Goal: Information Seeking & Learning: Learn about a topic

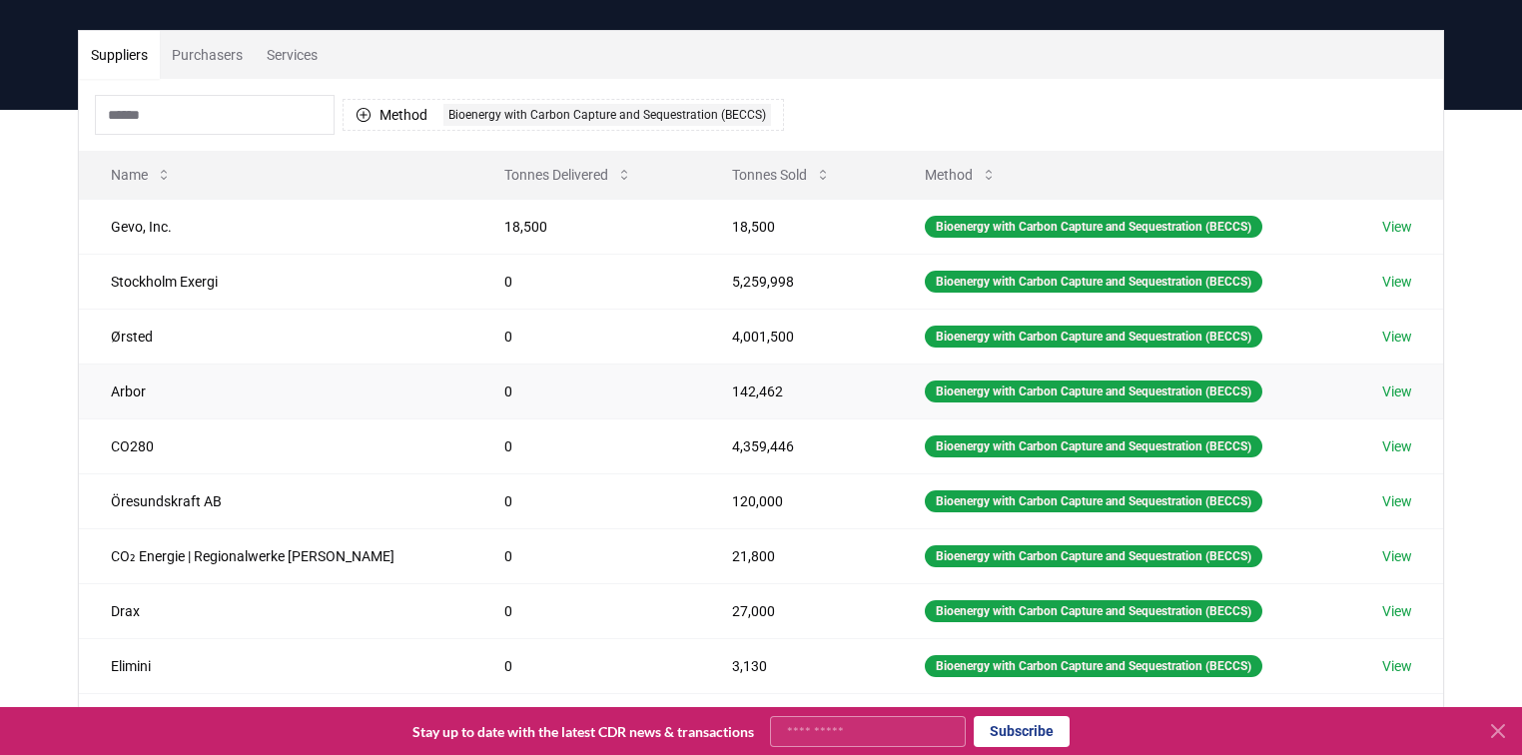
scroll to position [160, 0]
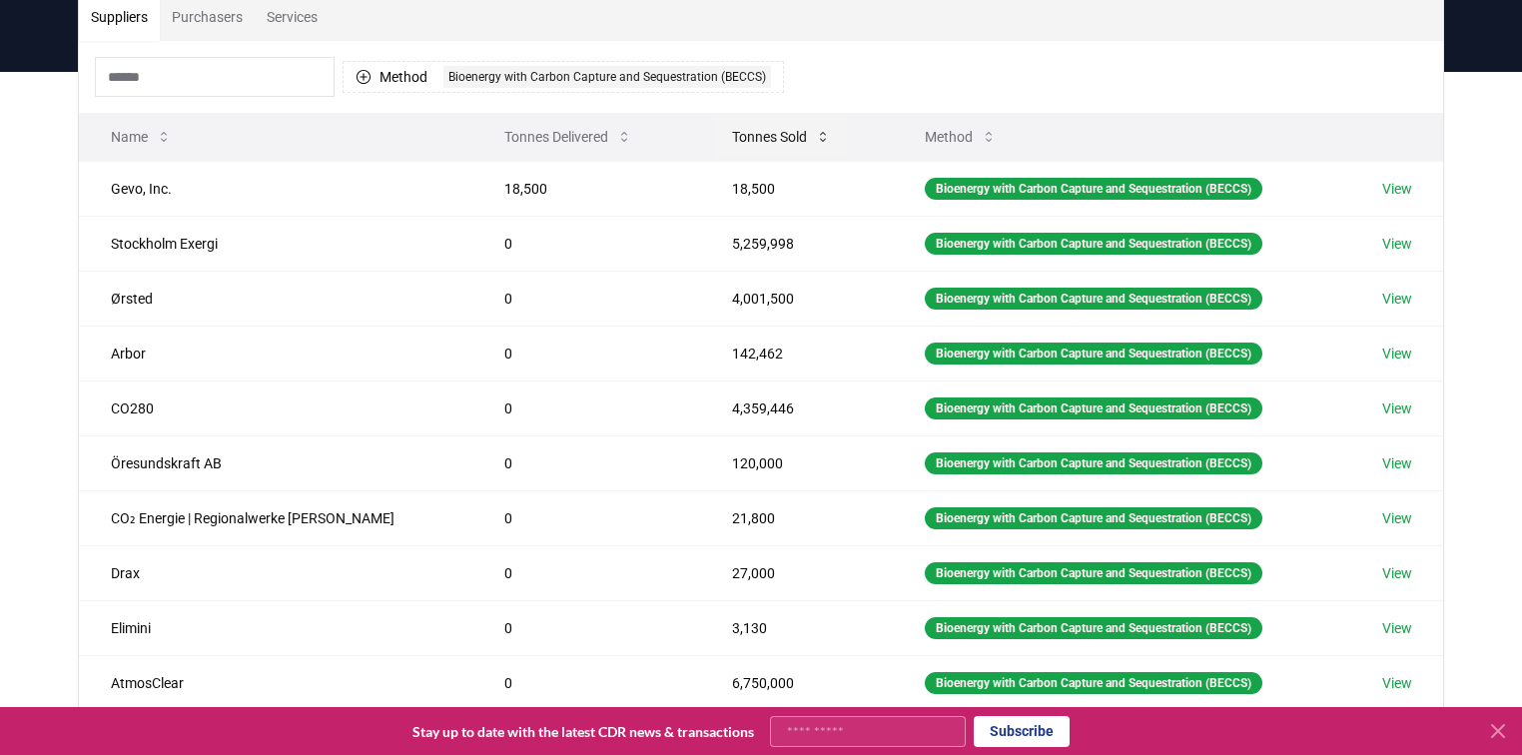
click at [729, 137] on button "Tonnes Sold" at bounding box center [781, 137] width 131 height 40
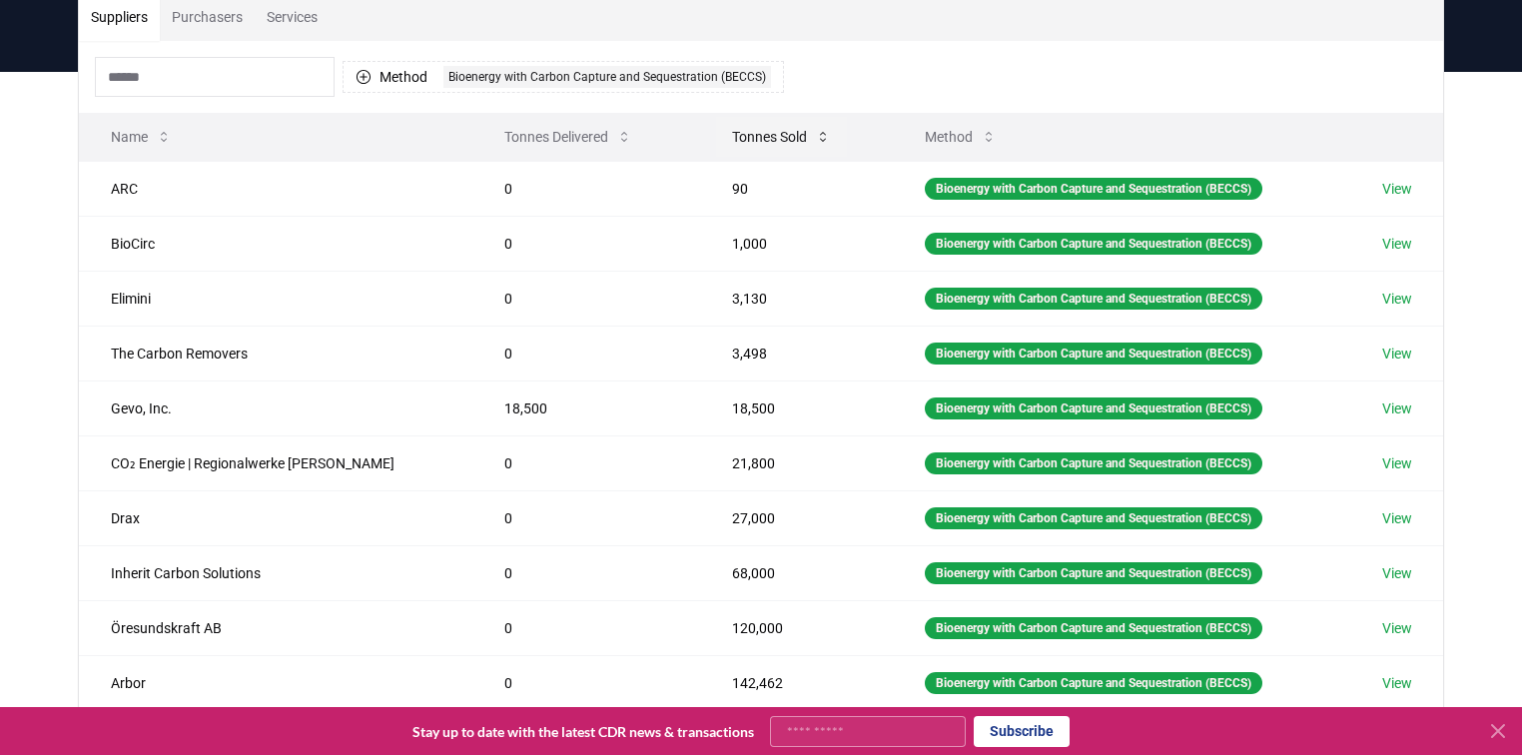
click at [730, 139] on button "Tonnes Sold" at bounding box center [781, 137] width 131 height 40
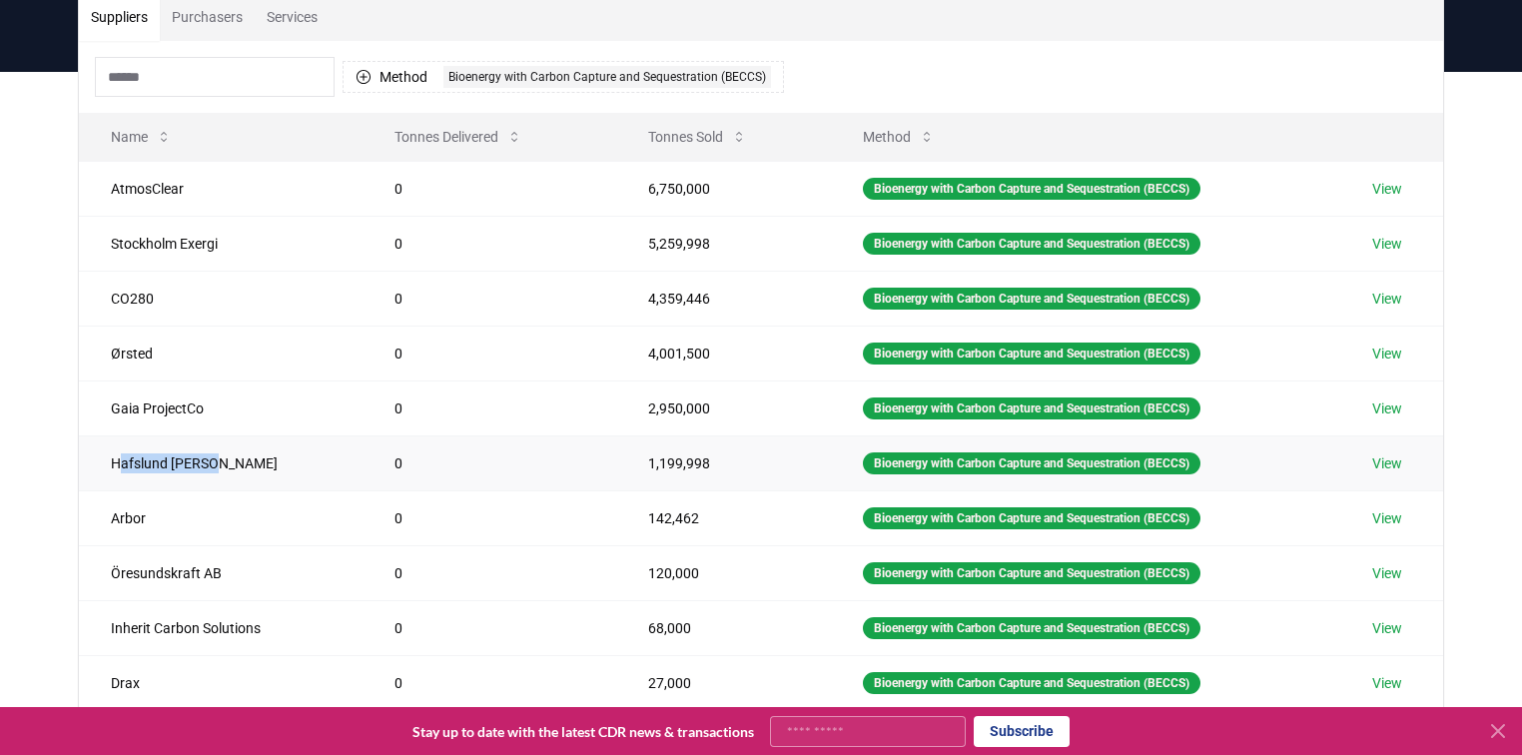
drag, startPoint x: 116, startPoint y: 463, endPoint x: 256, endPoint y: 463, distance: 139.8
click at [256, 463] on td "Hafslund Celsio" at bounding box center [221, 463] width 284 height 55
click at [1386, 460] on link "View" at bounding box center [1387, 463] width 30 height 20
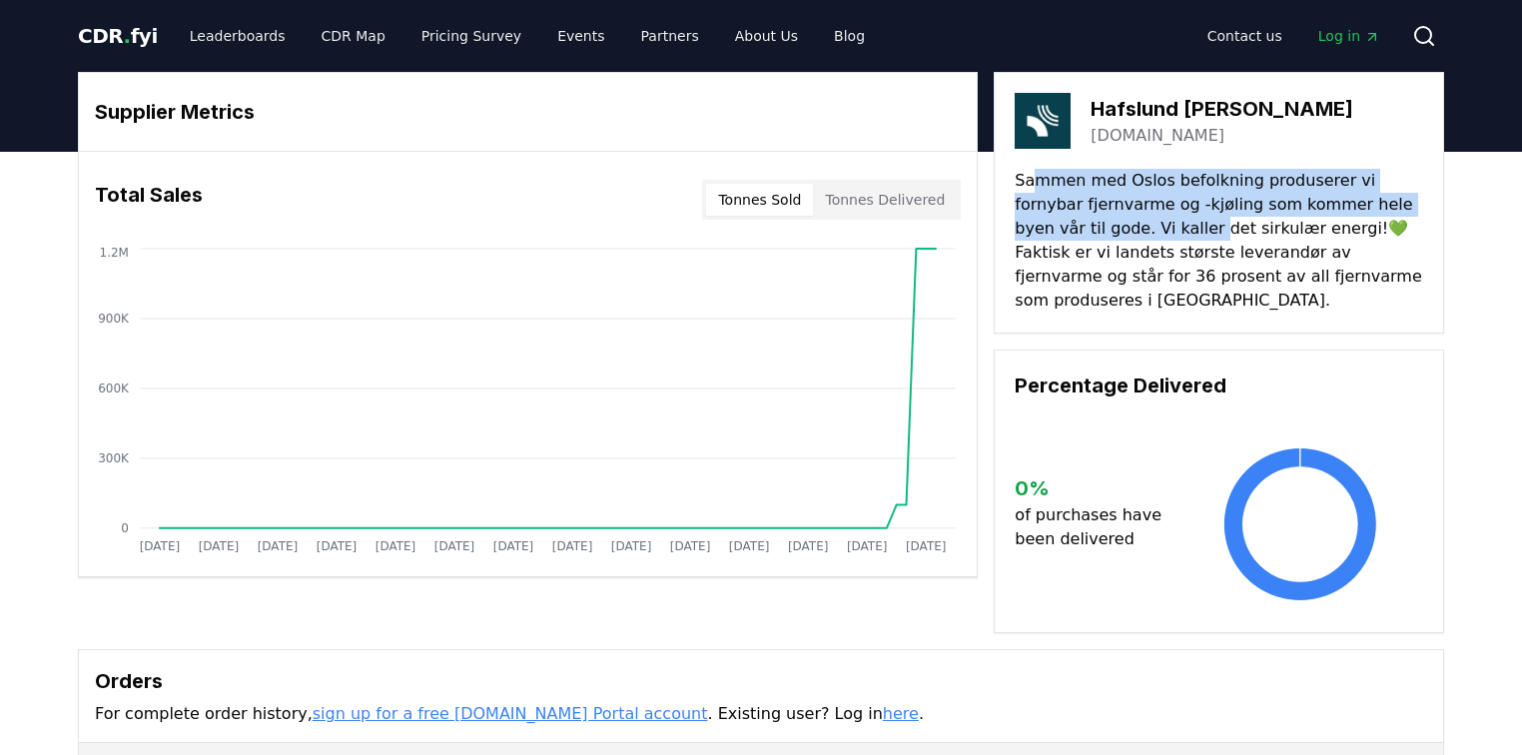
drag, startPoint x: 1031, startPoint y: 174, endPoint x: 1124, endPoint y: 234, distance: 110.5
click at [1124, 234] on p "Sammen med Oslos befolkning produserer vi fornybar fjernvarme og -kjøling som k…" at bounding box center [1219, 241] width 409 height 144
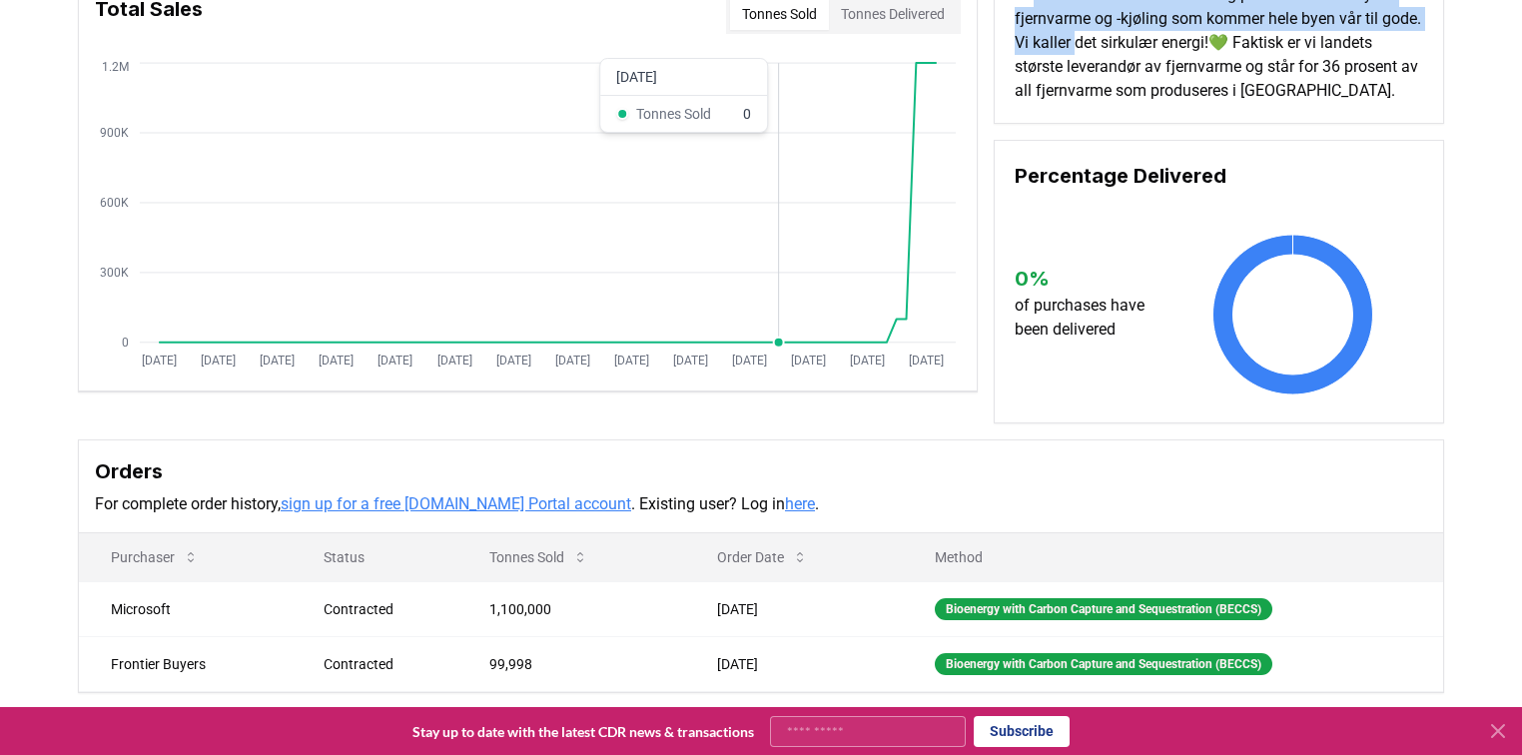
scroll to position [160, 0]
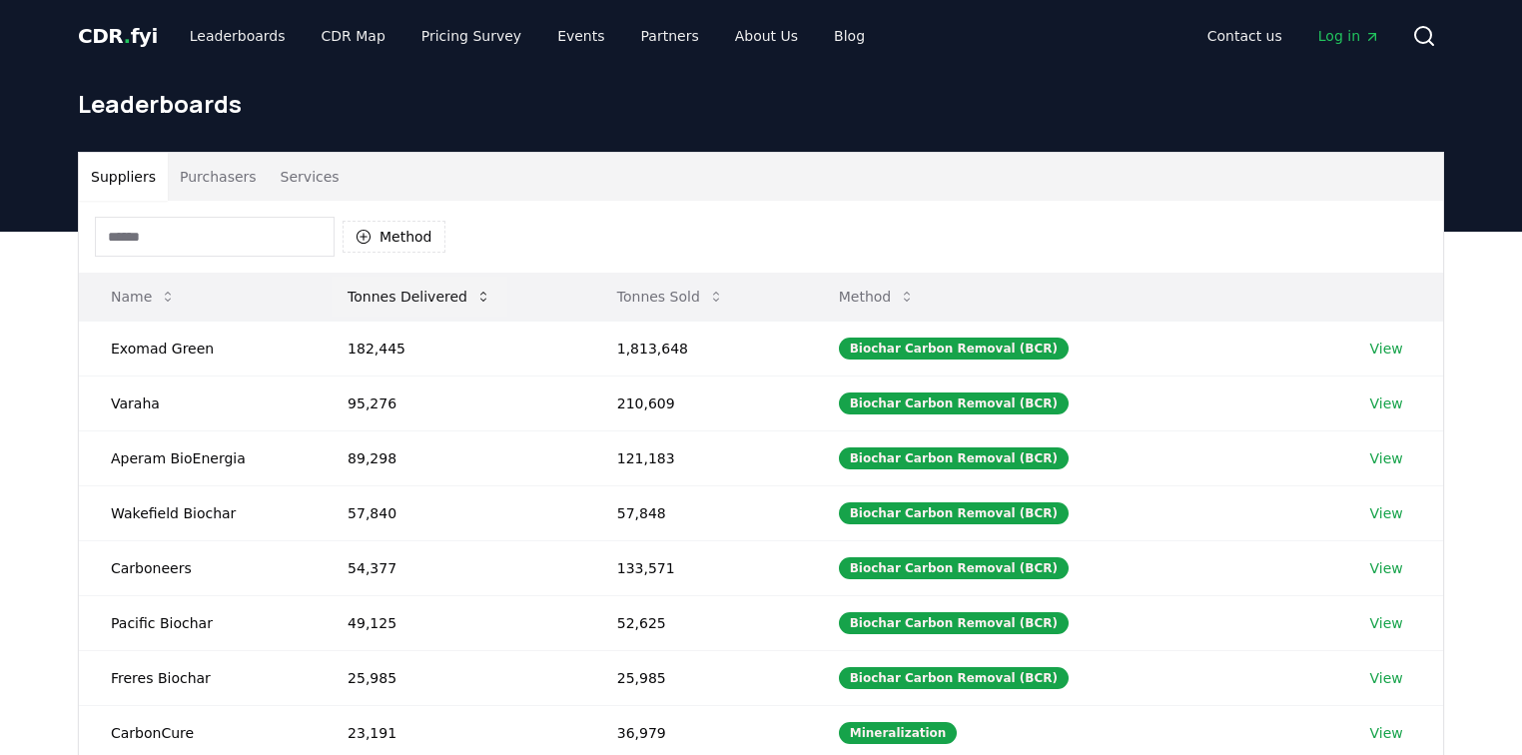
scroll to position [160, 0]
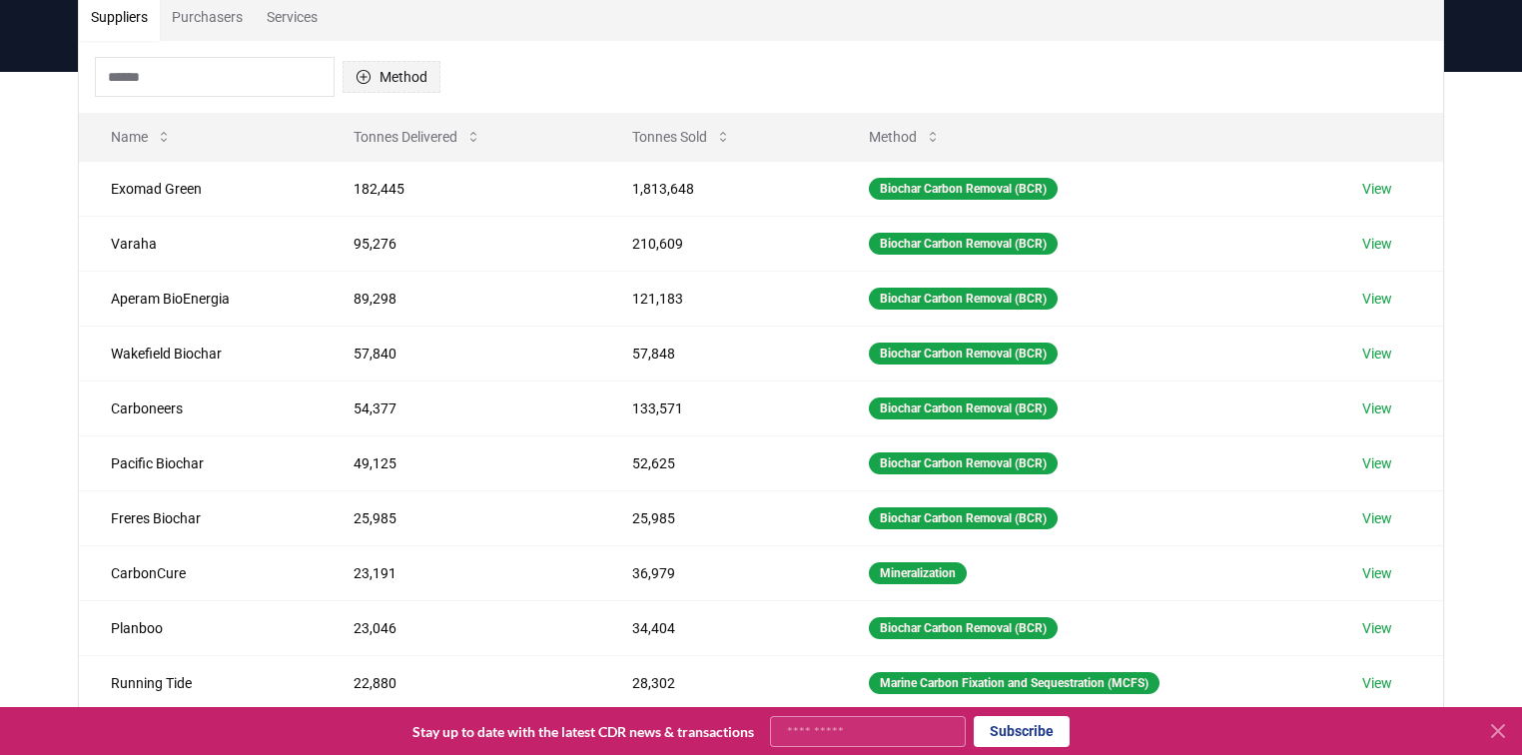
click at [412, 88] on button "Method" at bounding box center [392, 77] width 98 height 32
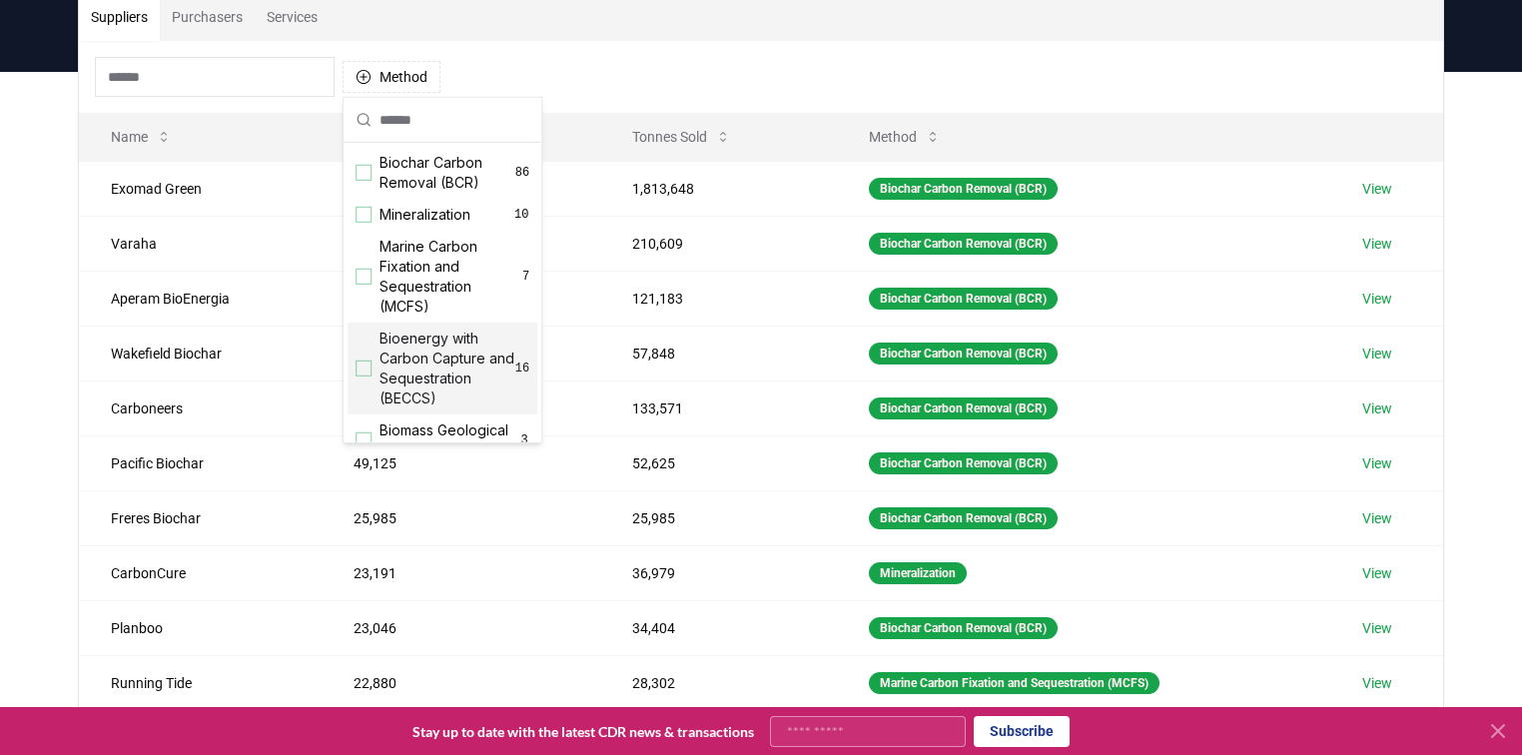
click at [396, 357] on span "Bioenergy with Carbon Capture and Sequestration (BECCS)" at bounding box center [448, 369] width 136 height 80
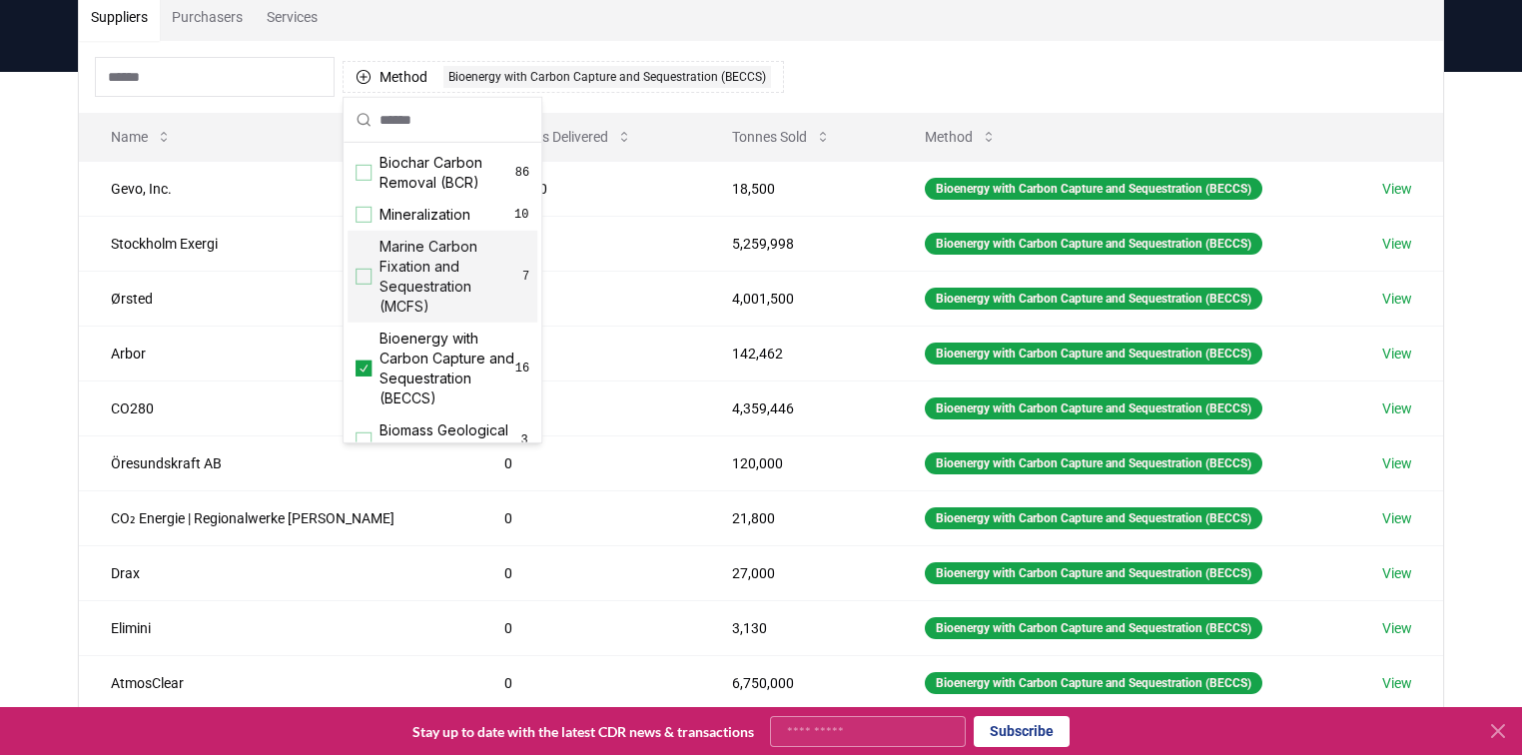
click at [951, 84] on div "Method 1 Bioenergy with Carbon Capture and Sequestration (BECCS)" at bounding box center [761, 77] width 1364 height 72
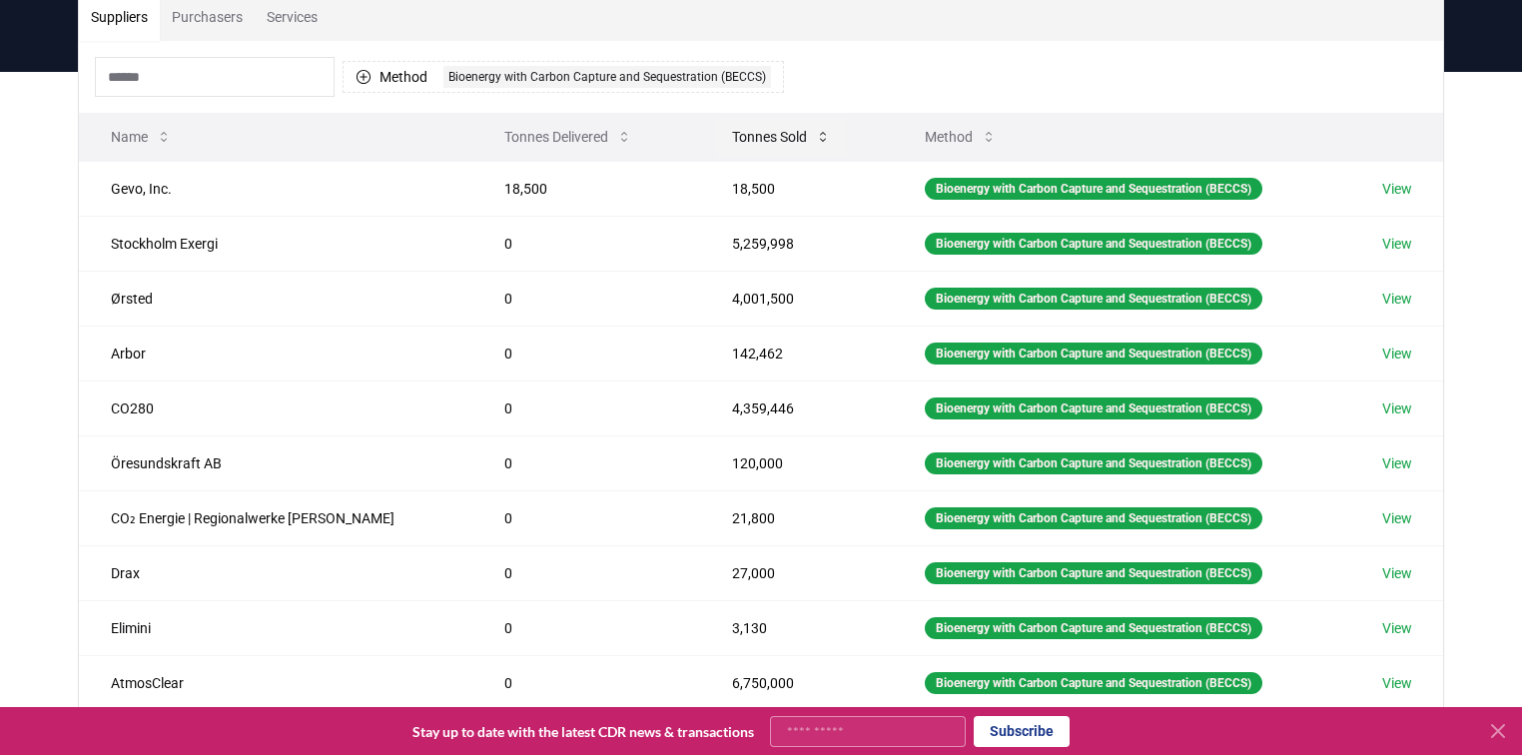
click at [735, 133] on button "Tonnes Sold" at bounding box center [781, 137] width 131 height 40
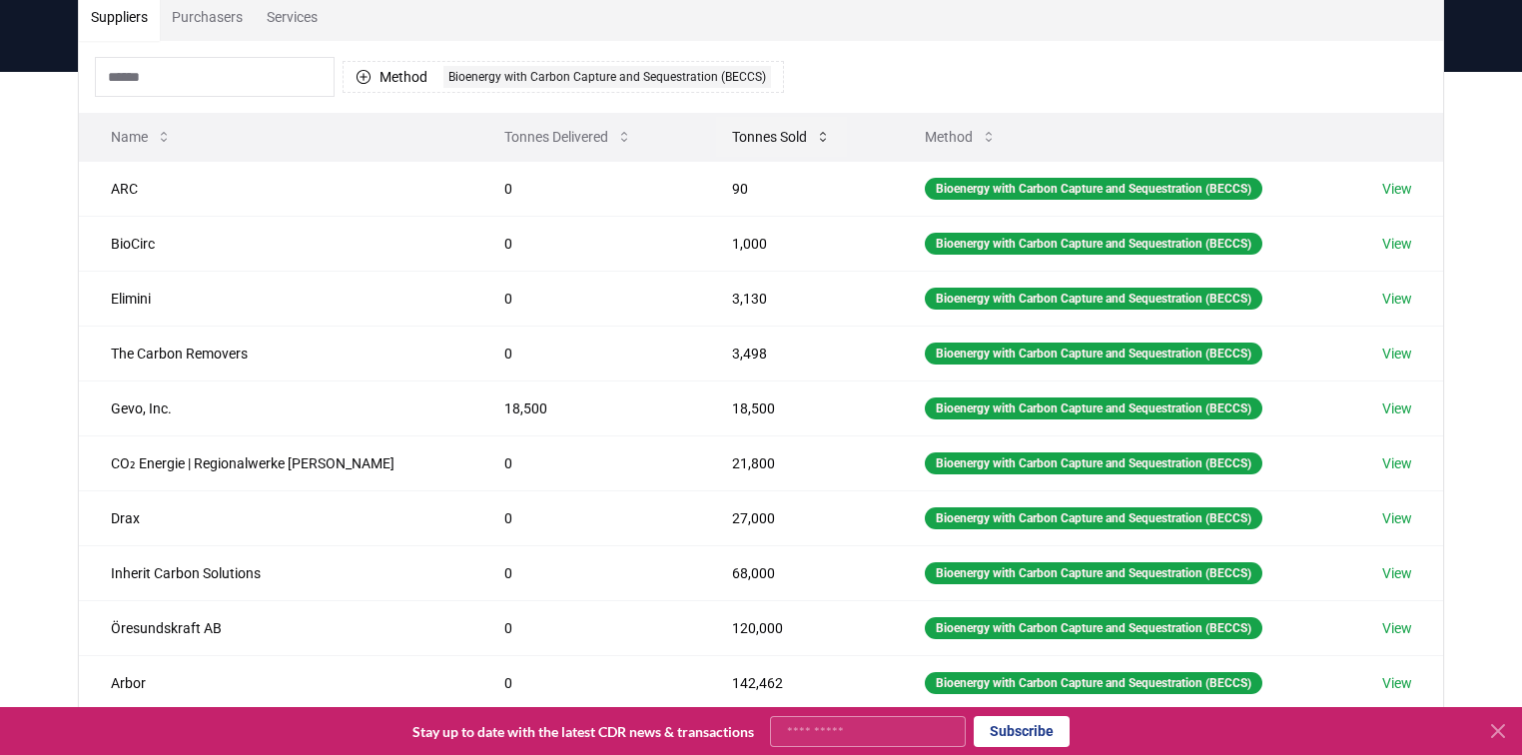
click at [735, 133] on button "Tonnes Sold" at bounding box center [781, 137] width 131 height 40
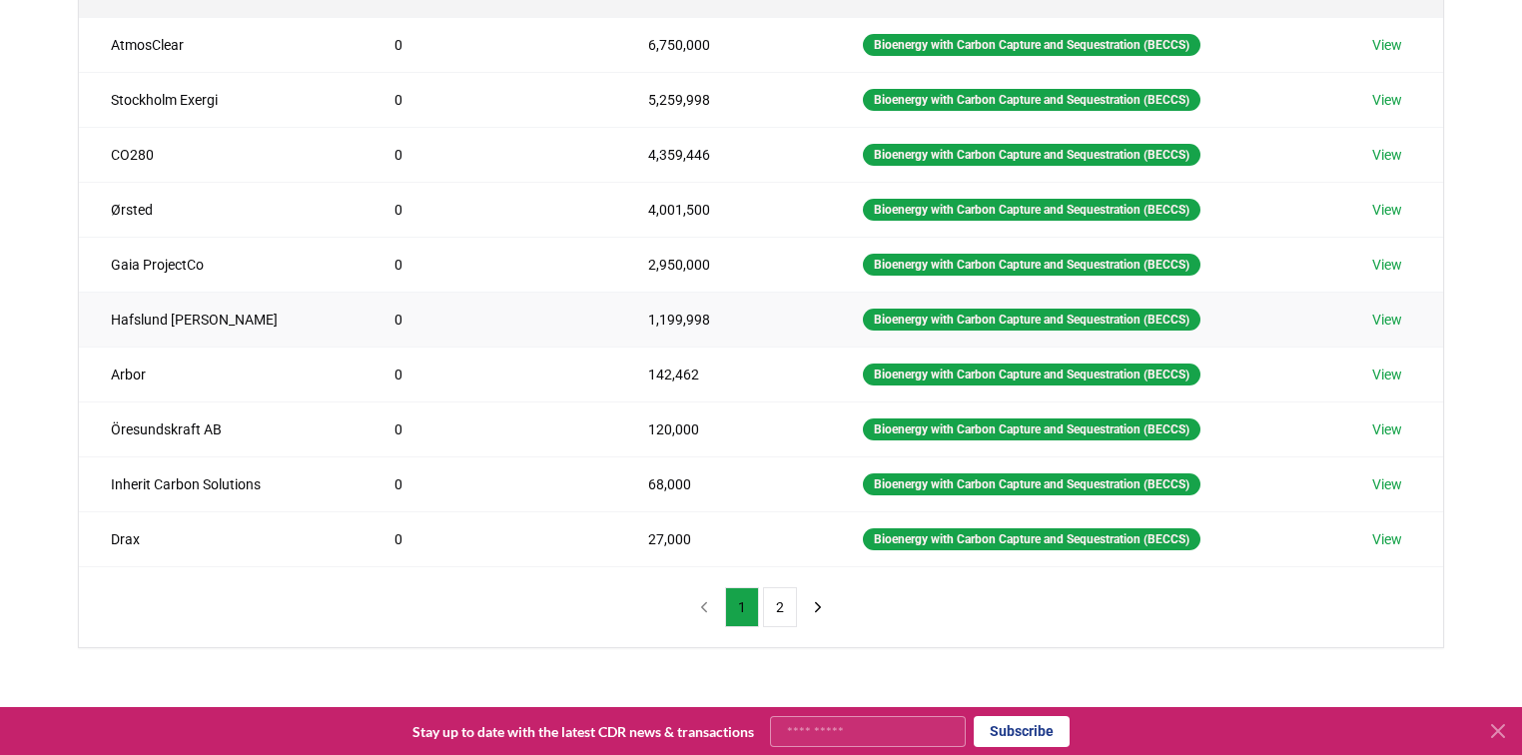
scroll to position [320, 0]
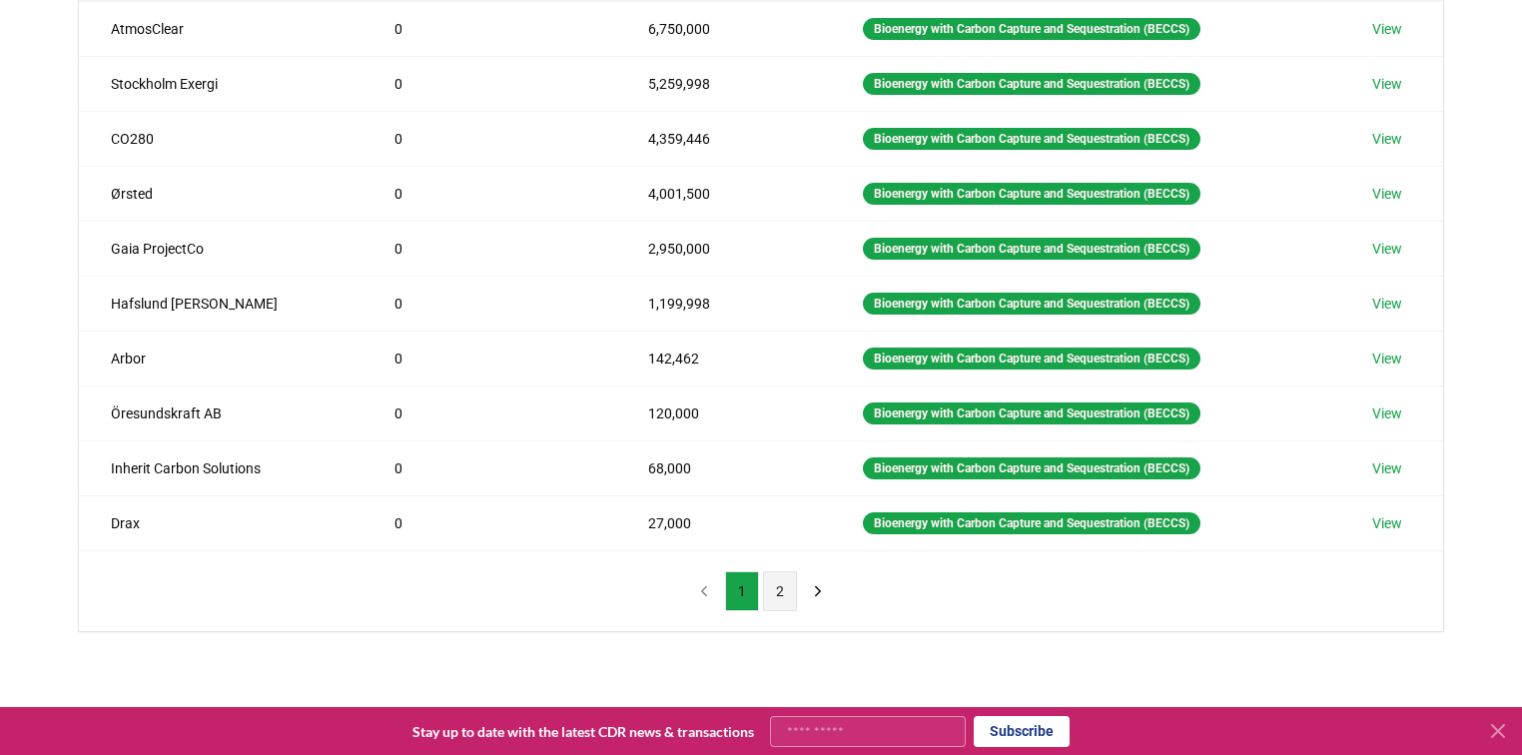
click at [777, 595] on button "2" at bounding box center [780, 591] width 34 height 40
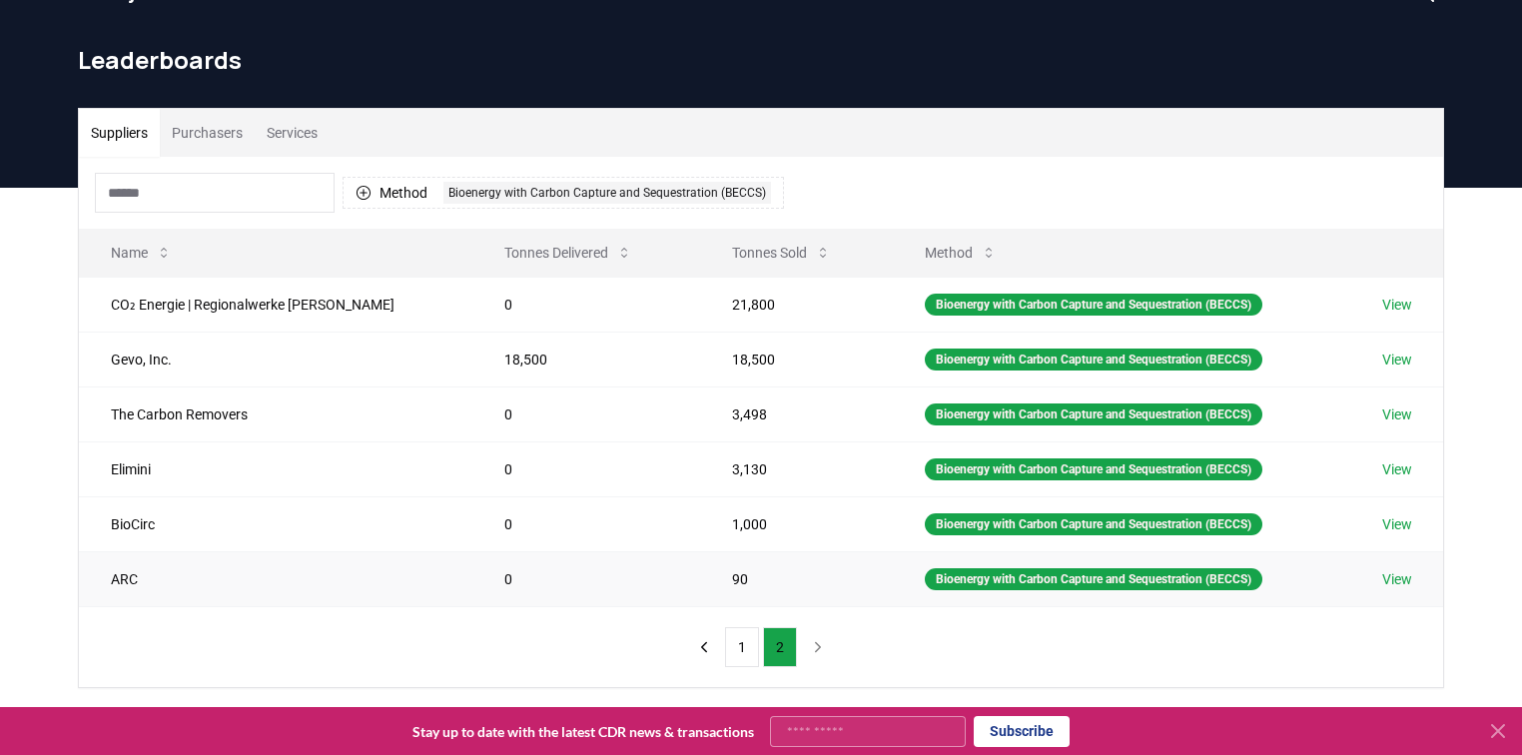
scroll to position [0, 0]
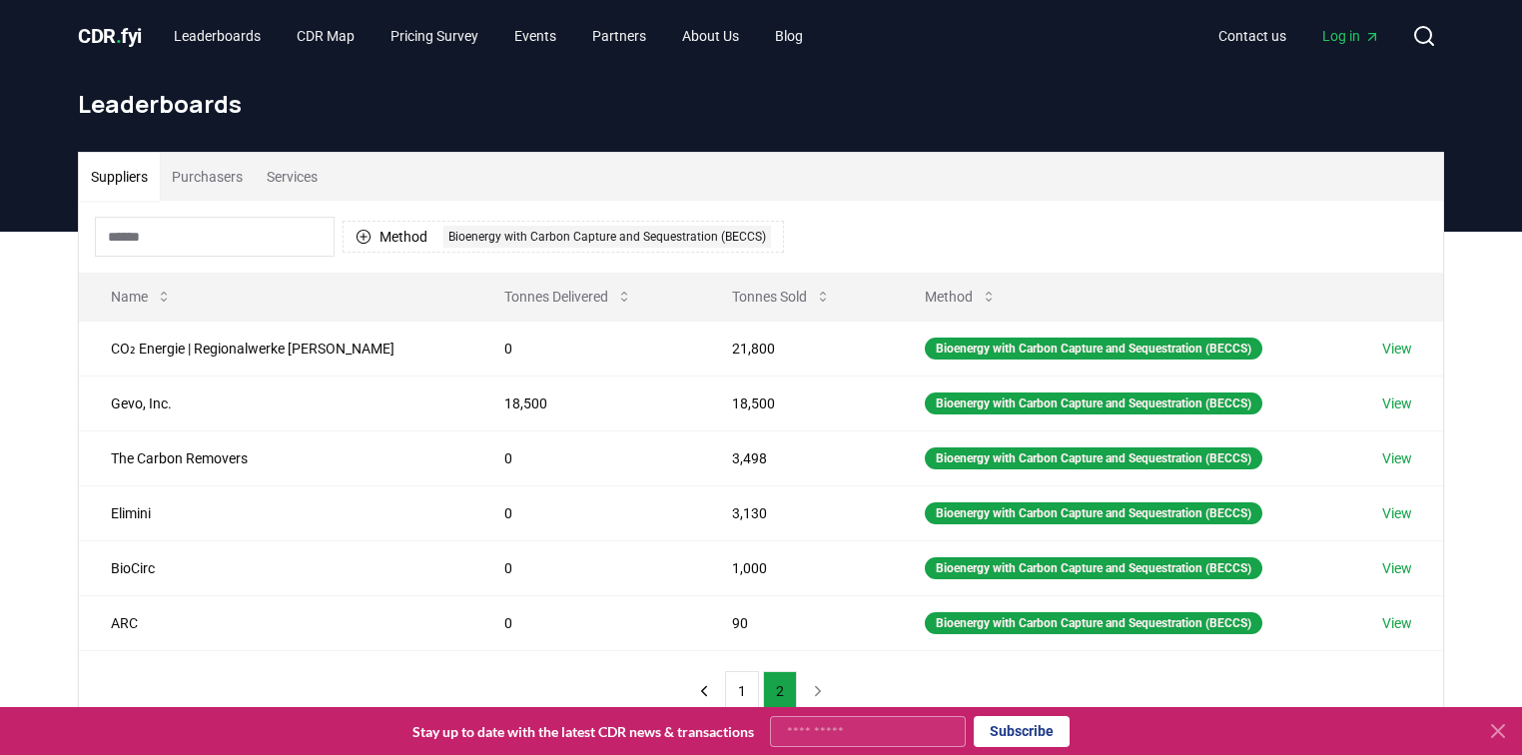
drag, startPoint x: 236, startPoint y: 224, endPoint x: 260, endPoint y: 225, distance: 24.0
click at [236, 224] on input at bounding box center [215, 237] width 240 height 40
click at [346, 235] on button "Method 1 Bioenergy with Carbon Capture and Sequestration (BECCS)" at bounding box center [563, 237] width 441 height 32
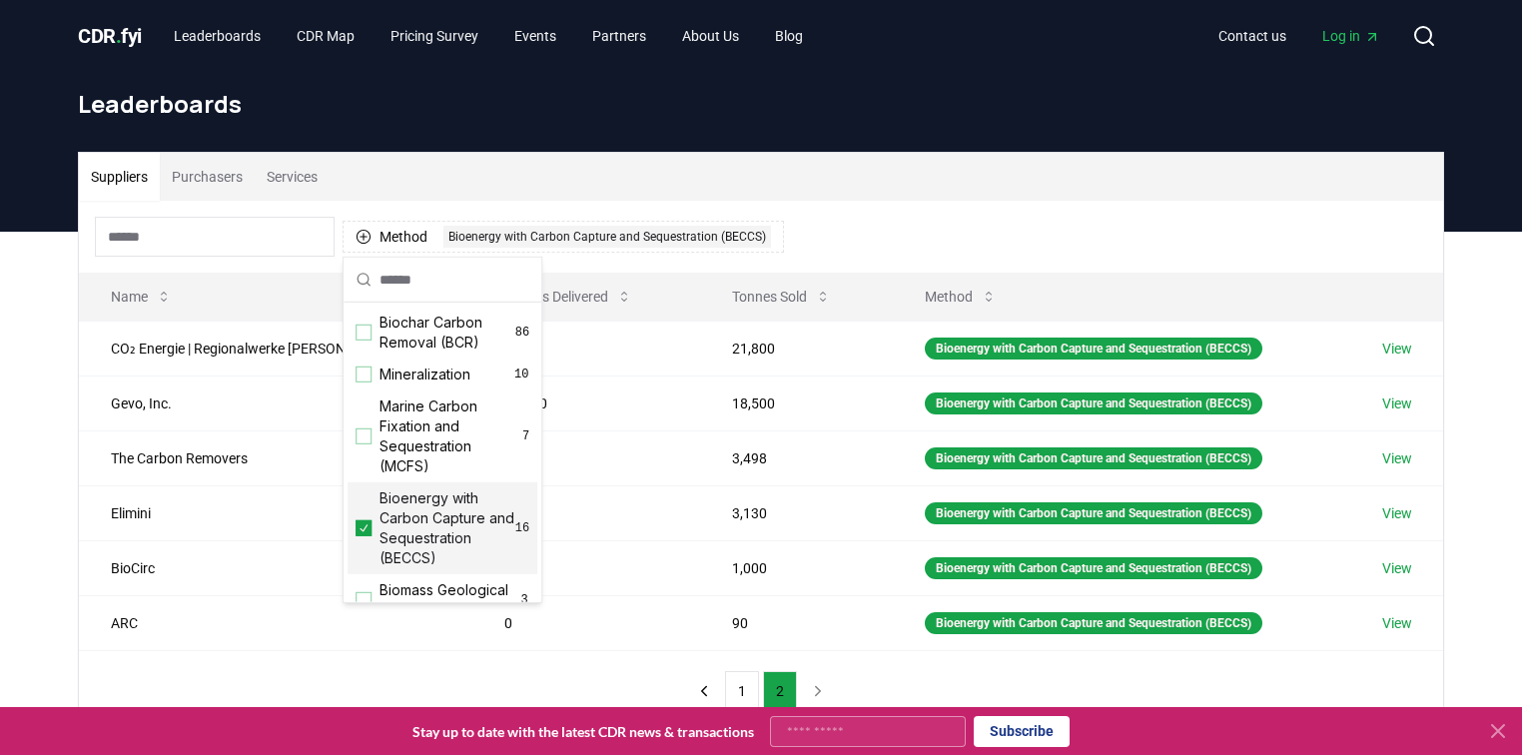
click at [368, 527] on icon "Suggestions" at bounding box center [364, 528] width 14 height 16
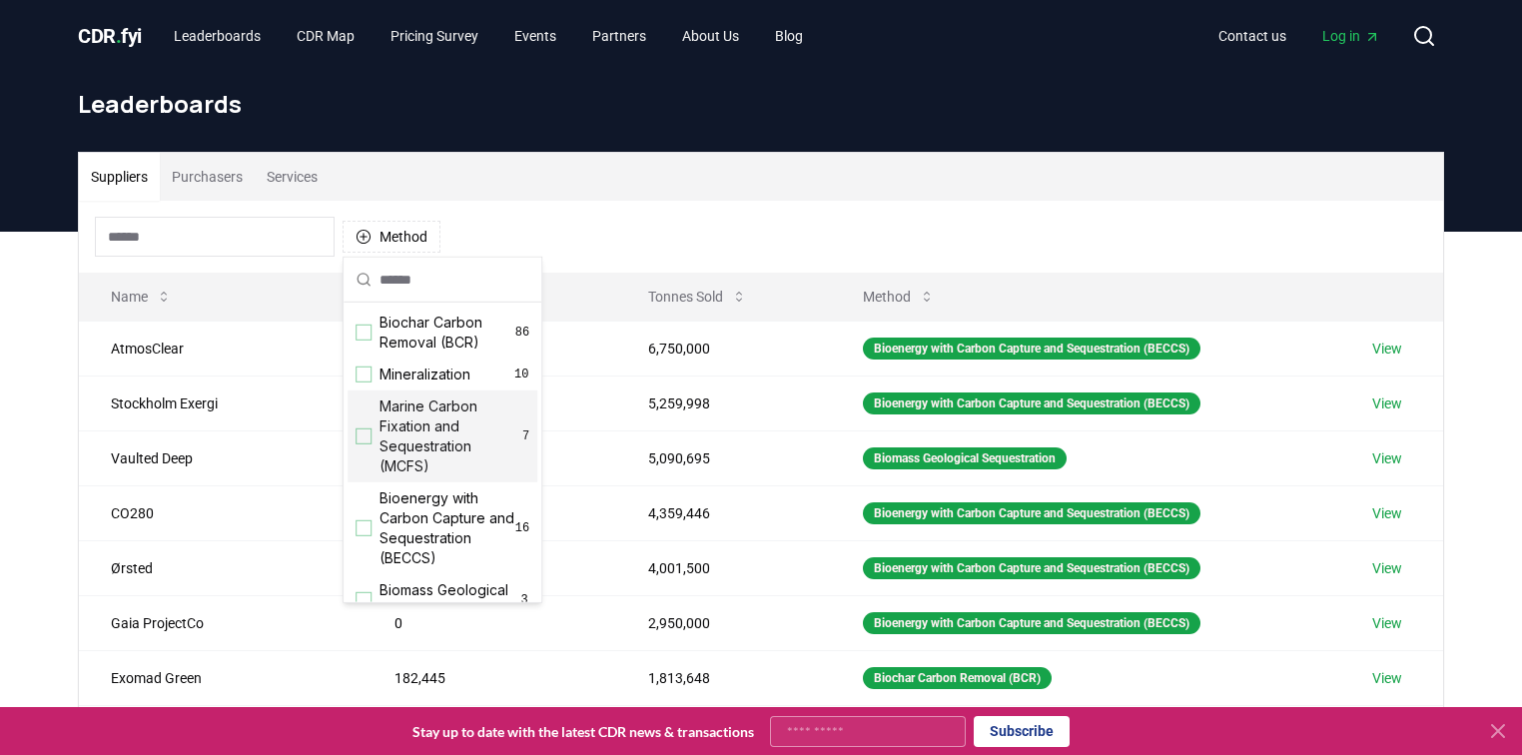
click at [196, 173] on button "Purchasers" at bounding box center [207, 177] width 95 height 48
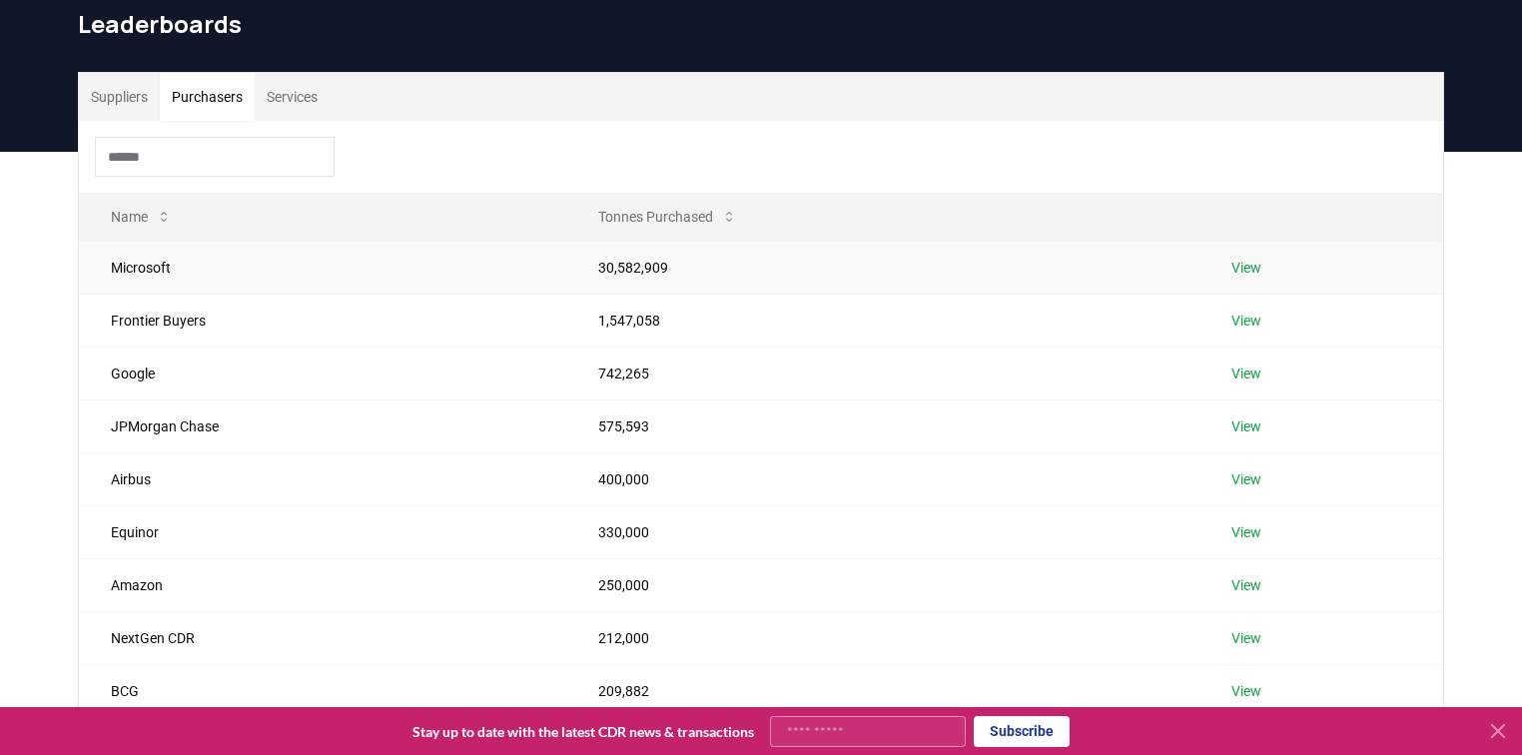
scroll to position [80, 0]
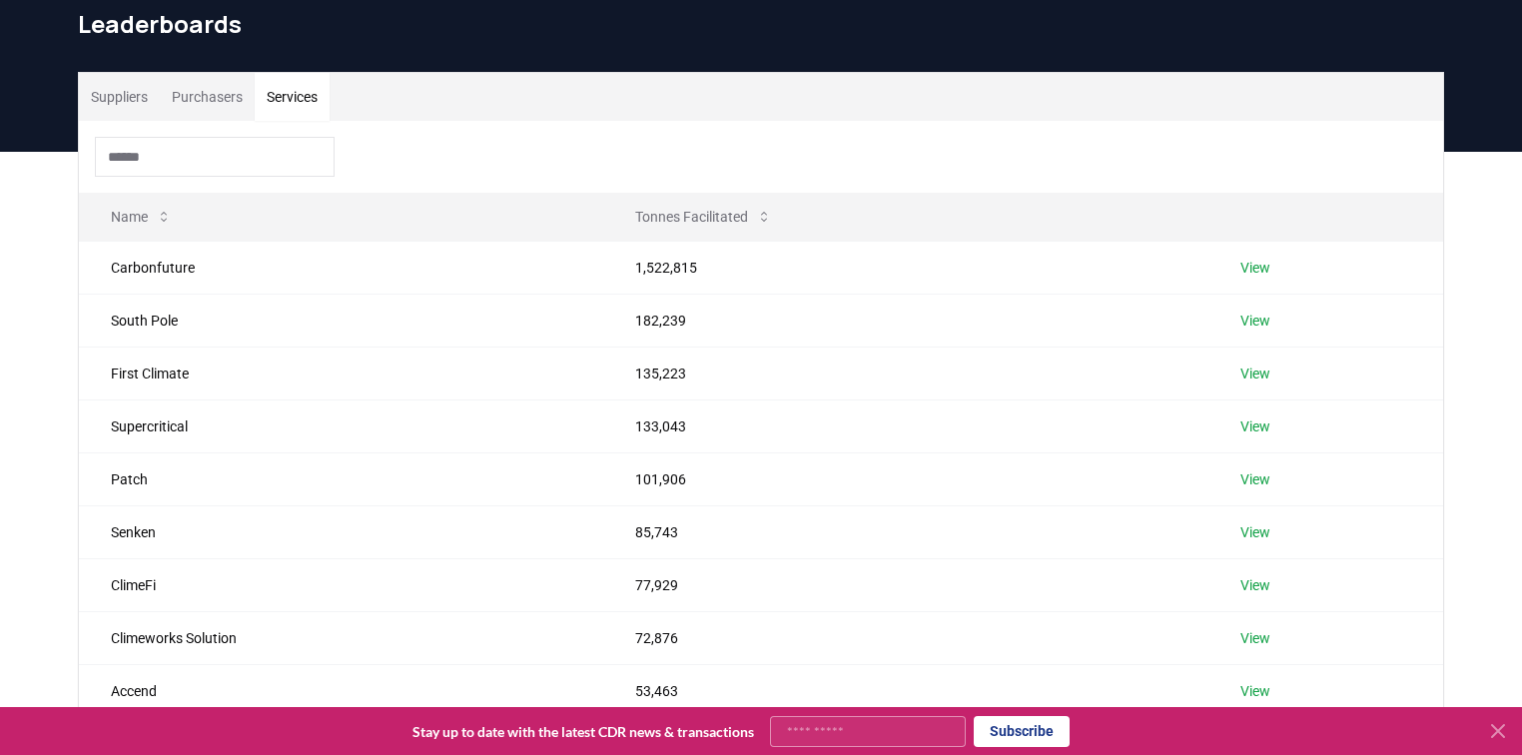
click at [299, 115] on button "Services" at bounding box center [292, 97] width 75 height 48
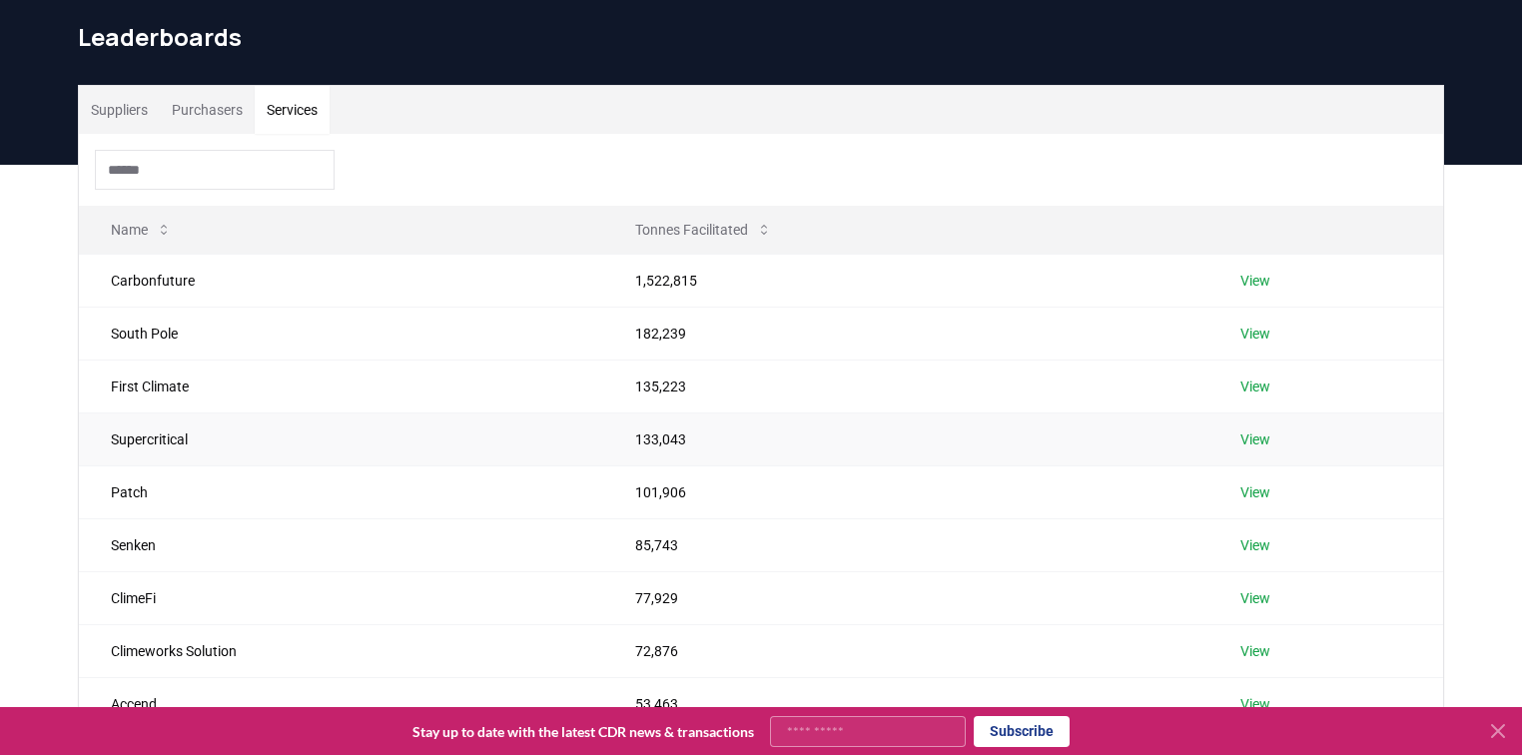
scroll to position [160, 0]
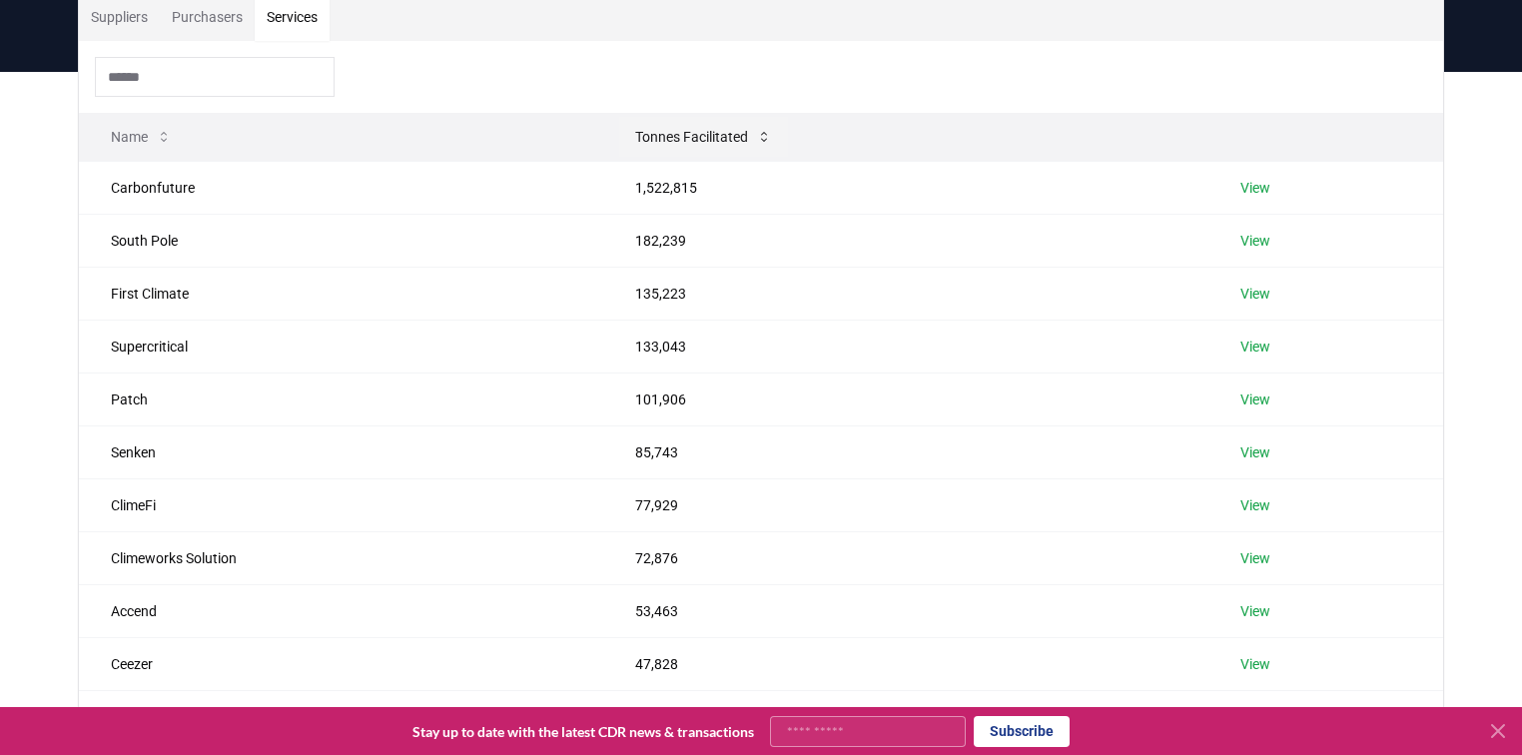
click at [755, 134] on button "Tonnes Facilitated" at bounding box center [703, 137] width 169 height 40
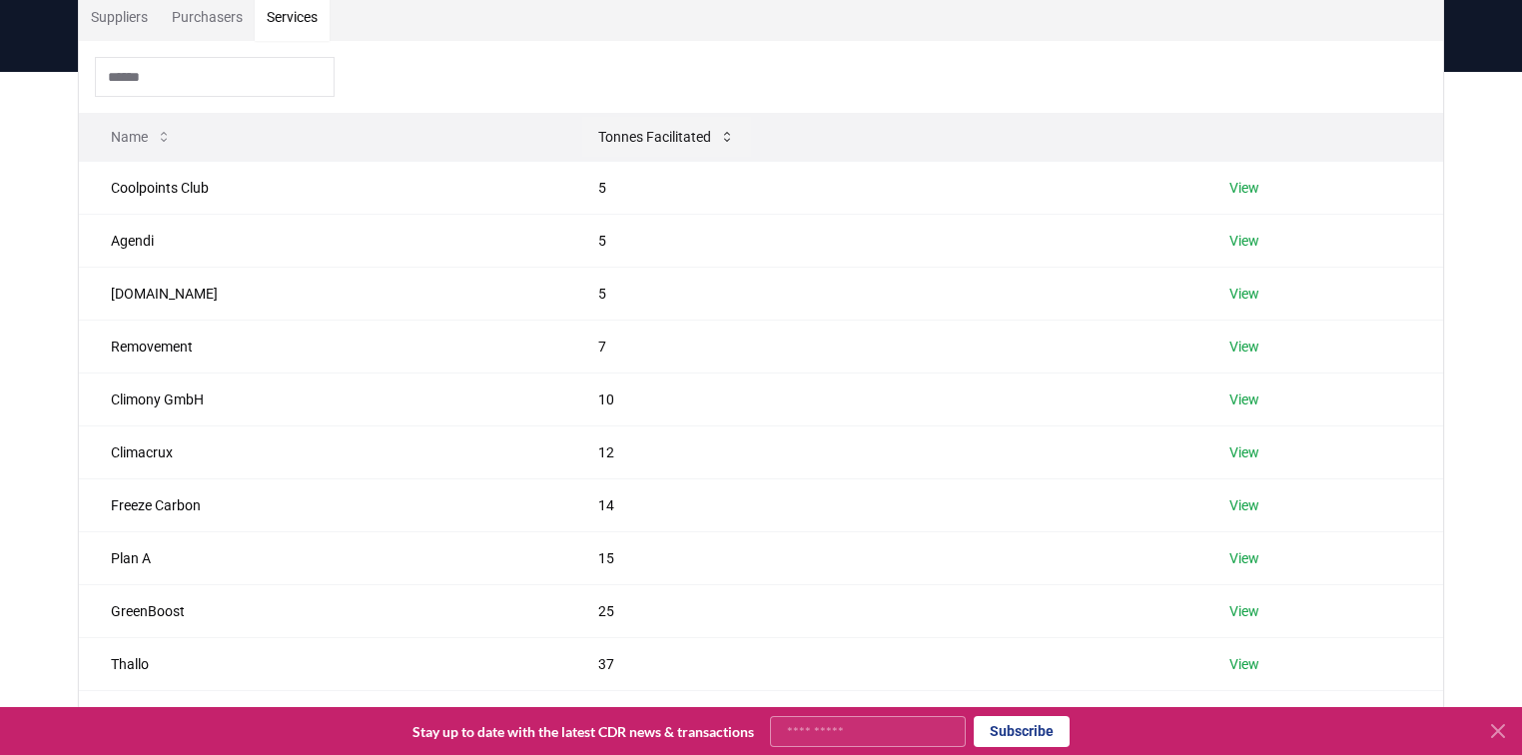
click at [691, 138] on button "Tonnes Facilitated" at bounding box center [666, 137] width 169 height 40
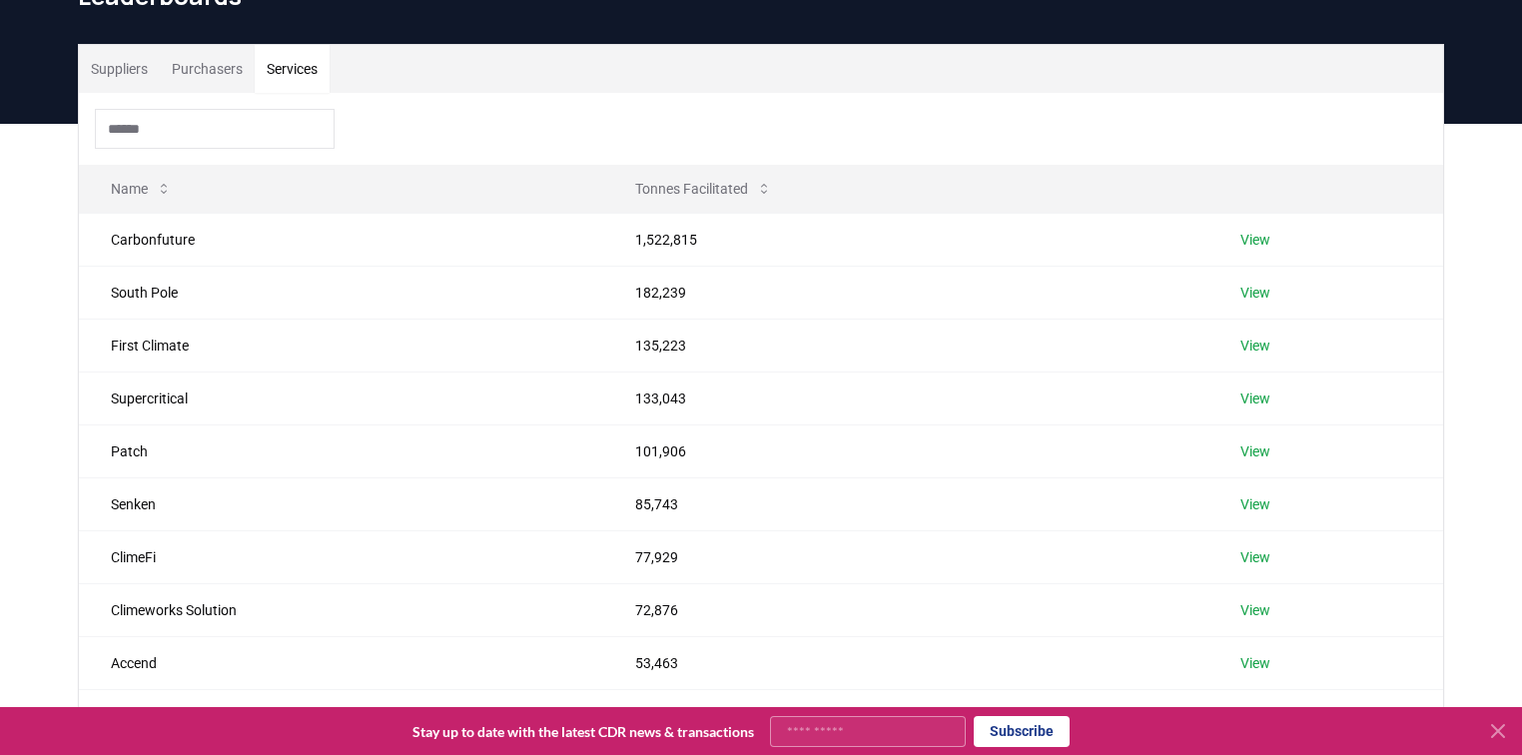
scroll to position [80, 0]
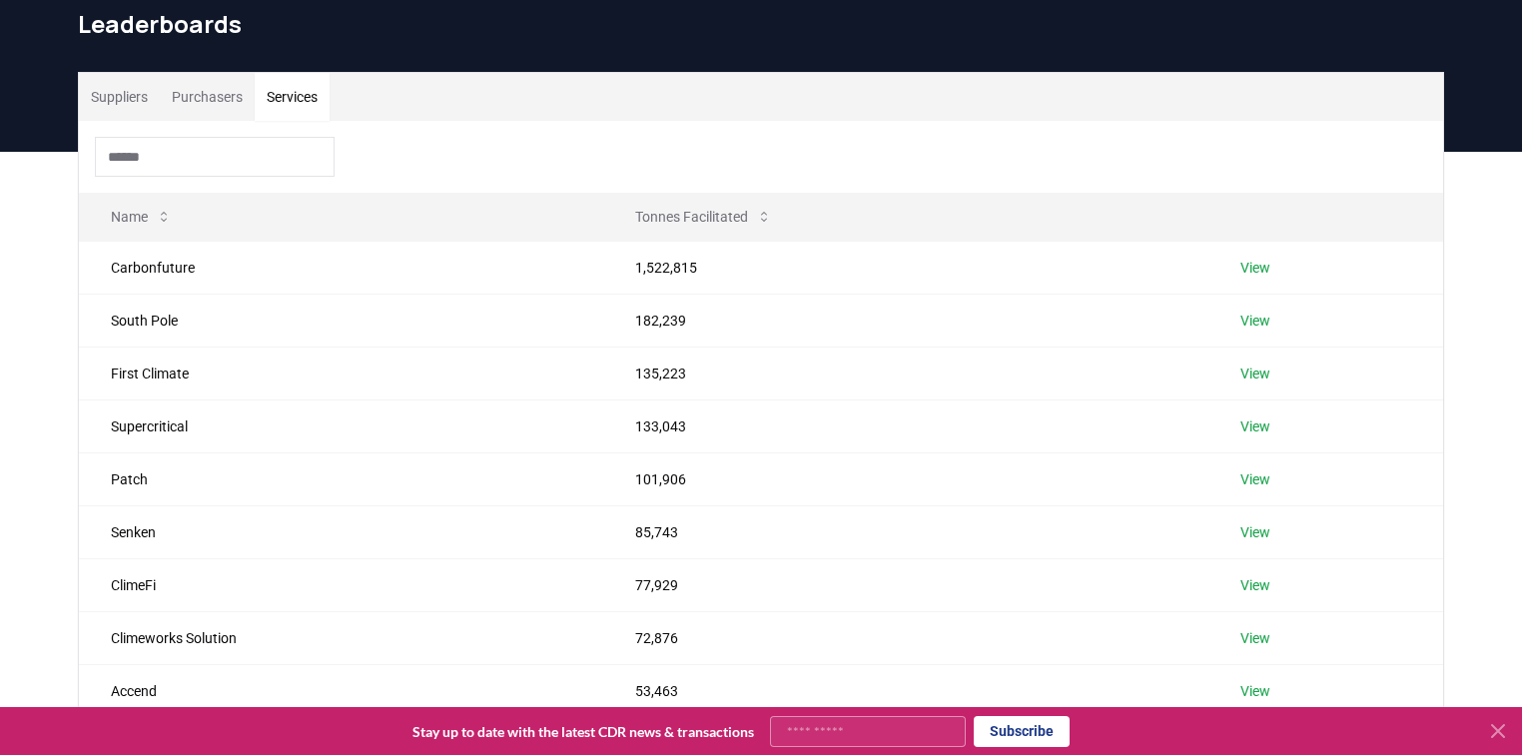
click at [300, 160] on input at bounding box center [215, 157] width 240 height 40
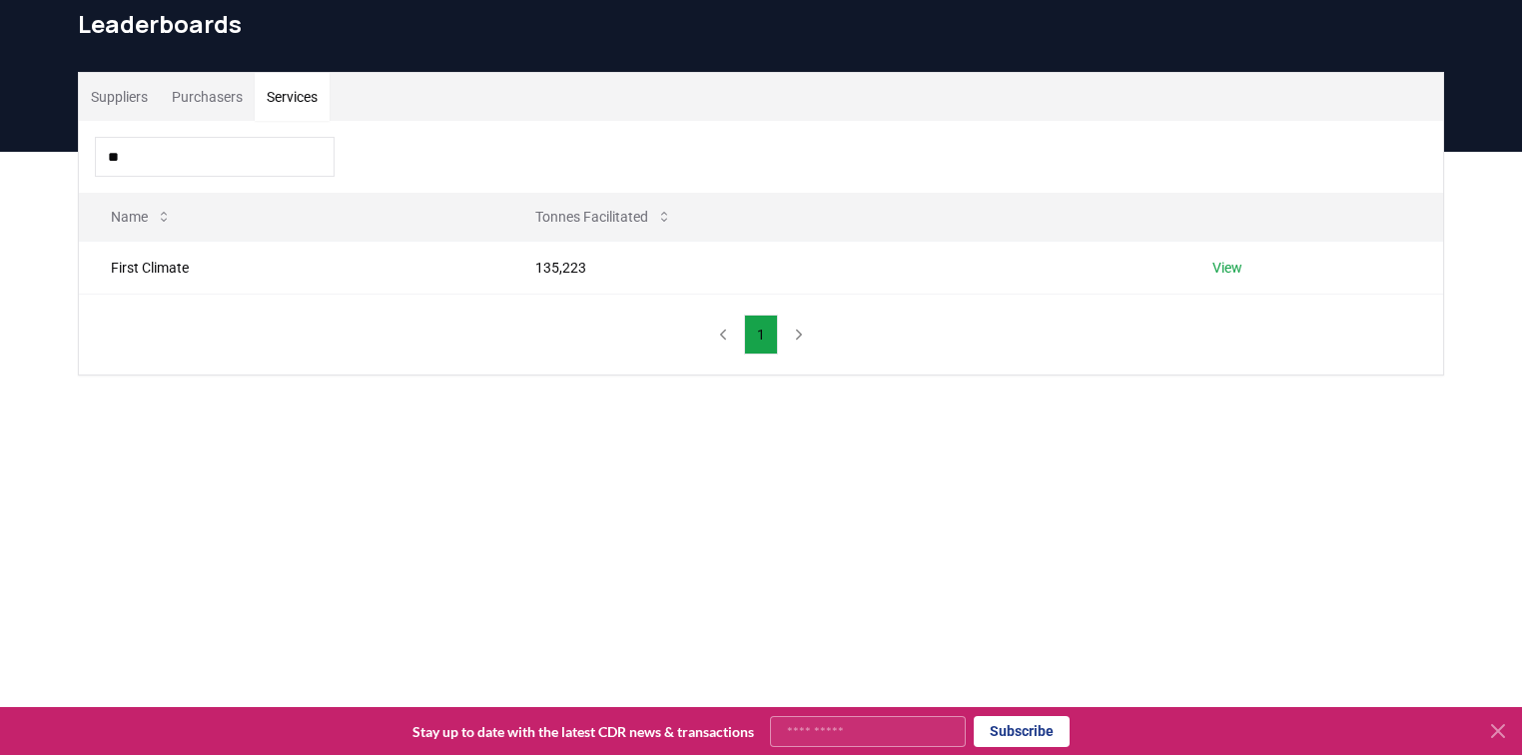
type input "*"
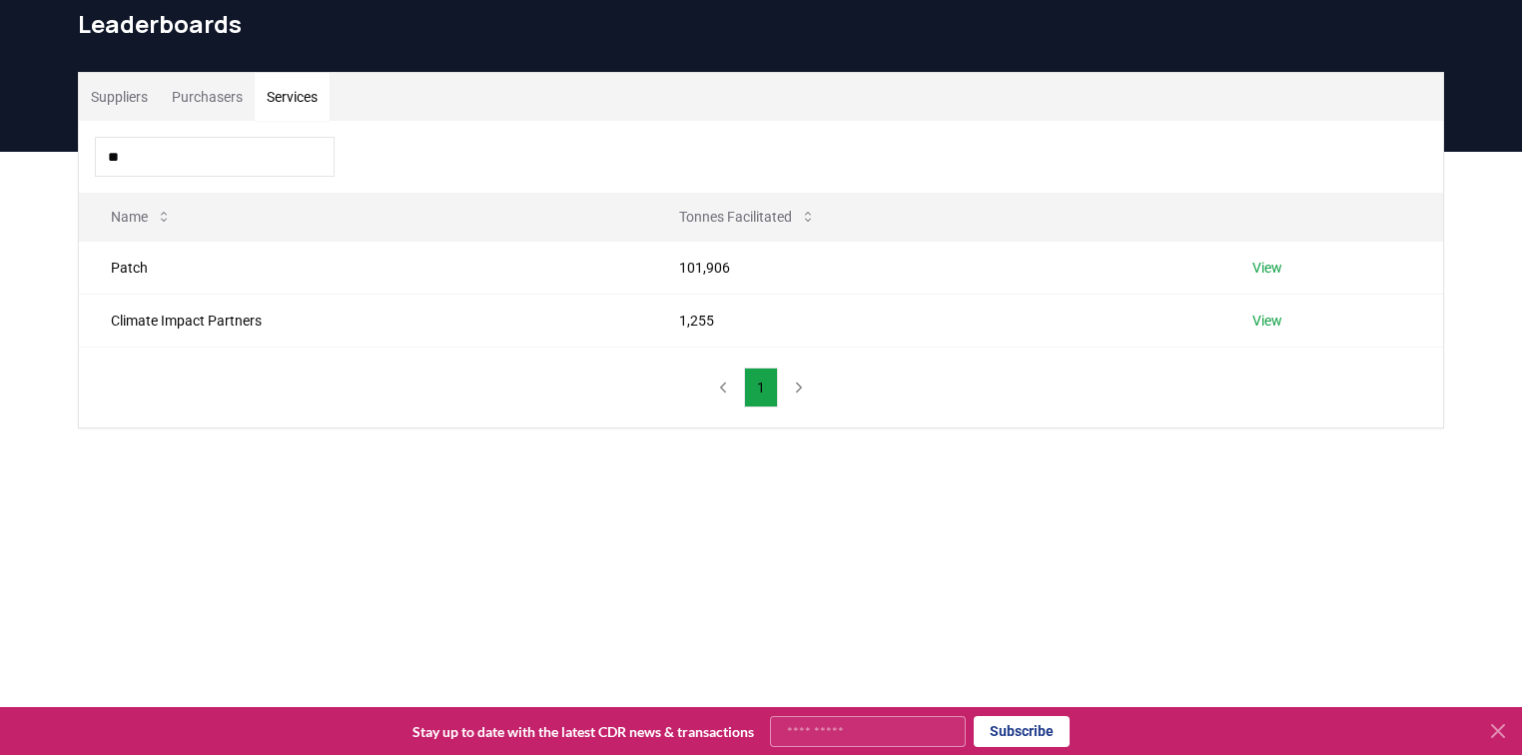
type input "*"
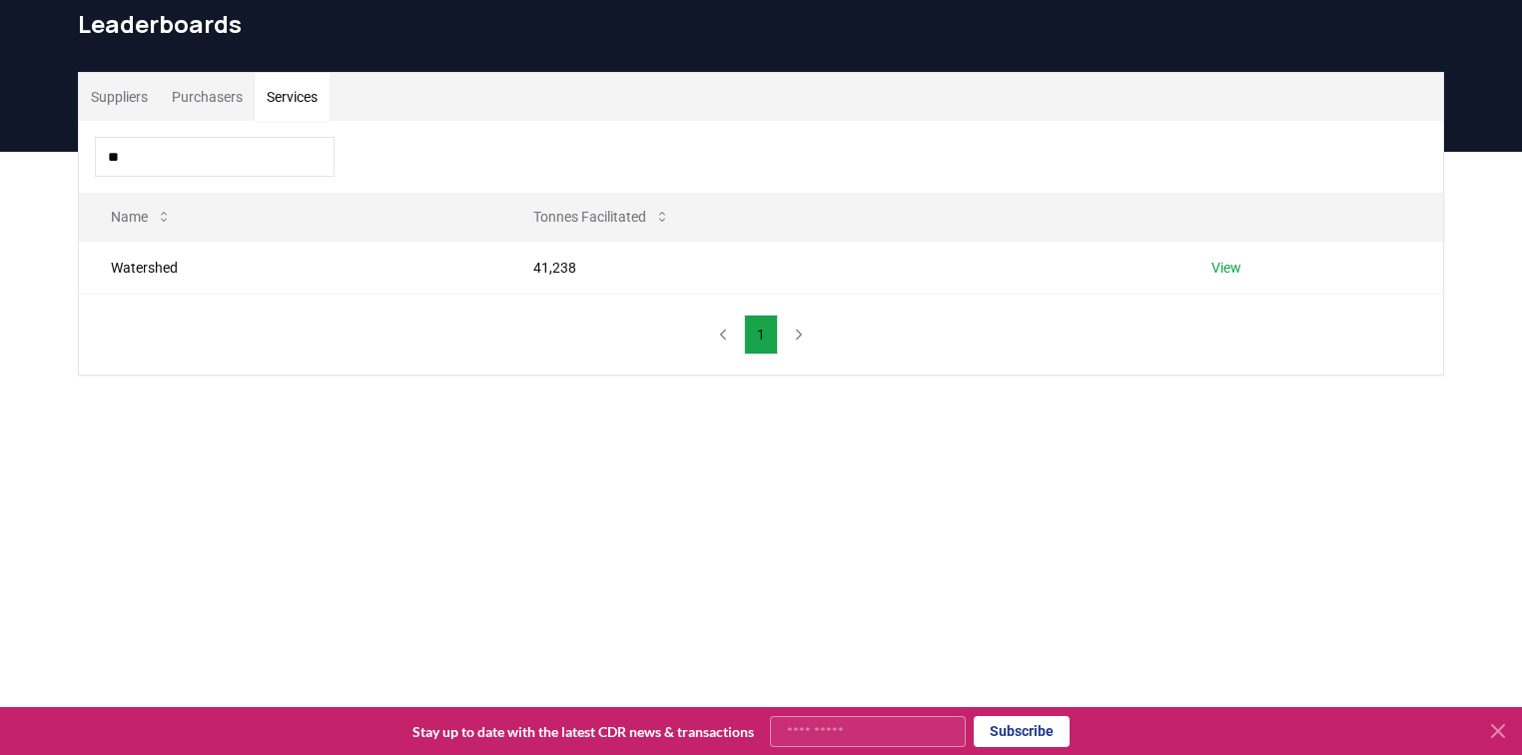
type input "*"
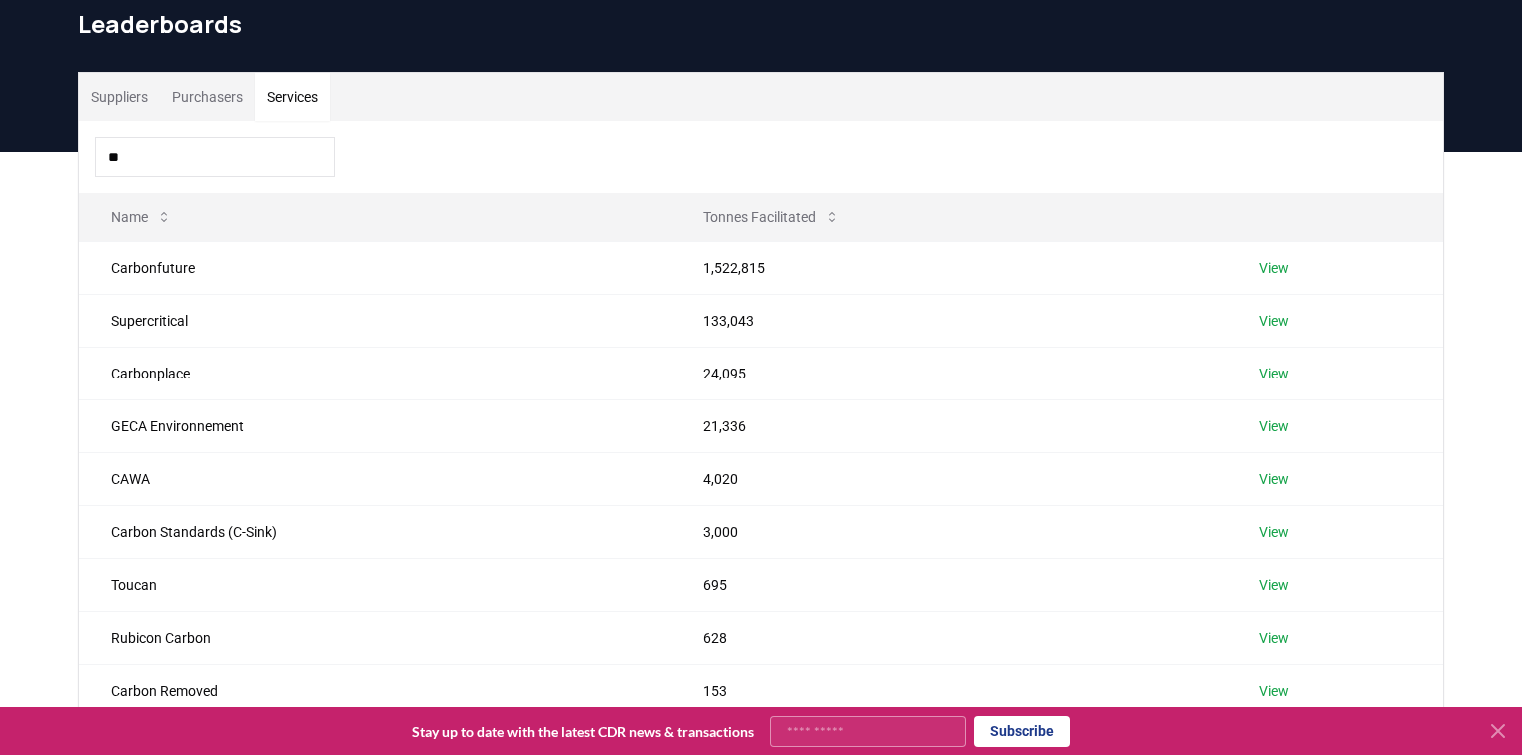
type input "*"
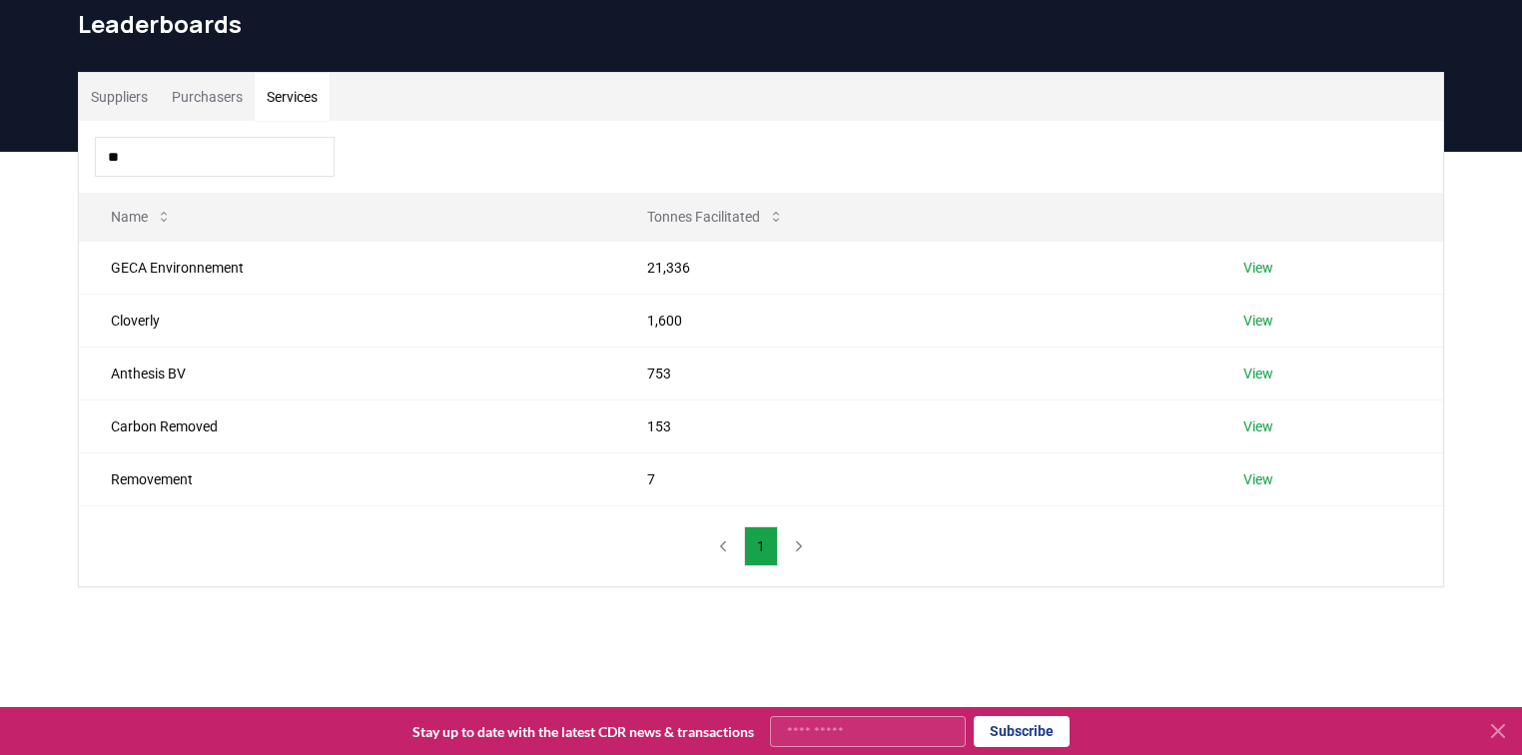
type input "*"
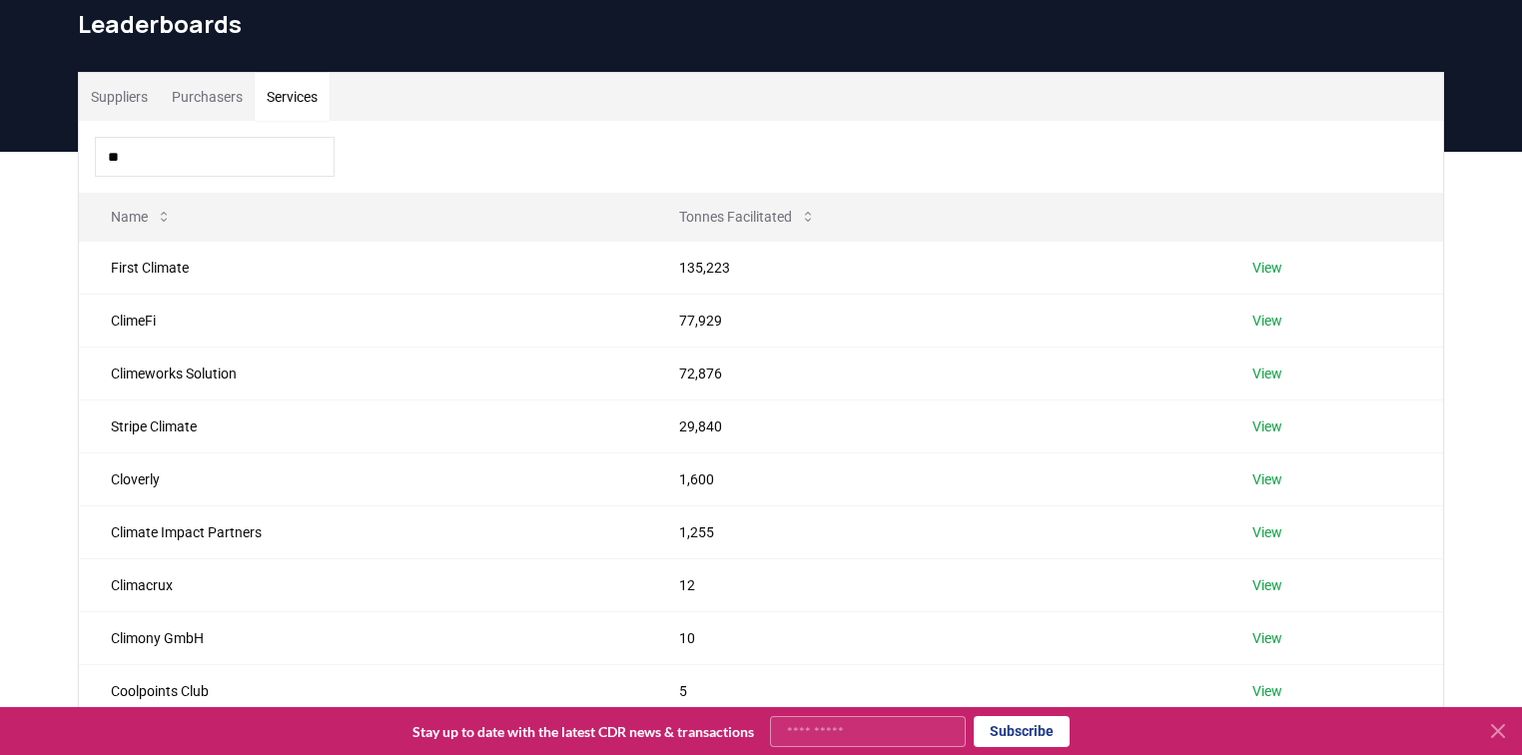
type input "*"
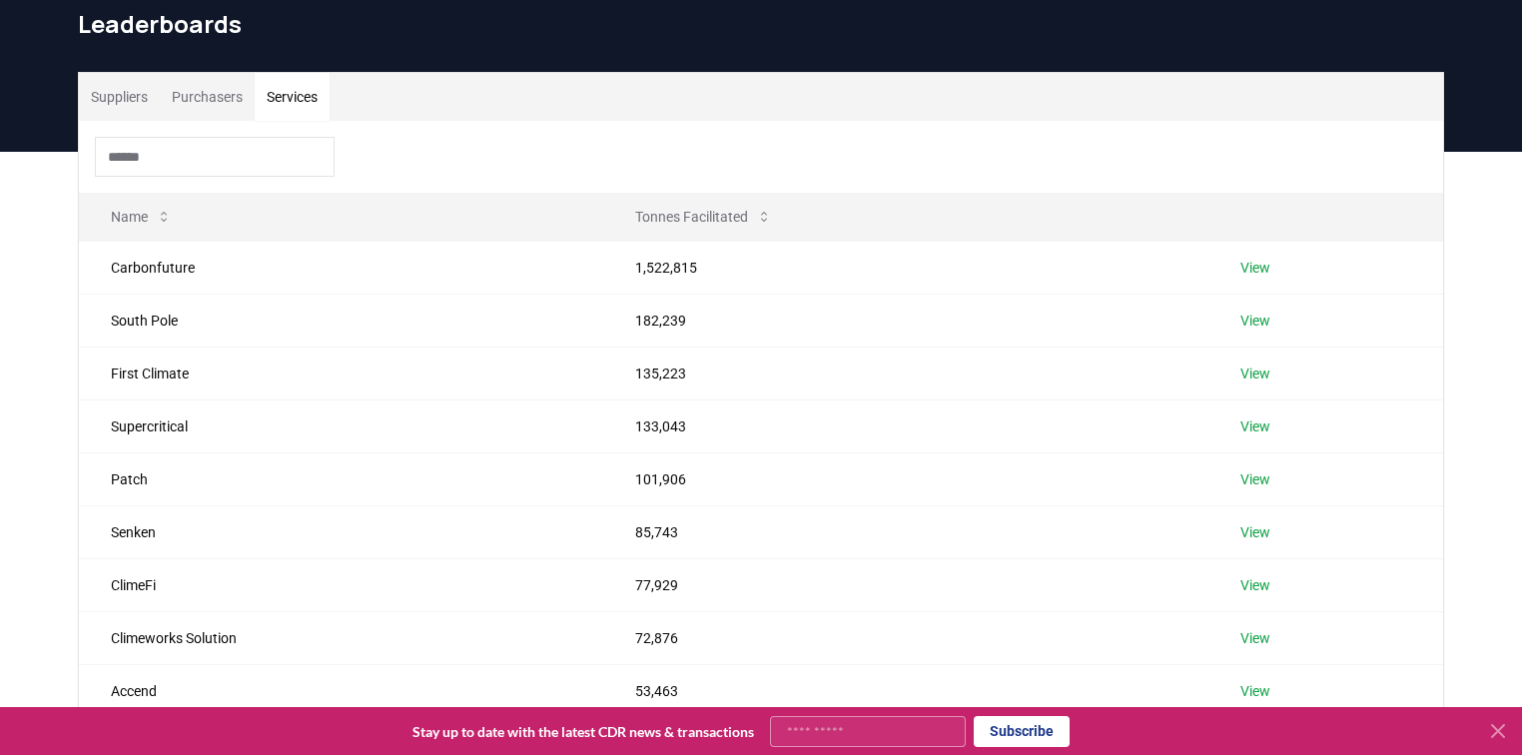
click at [264, 160] on input at bounding box center [215, 157] width 240 height 40
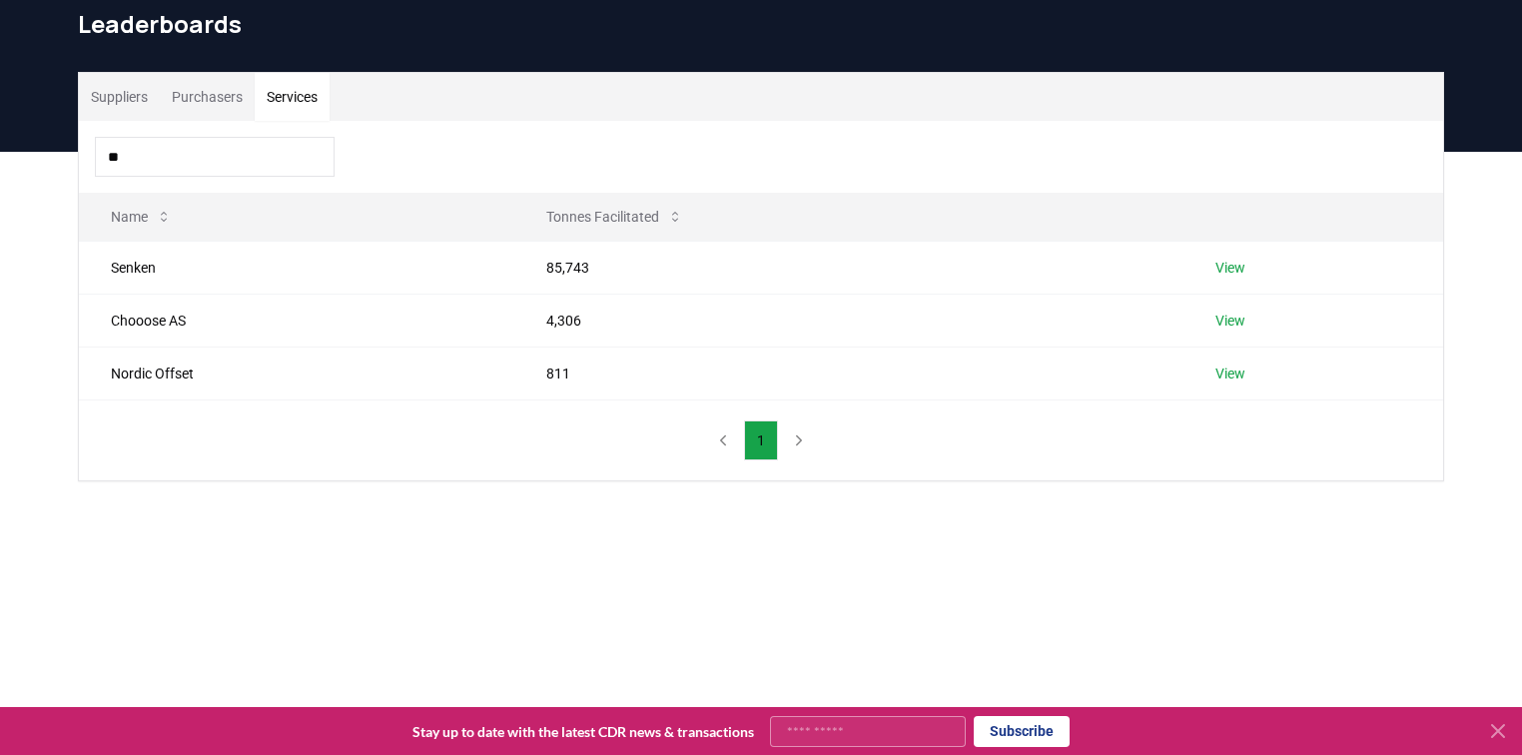
type input "*"
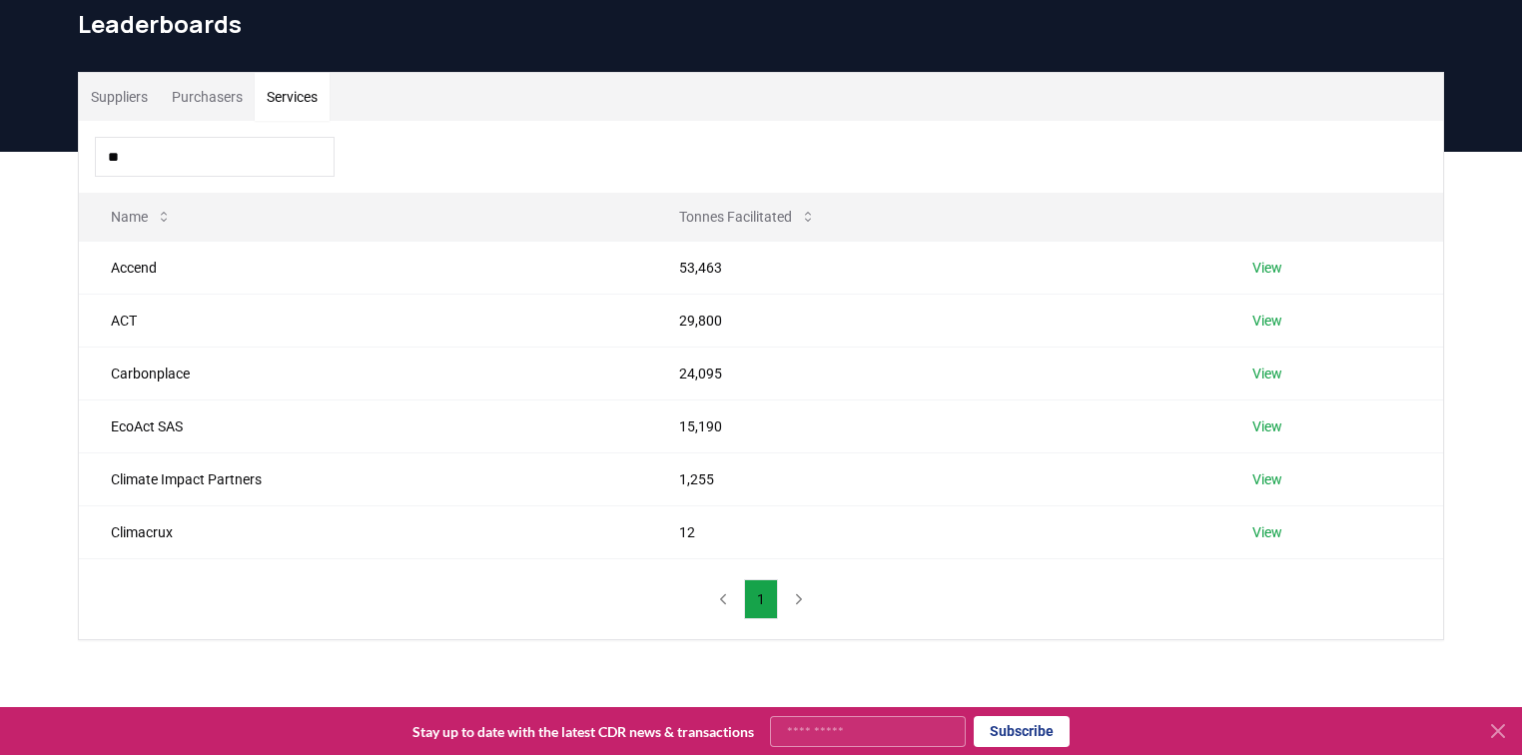
type input "*"
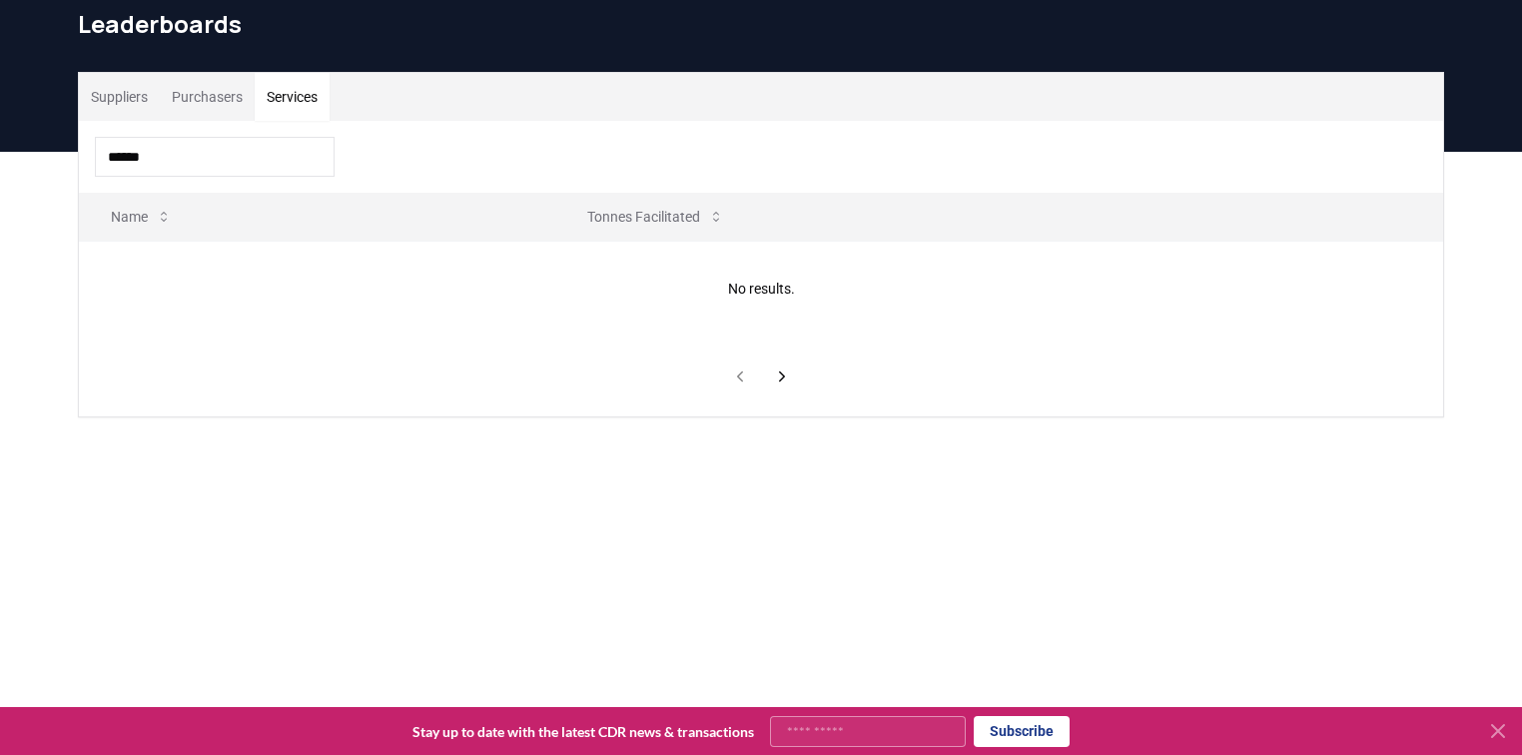
drag, startPoint x: 221, startPoint y: 162, endPoint x: 56, endPoint y: 162, distance: 164.8
click at [56, 162] on div "Suppliers Purchasers Services ****** Name Tonnes Facilitated No results." at bounding box center [761, 325] width 1522 height 346
type input "*"
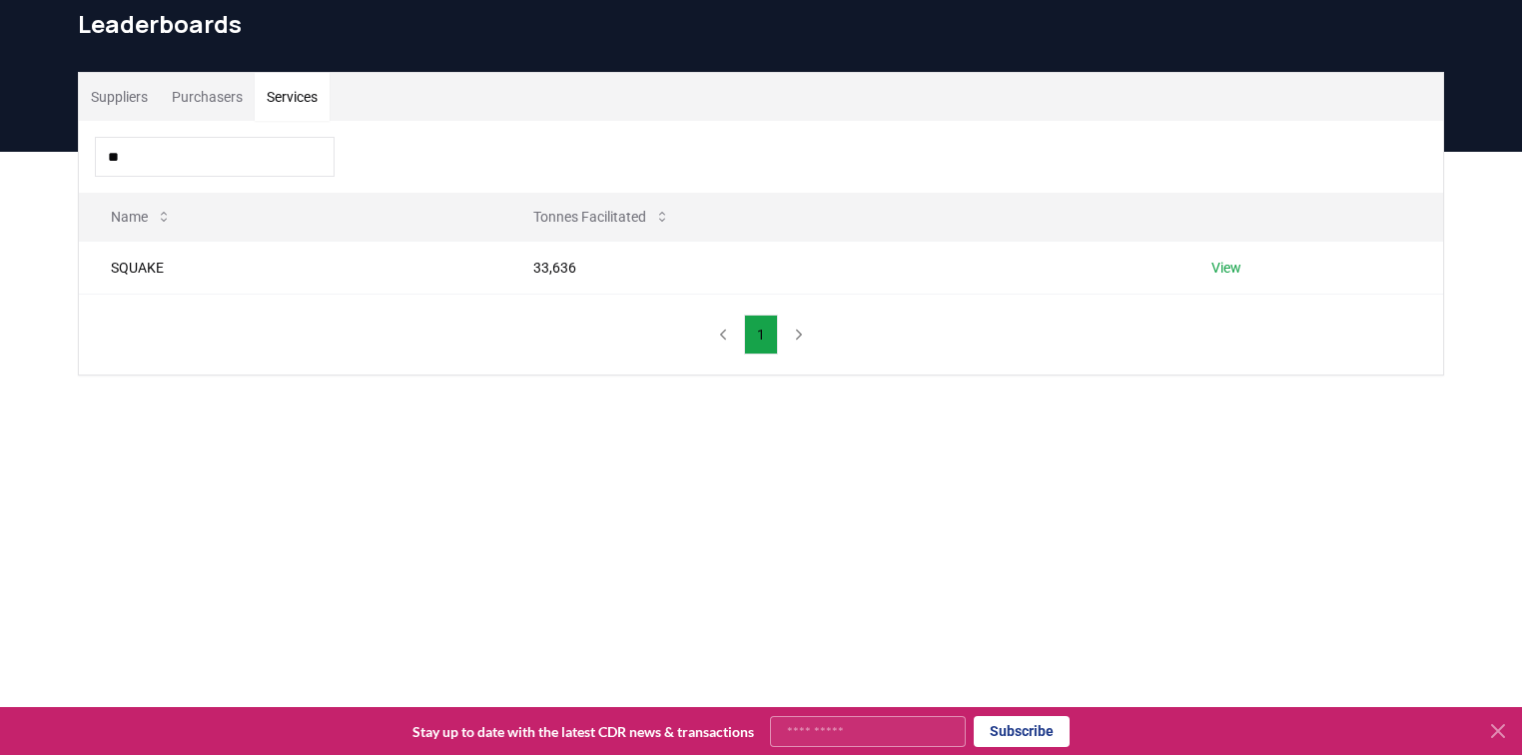
type input "*"
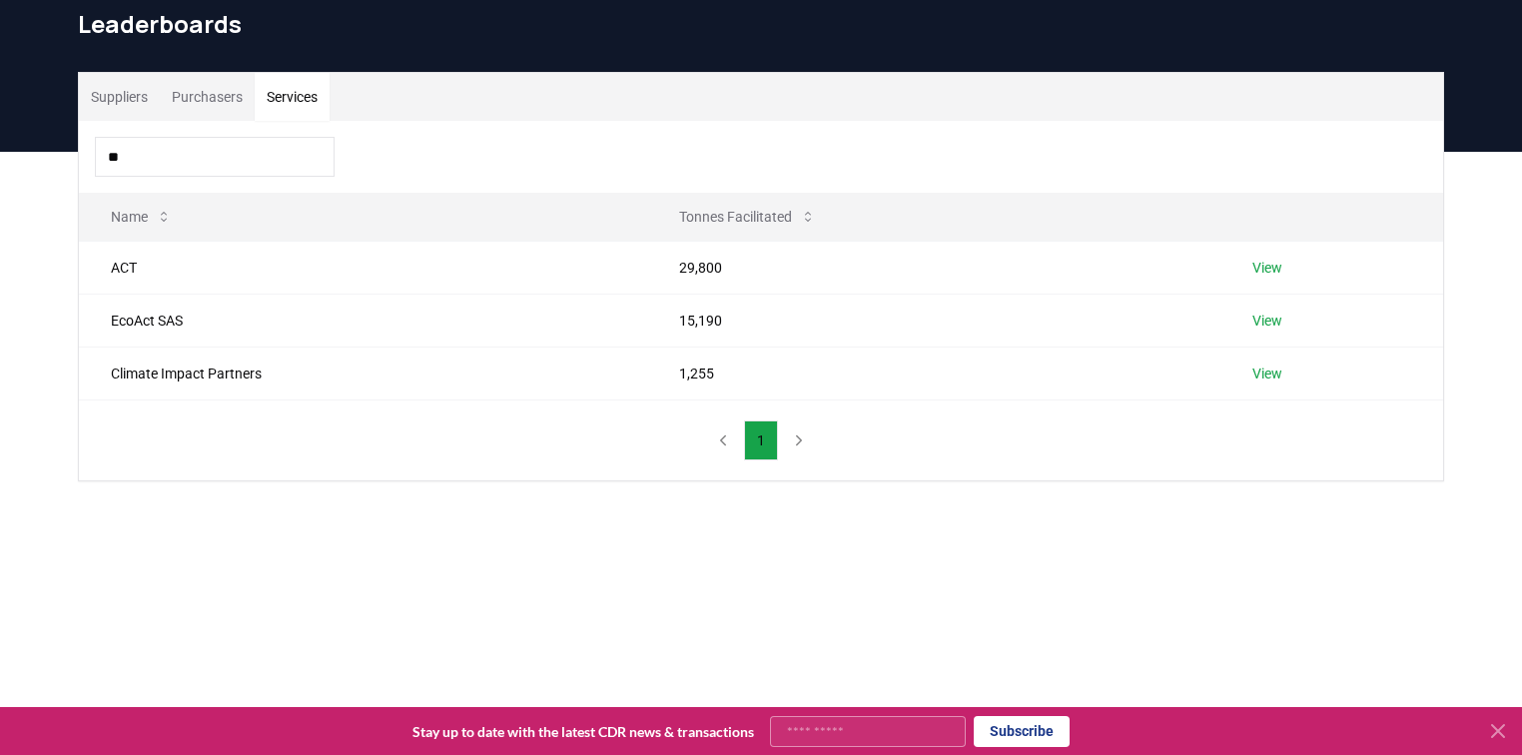
type input "*"
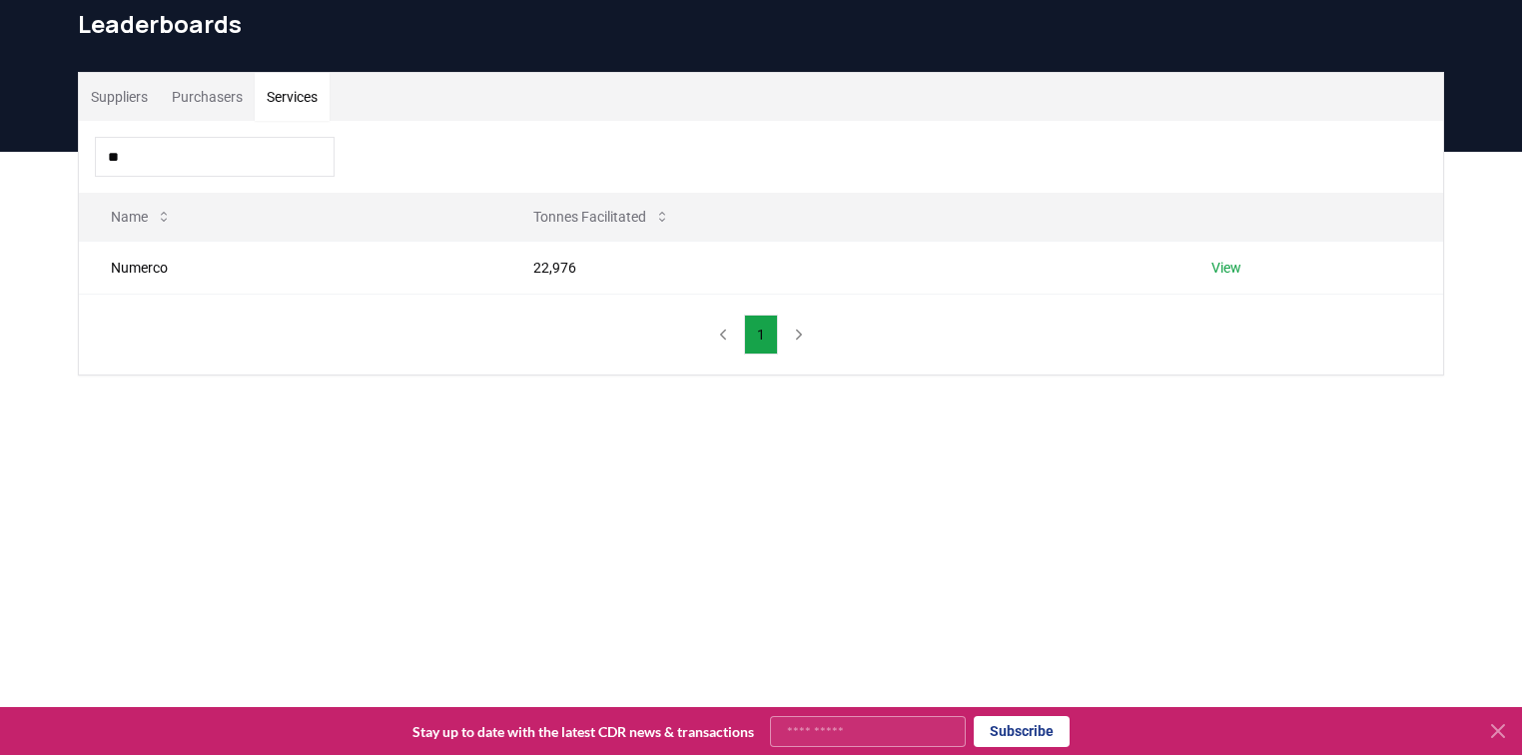
type input "*"
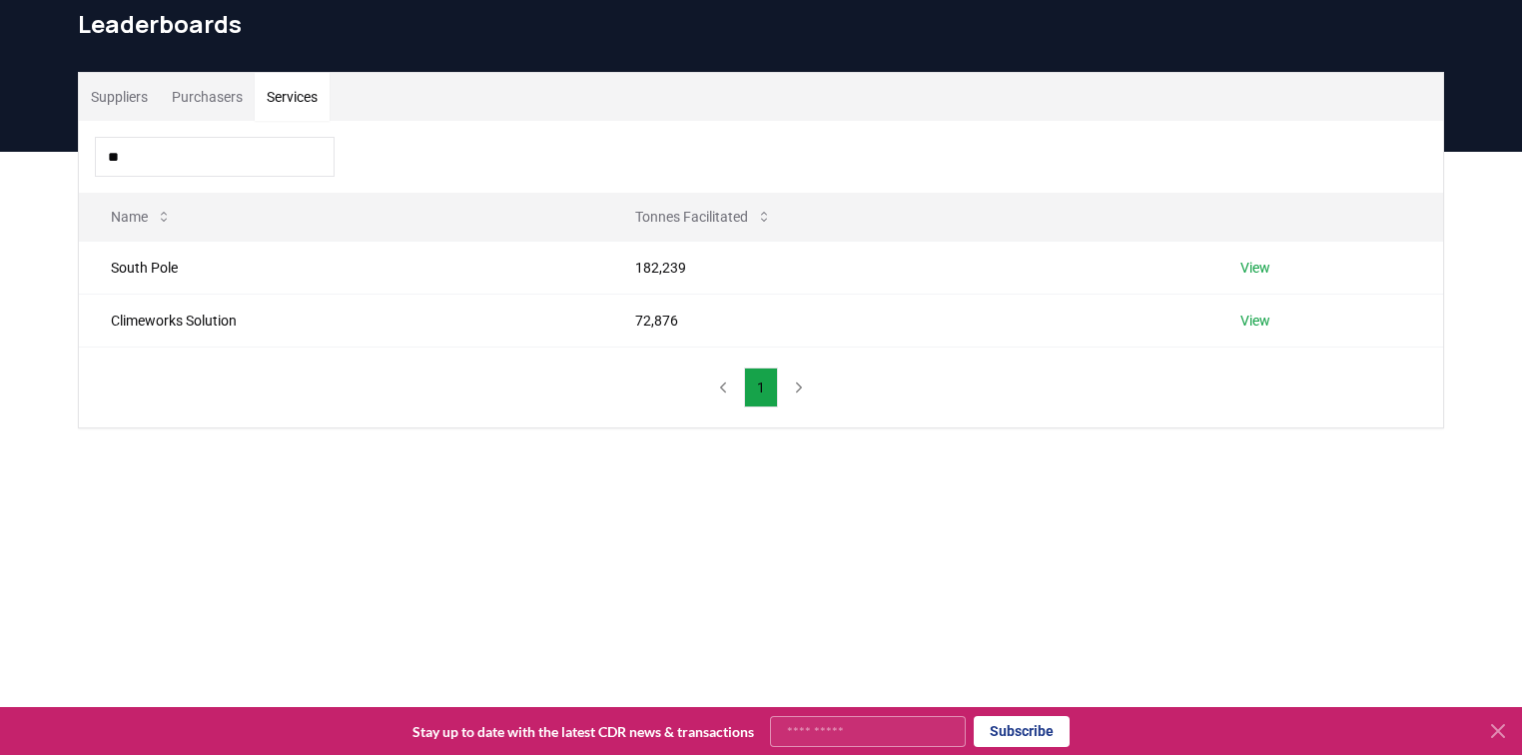
type input "*"
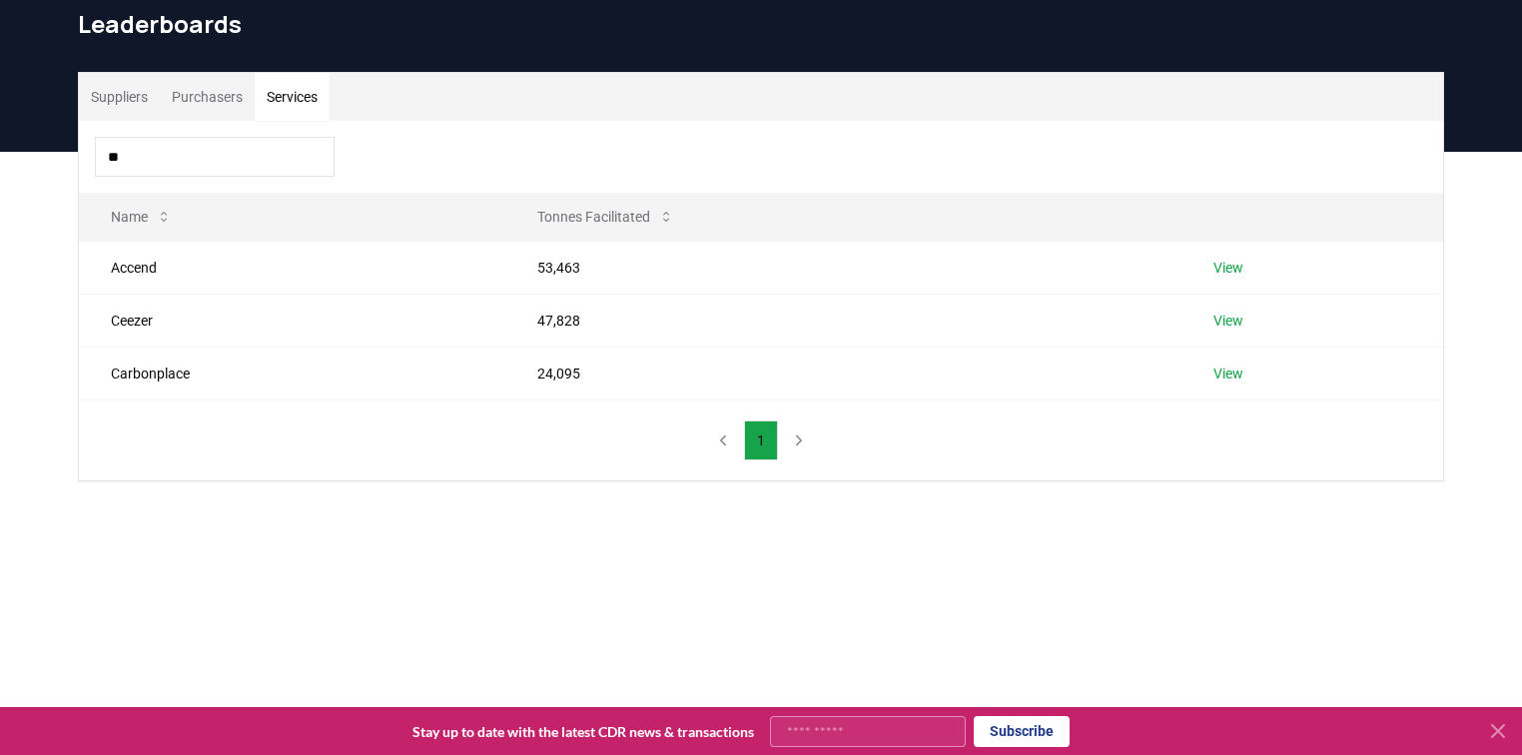
type input "*"
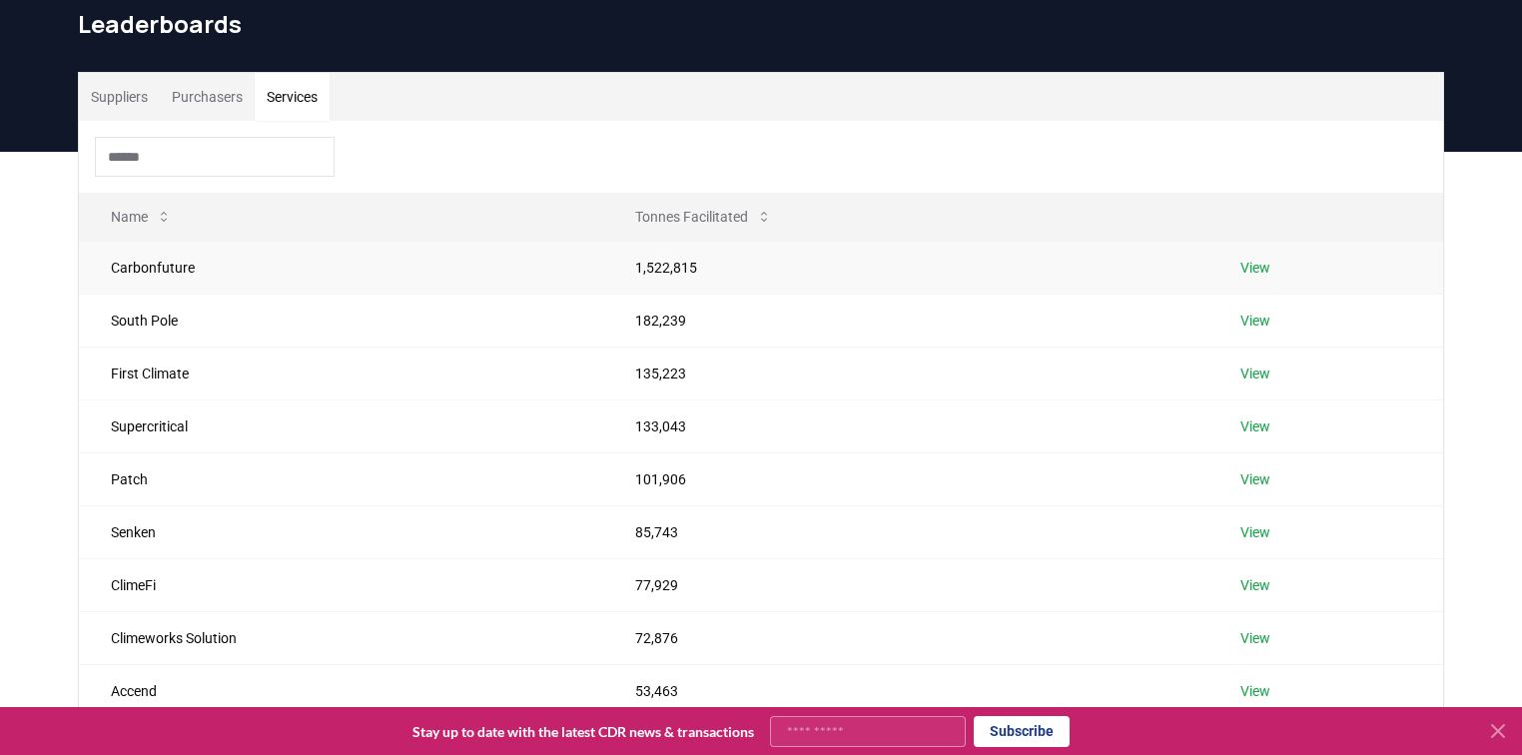
click at [1259, 266] on link "View" at bounding box center [1256, 268] width 30 height 20
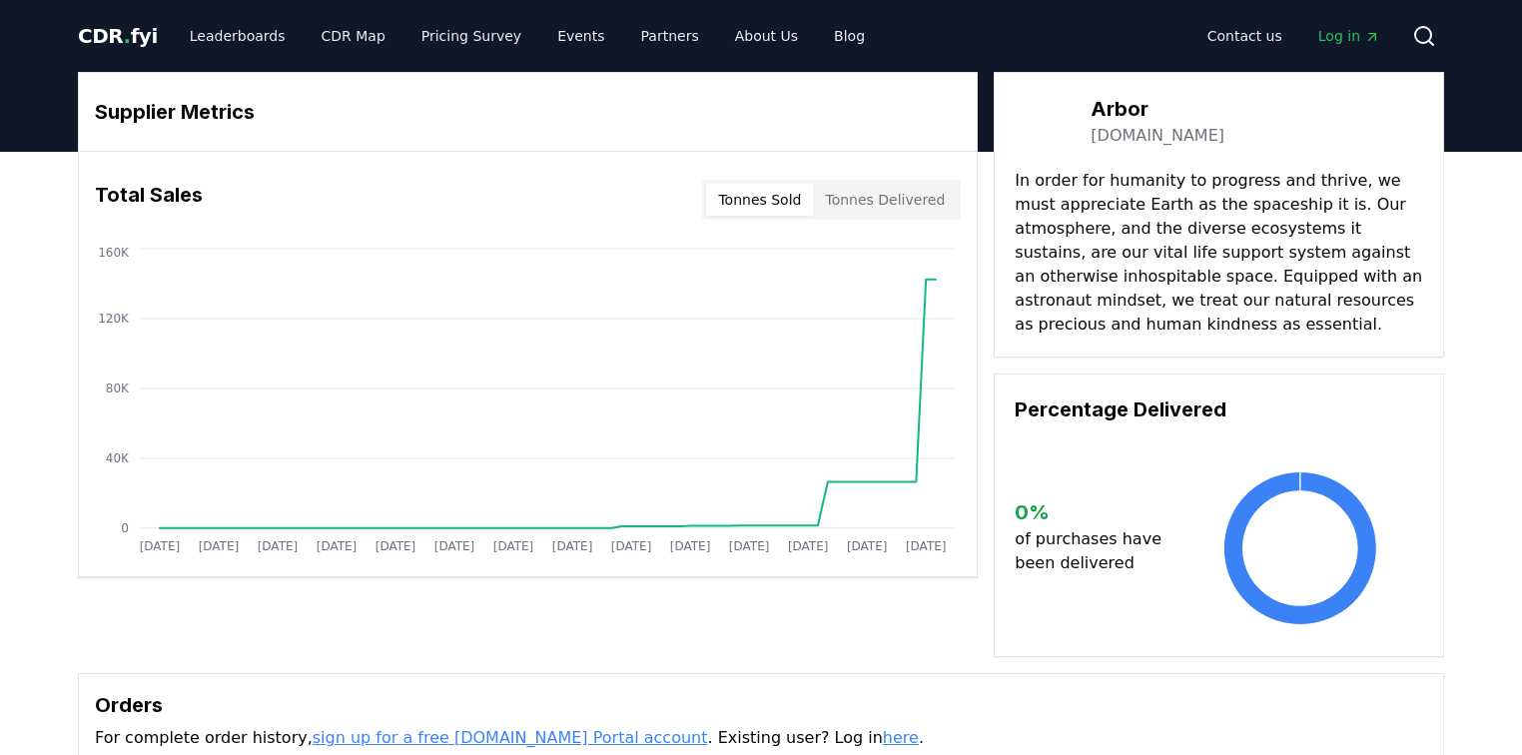
drag, startPoint x: 1063, startPoint y: 172, endPoint x: 1109, endPoint y: 252, distance: 92.2
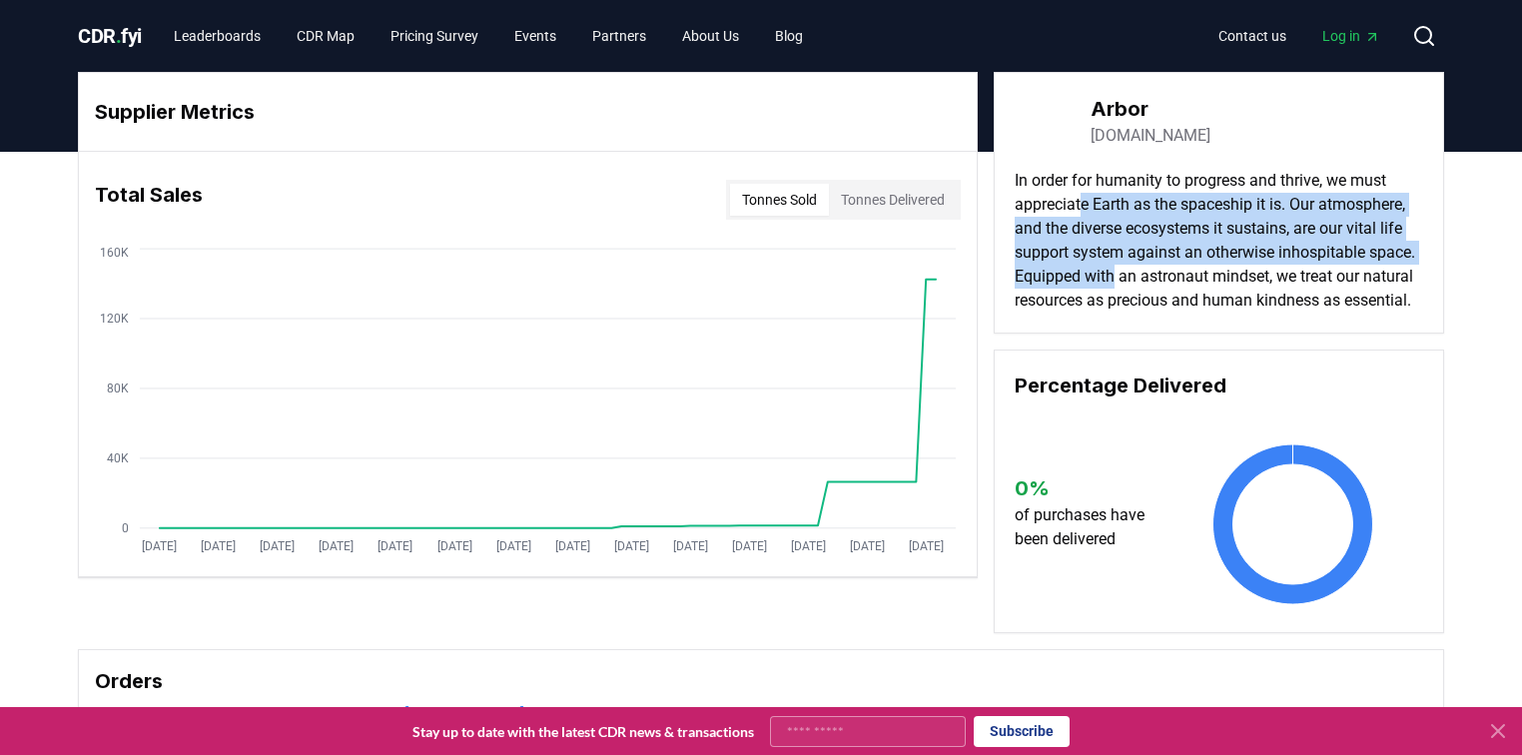
drag, startPoint x: 1087, startPoint y: 200, endPoint x: 1119, endPoint y: 280, distance: 86.1
click at [1119, 280] on p "In order for humanity to progress and thrive, we must appreciate Earth as the s…" at bounding box center [1219, 241] width 409 height 144
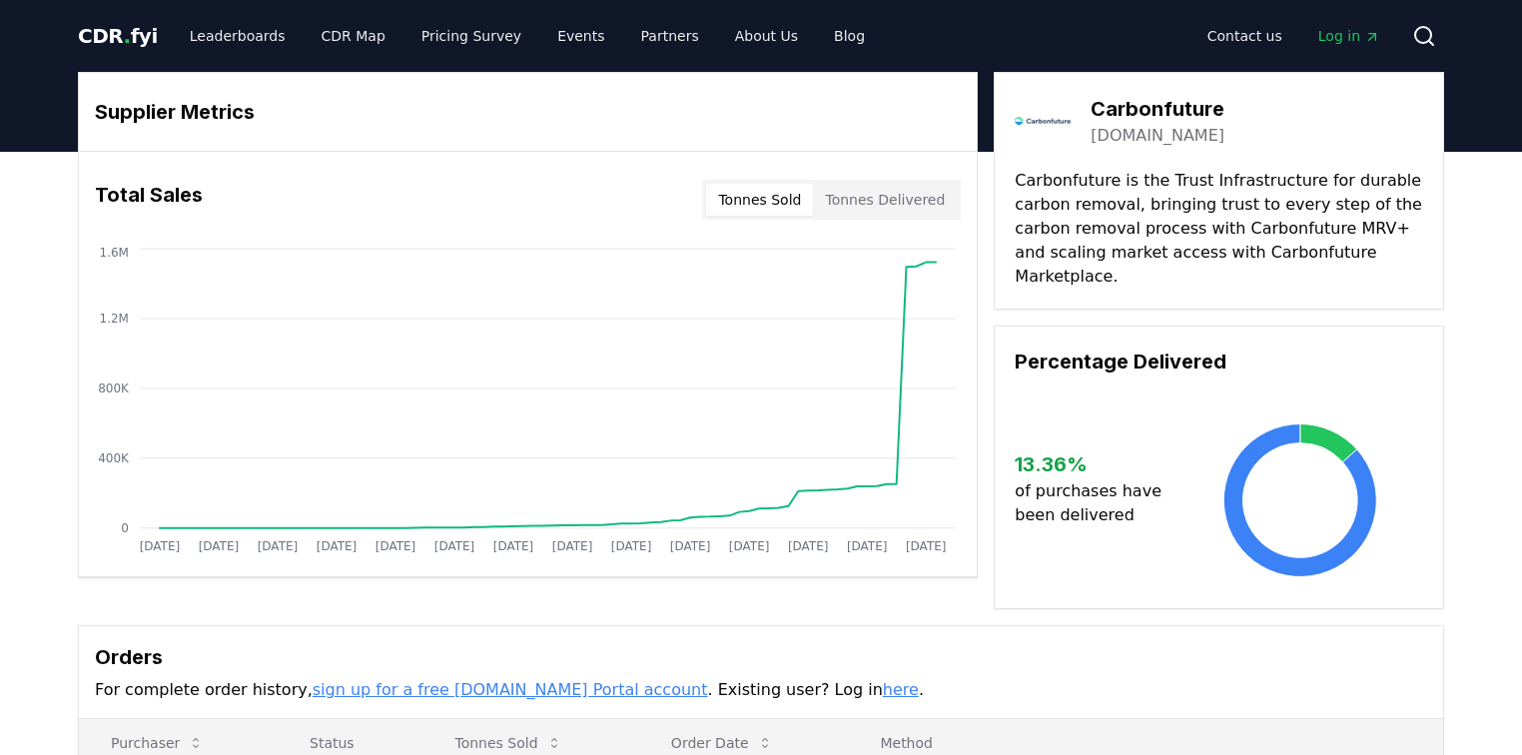
drag, startPoint x: 1103, startPoint y: 174, endPoint x: 1114, endPoint y: 228, distance: 55.0
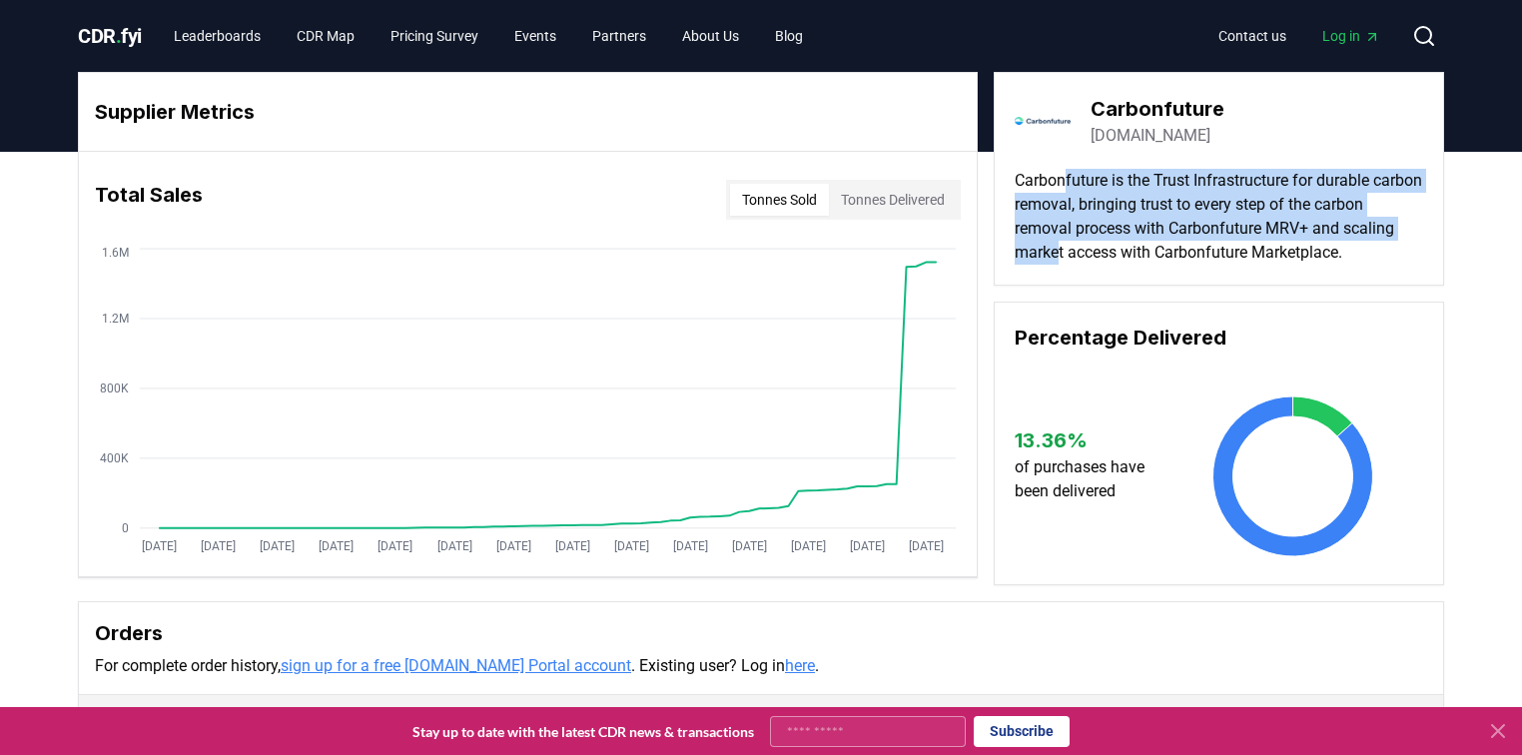
drag, startPoint x: 1070, startPoint y: 184, endPoint x: 1111, endPoint y: 264, distance: 89.8
click at [1111, 264] on p "Carbonfuture is the Trust Infrastructure for durable carbon removal, bringing t…" at bounding box center [1219, 217] width 409 height 96
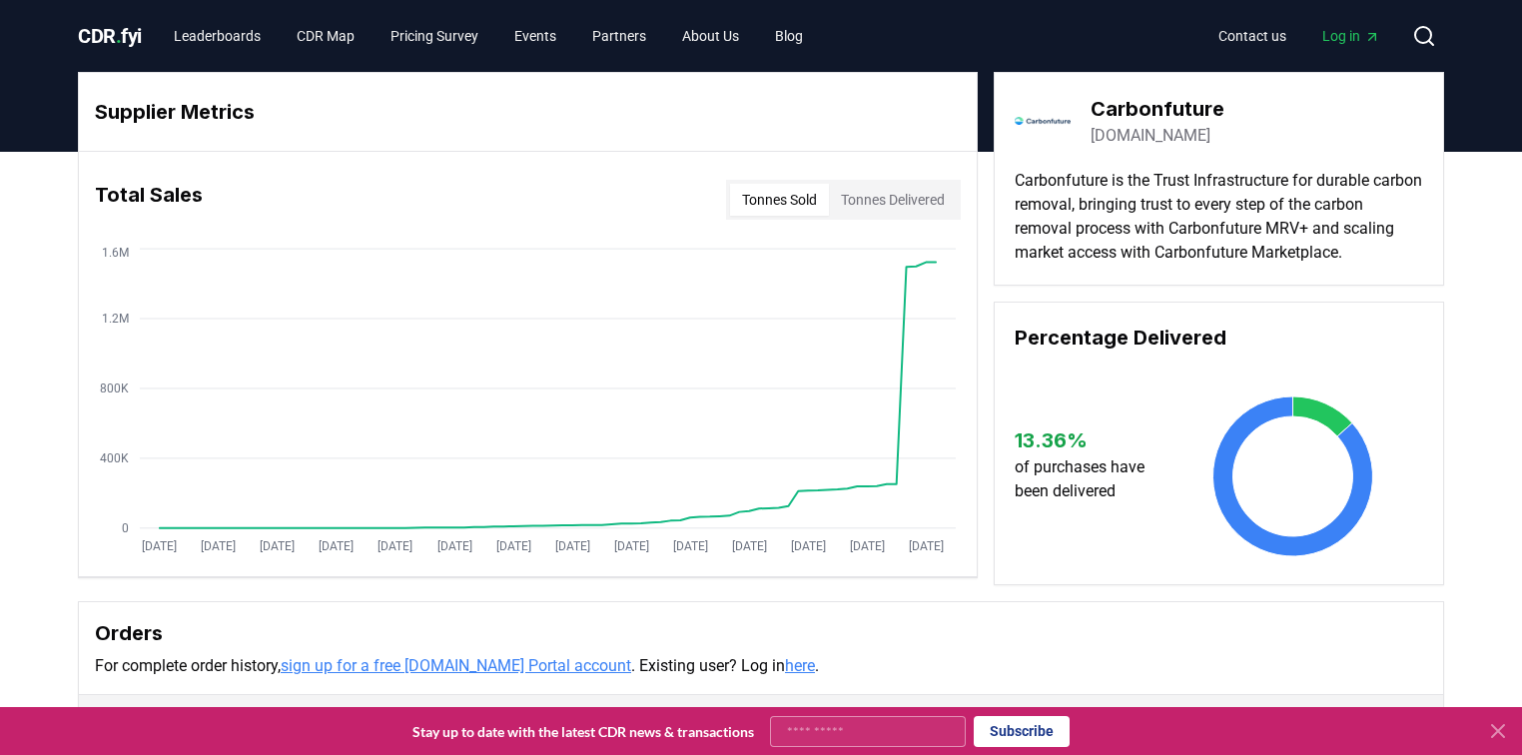
click at [1127, 256] on p "Carbonfuture is the Trust Infrastructure for durable carbon removal, bringing t…" at bounding box center [1219, 217] width 409 height 96
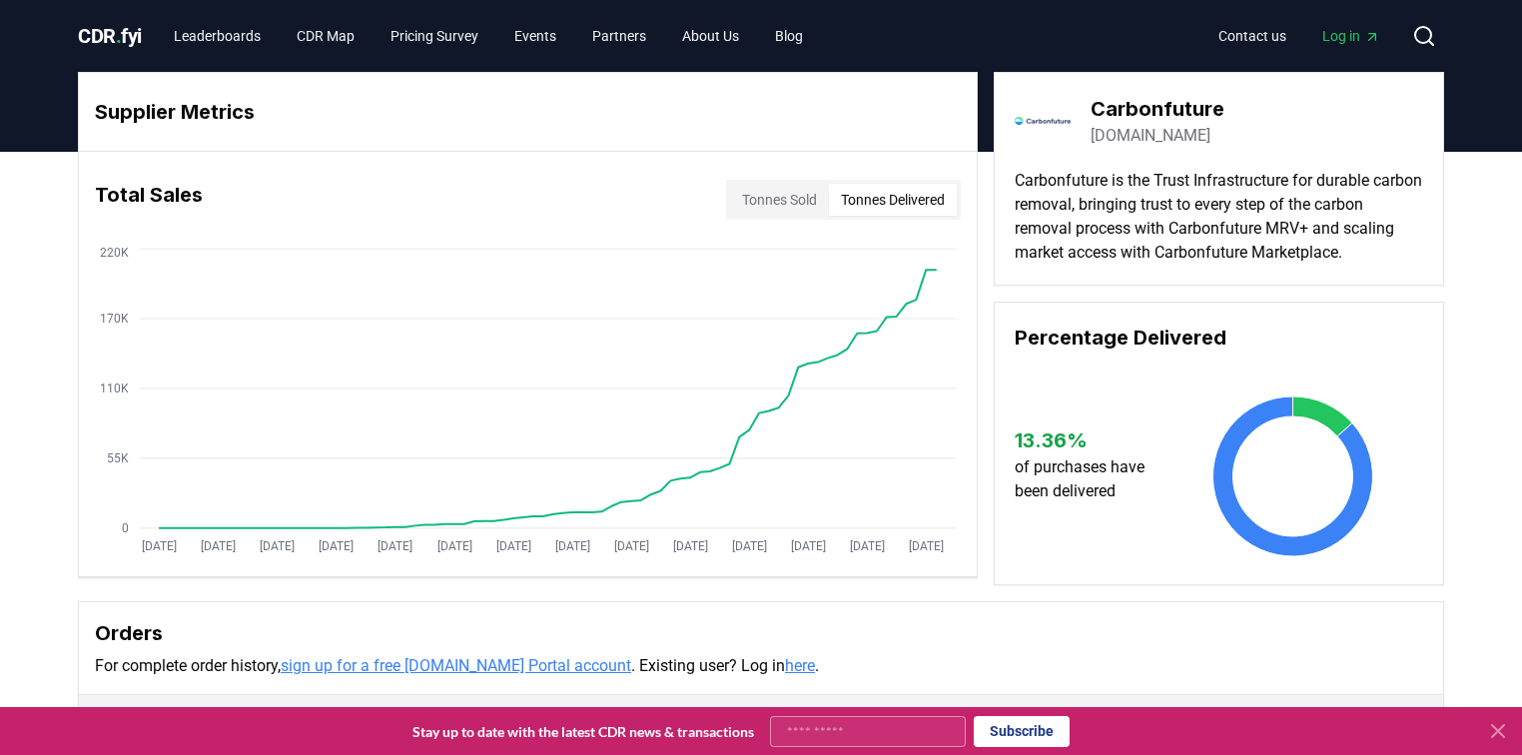
click at [898, 202] on button "Tonnes Delivered" at bounding box center [893, 200] width 128 height 32
click at [802, 197] on button "Tonnes Sold" at bounding box center [779, 200] width 99 height 32
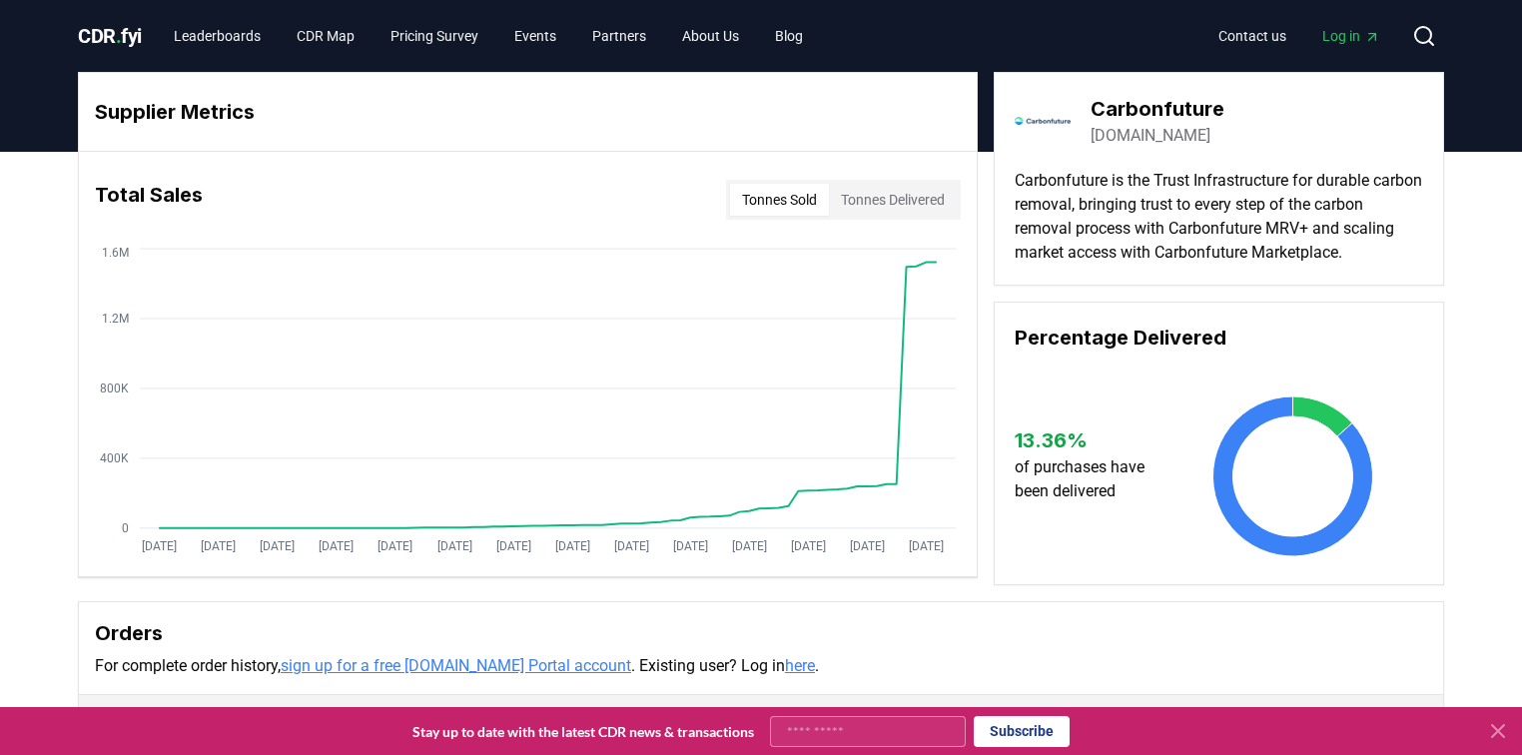
click at [887, 197] on button "Tonnes Delivered" at bounding box center [893, 200] width 128 height 32
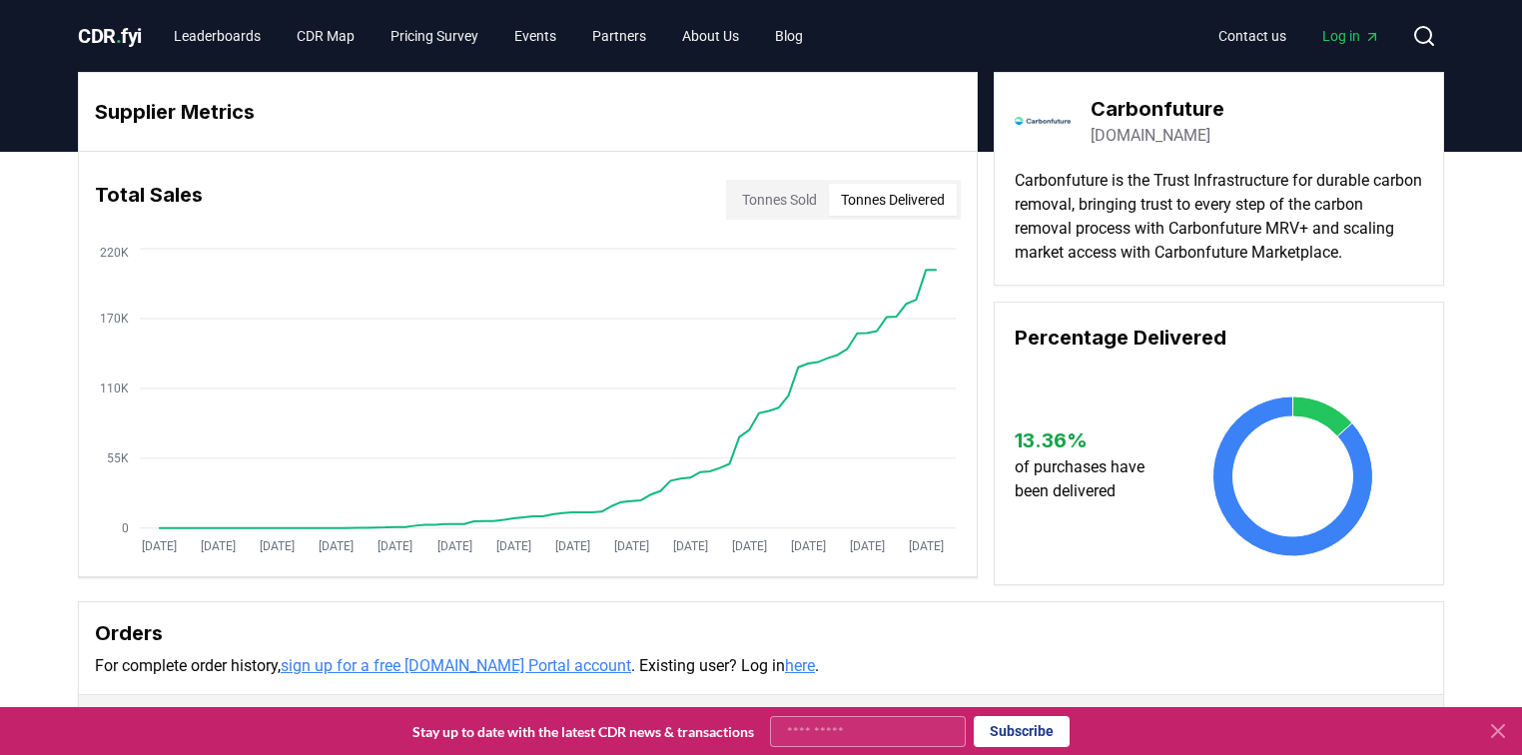
click at [1177, 107] on h3 "Carbonfuture" at bounding box center [1158, 109] width 134 height 30
drag, startPoint x: 1043, startPoint y: 126, endPoint x: 1145, endPoint y: 146, distance: 103.8
click at [1044, 126] on img at bounding box center [1043, 121] width 56 height 56
click at [1145, 146] on link "carbonfuture.earth" at bounding box center [1151, 136] width 120 height 24
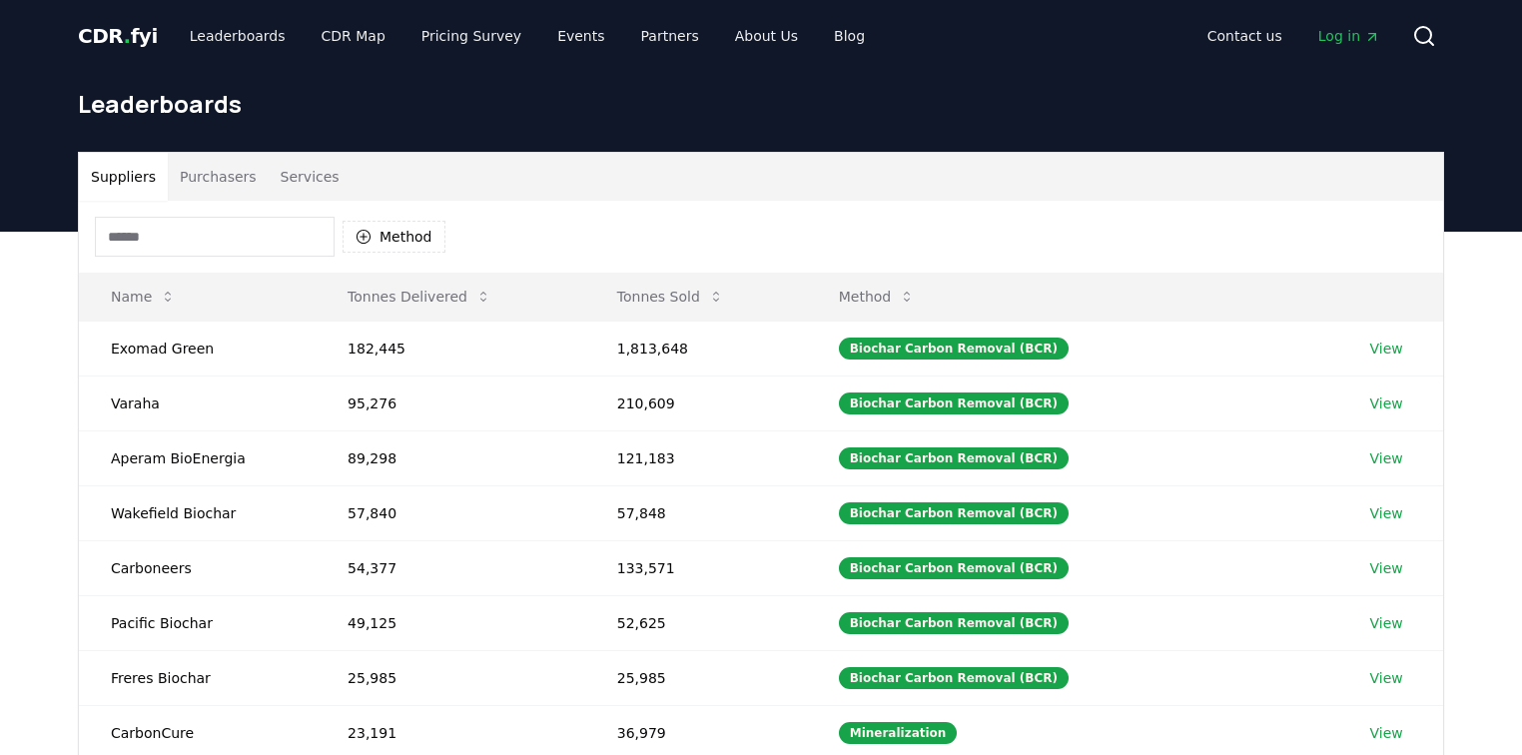
scroll to position [80, 0]
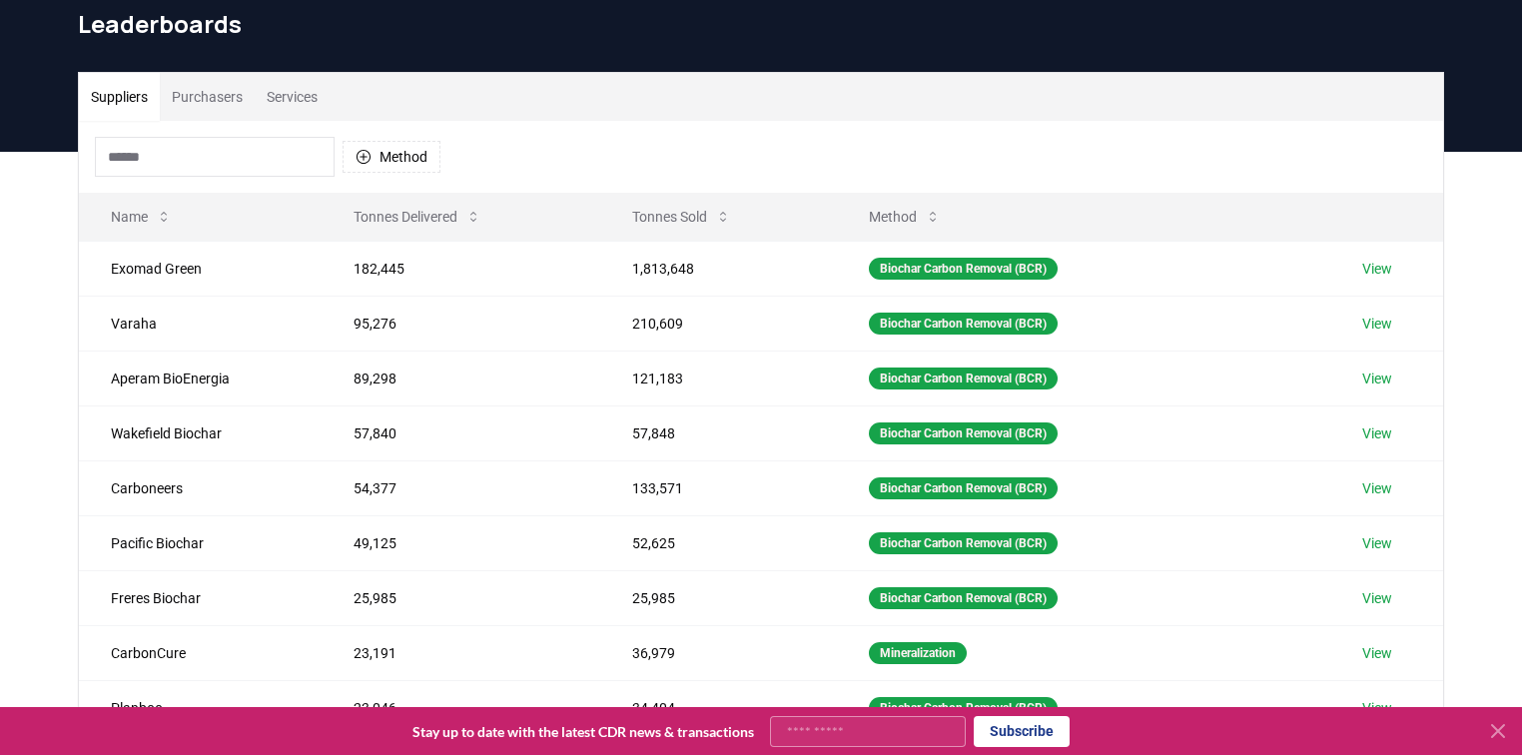
click at [316, 104] on button "Services" at bounding box center [292, 97] width 75 height 48
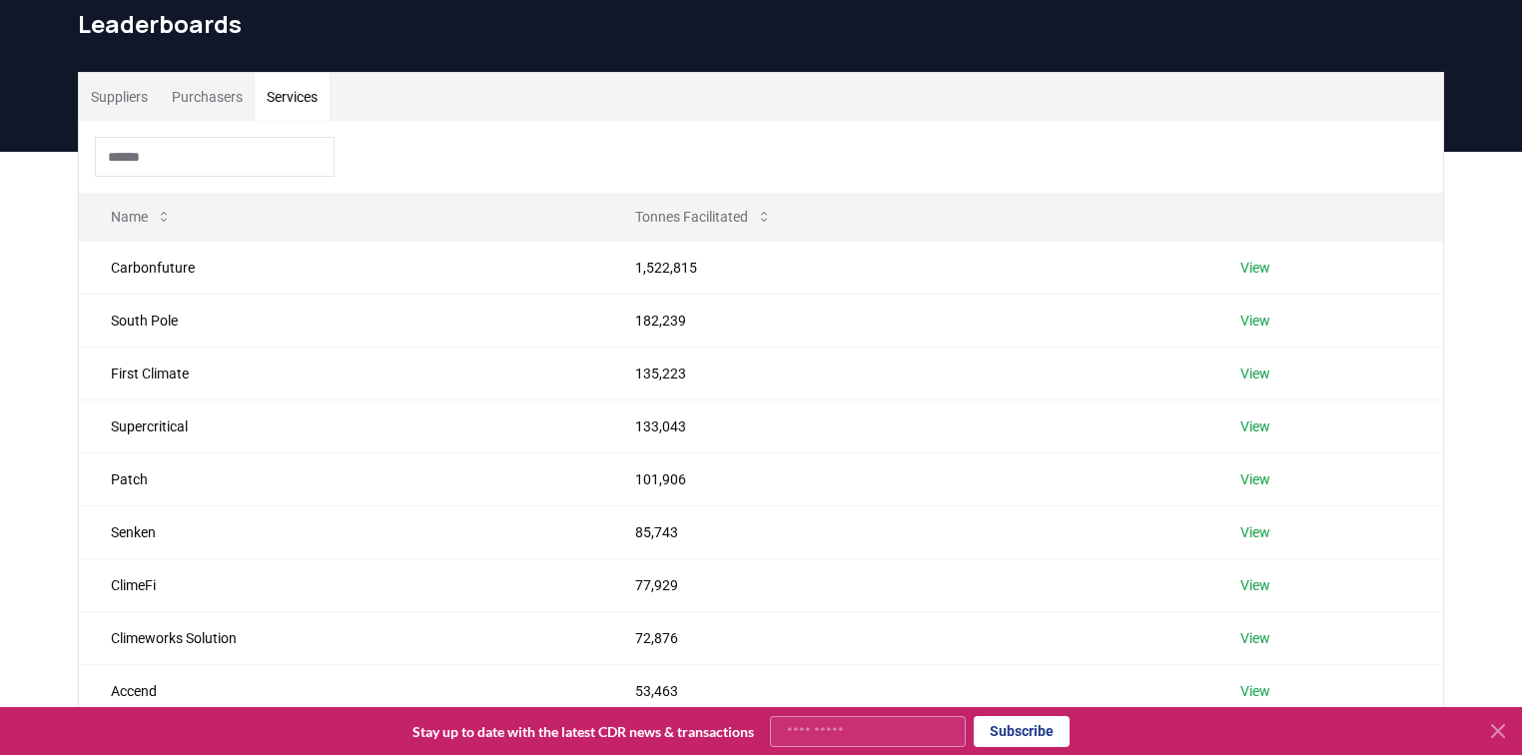
click at [308, 97] on button "Services" at bounding box center [292, 97] width 75 height 48
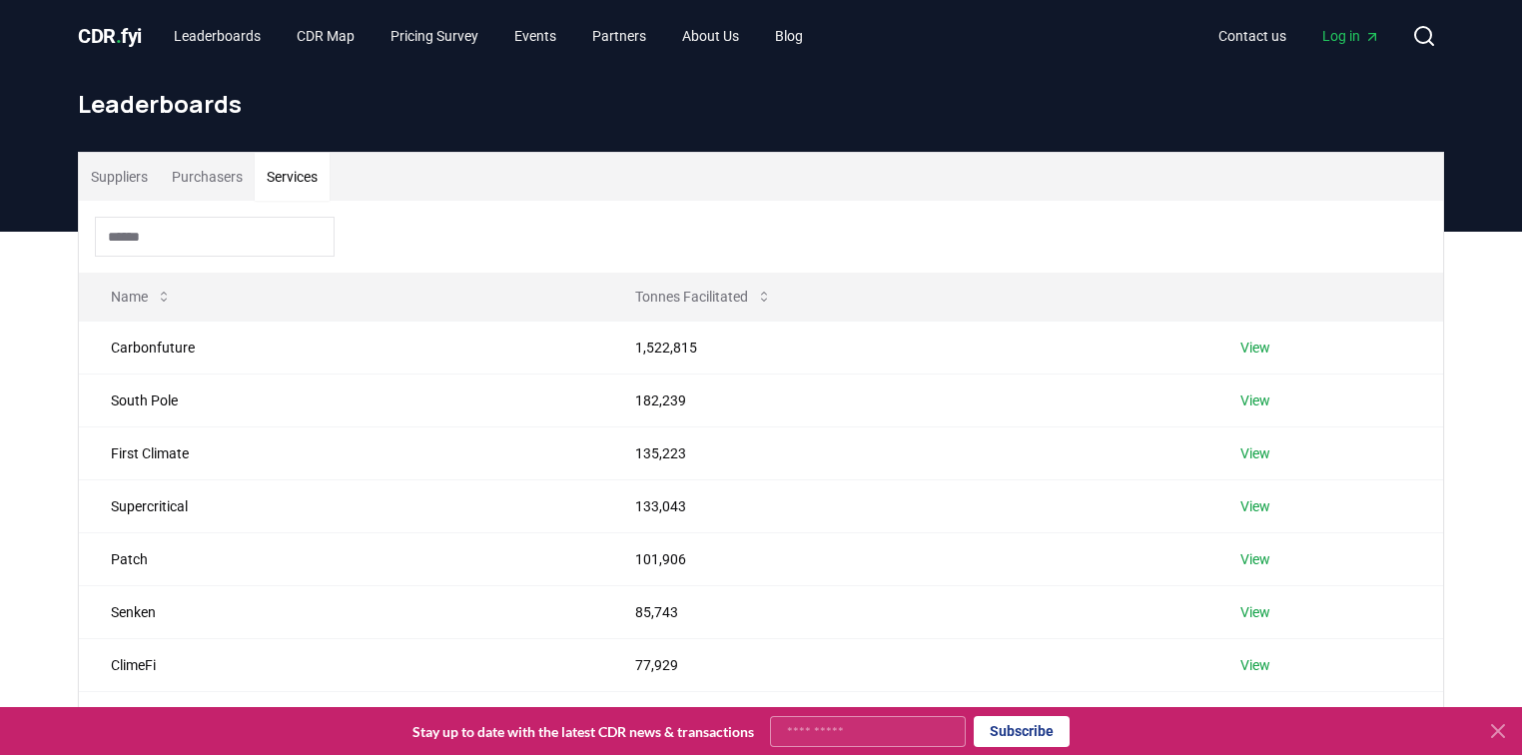
scroll to position [0, 0]
click at [1421, 32] on icon at bounding box center [1424, 36] width 24 height 24
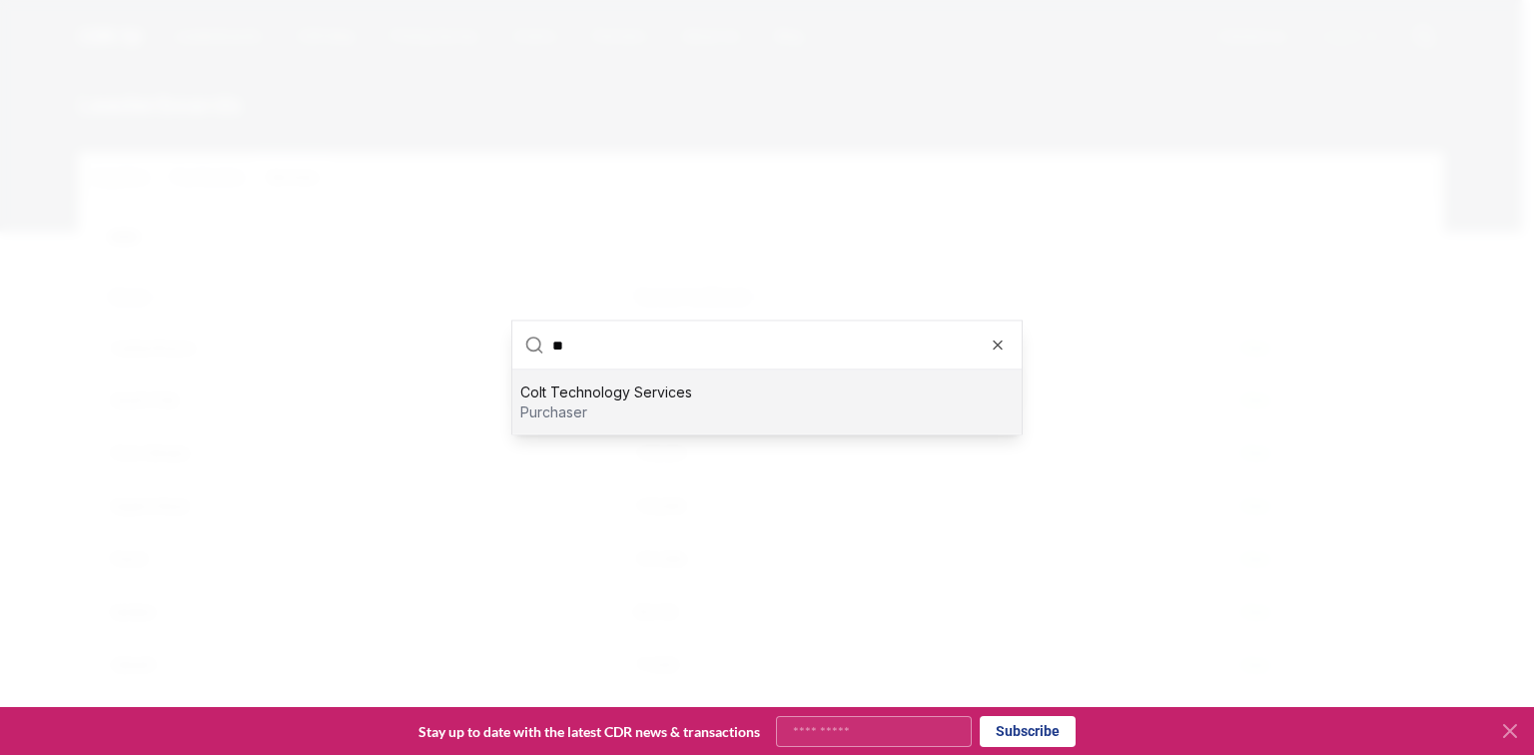
type input "*"
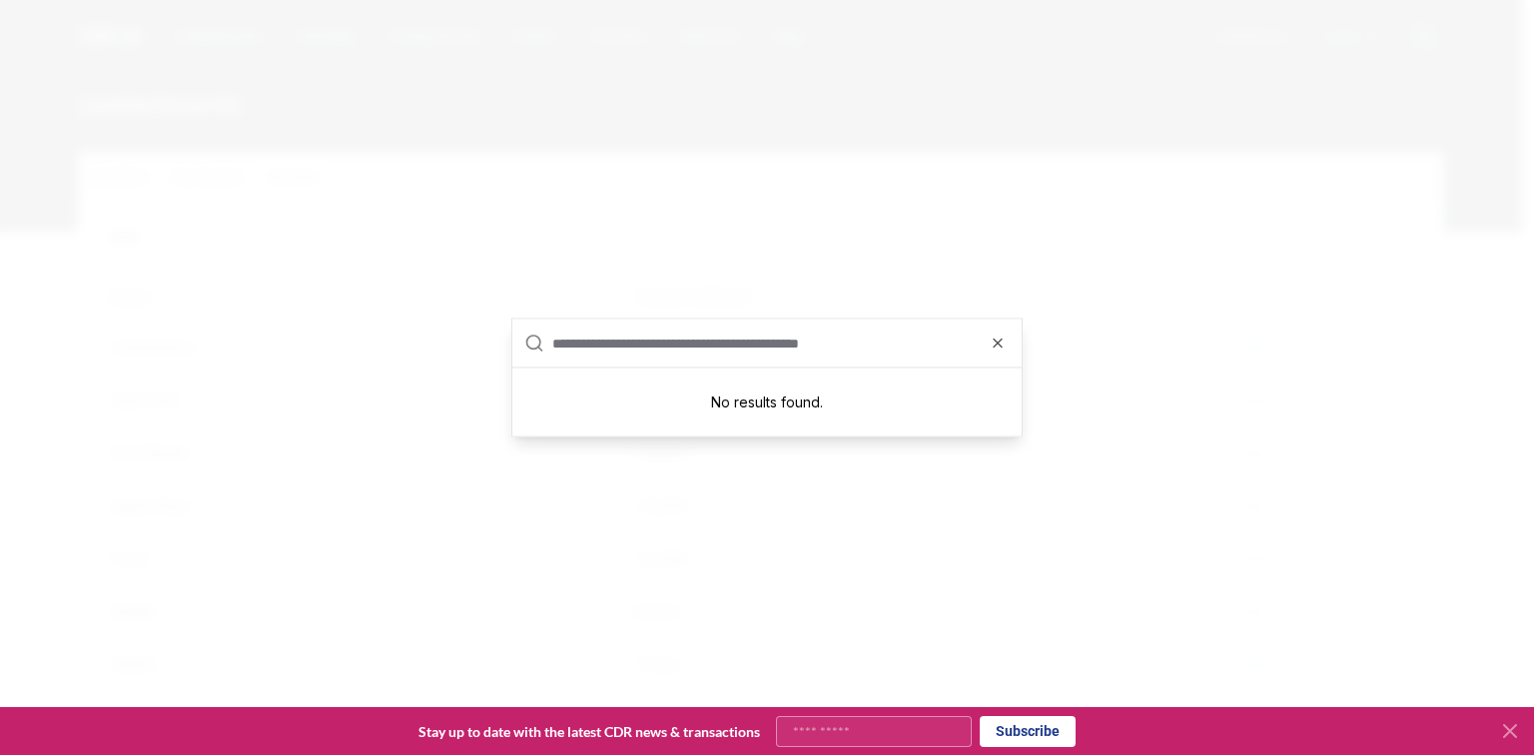
click at [1279, 64] on div at bounding box center [767, 377] width 1534 height 755
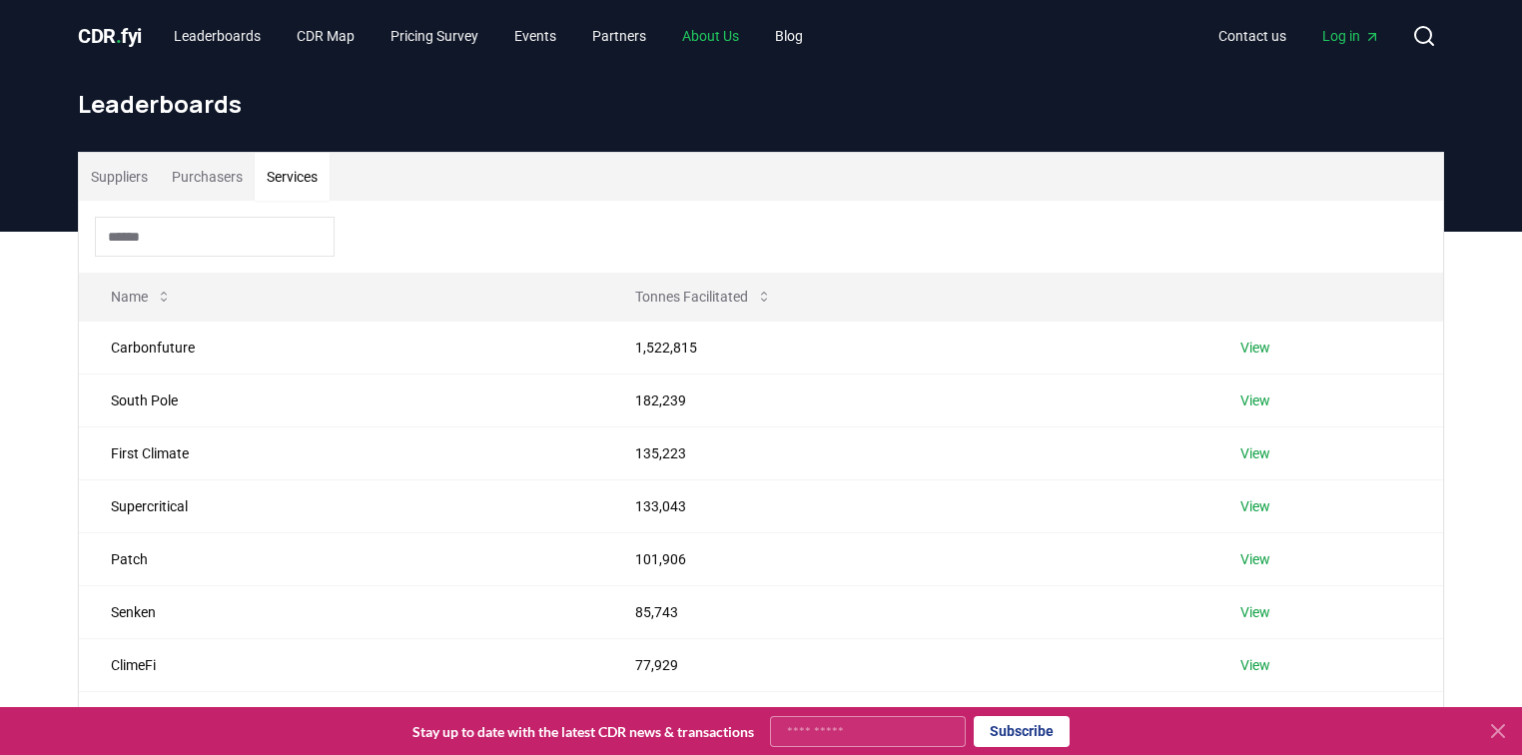
click at [733, 37] on link "About Us" at bounding box center [710, 36] width 89 height 36
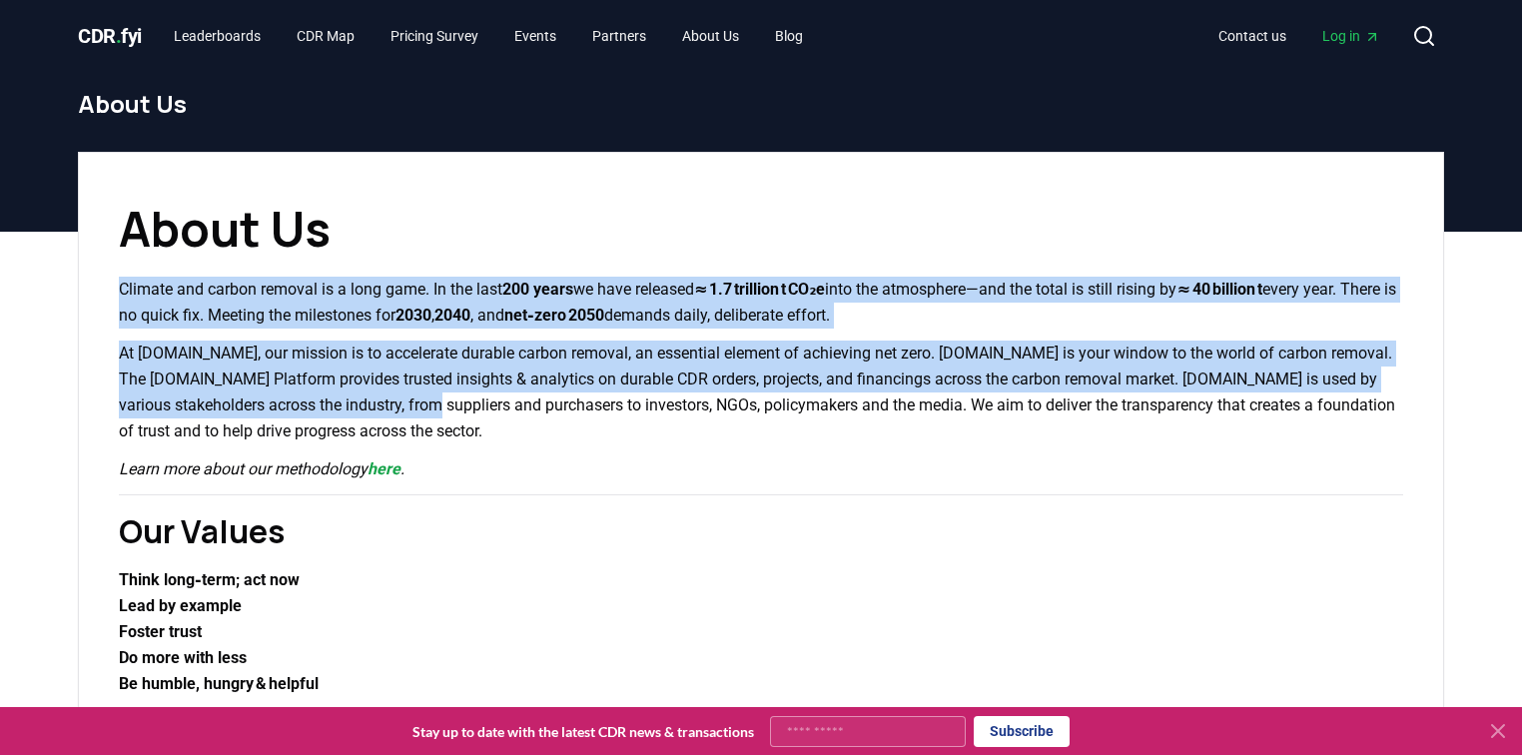
drag, startPoint x: 370, startPoint y: 263, endPoint x: 423, endPoint y: 407, distance: 153.3
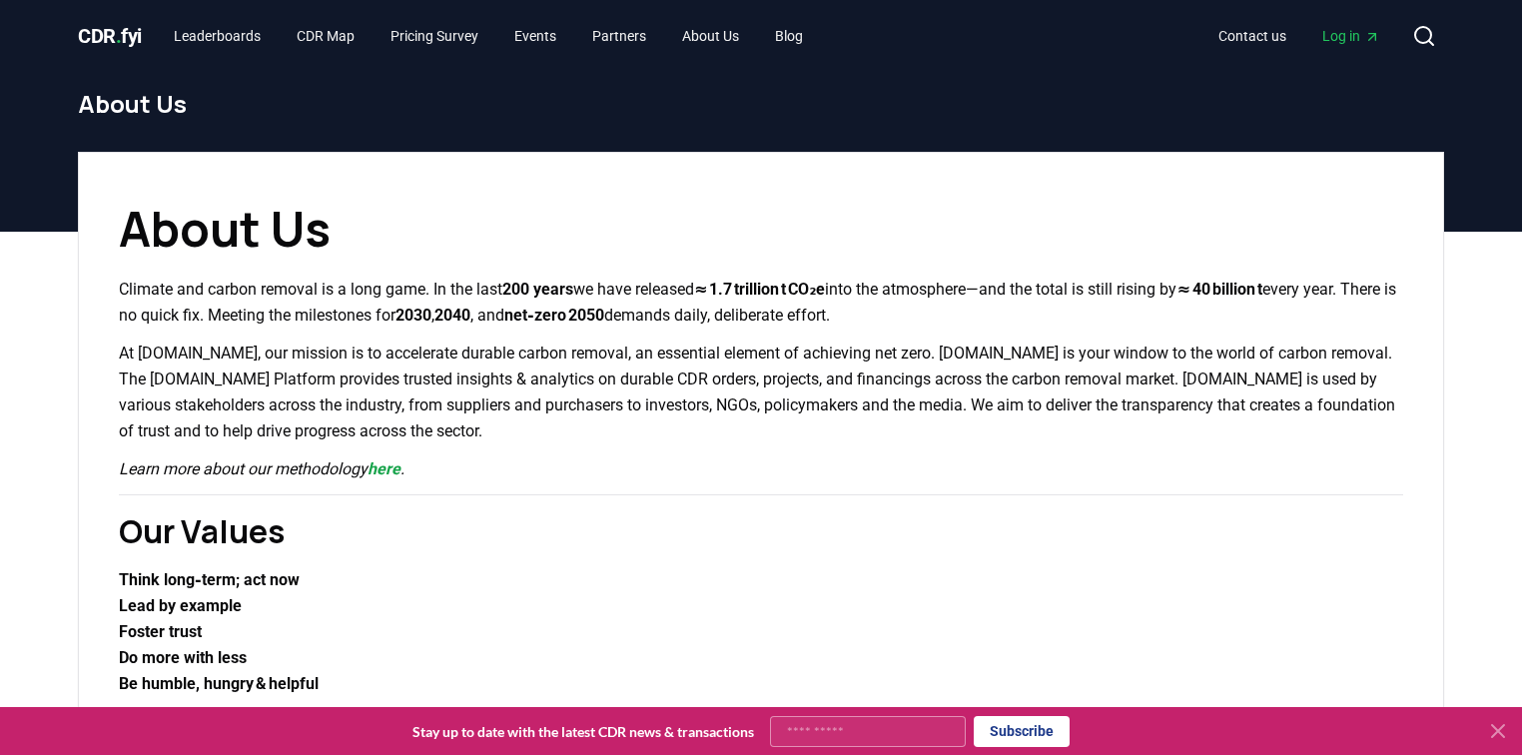
click at [439, 413] on p "At CDR.fyi, our mission is to accelerate durable carbon removal, an essential e…" at bounding box center [761, 393] width 1285 height 104
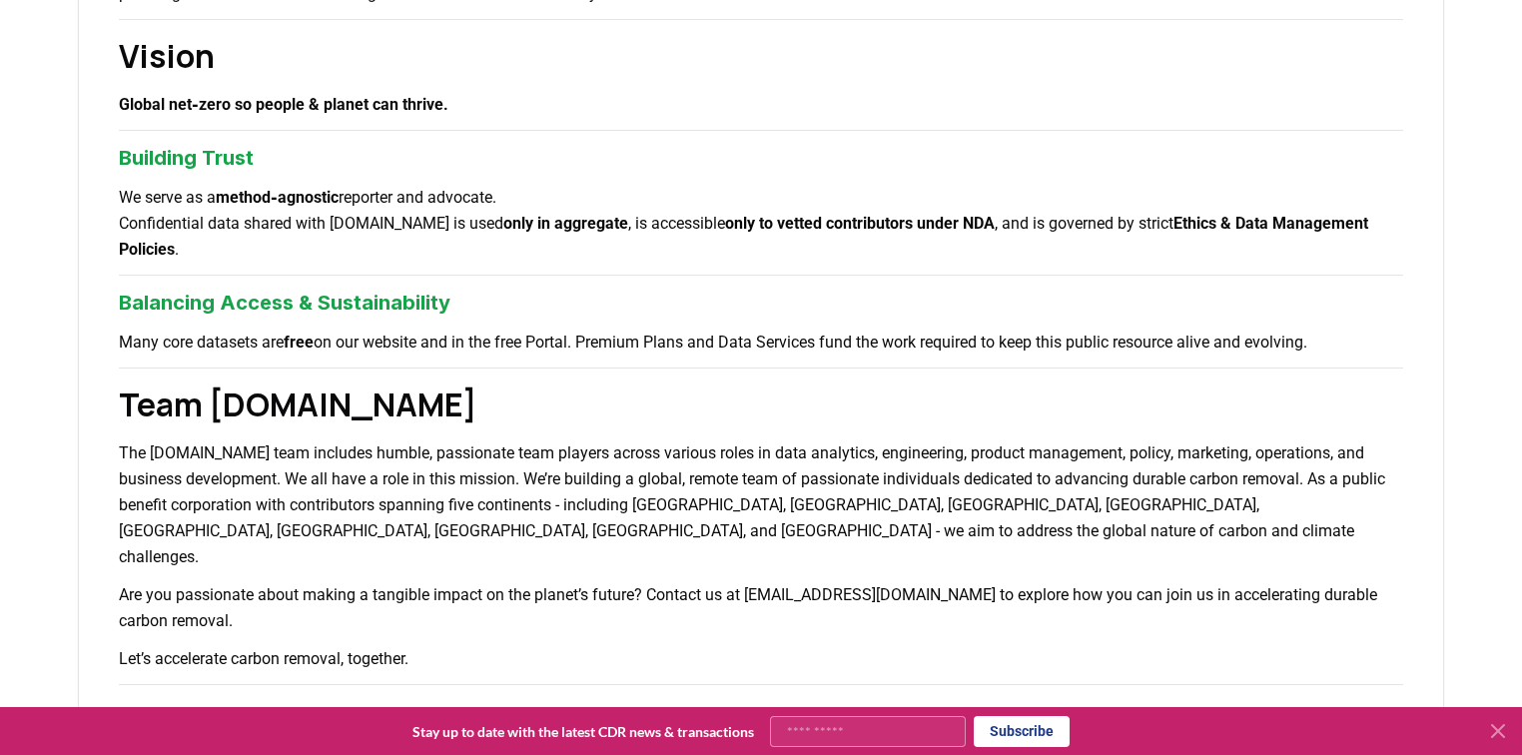
scroll to position [320, 0]
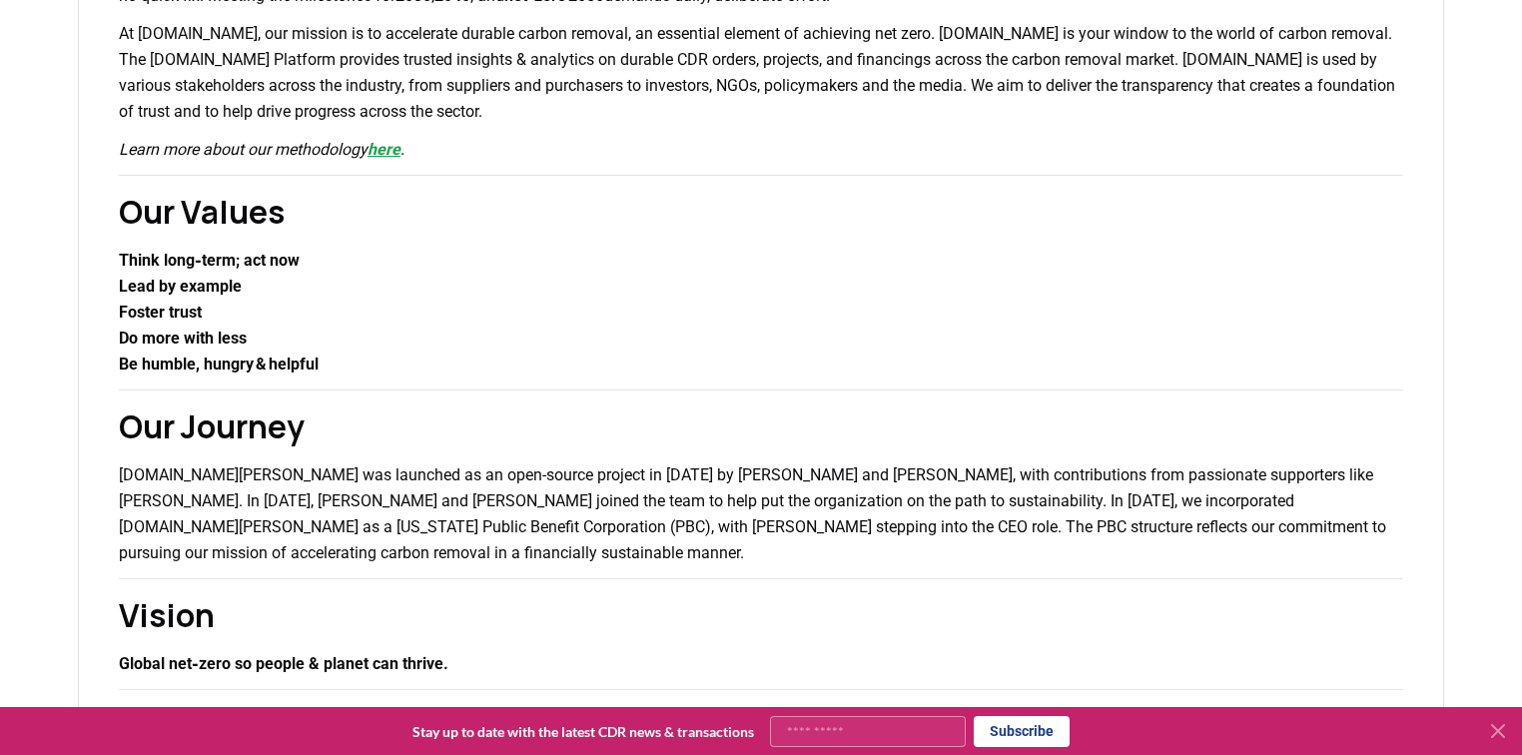
click at [384, 144] on link "here" at bounding box center [384, 149] width 33 height 19
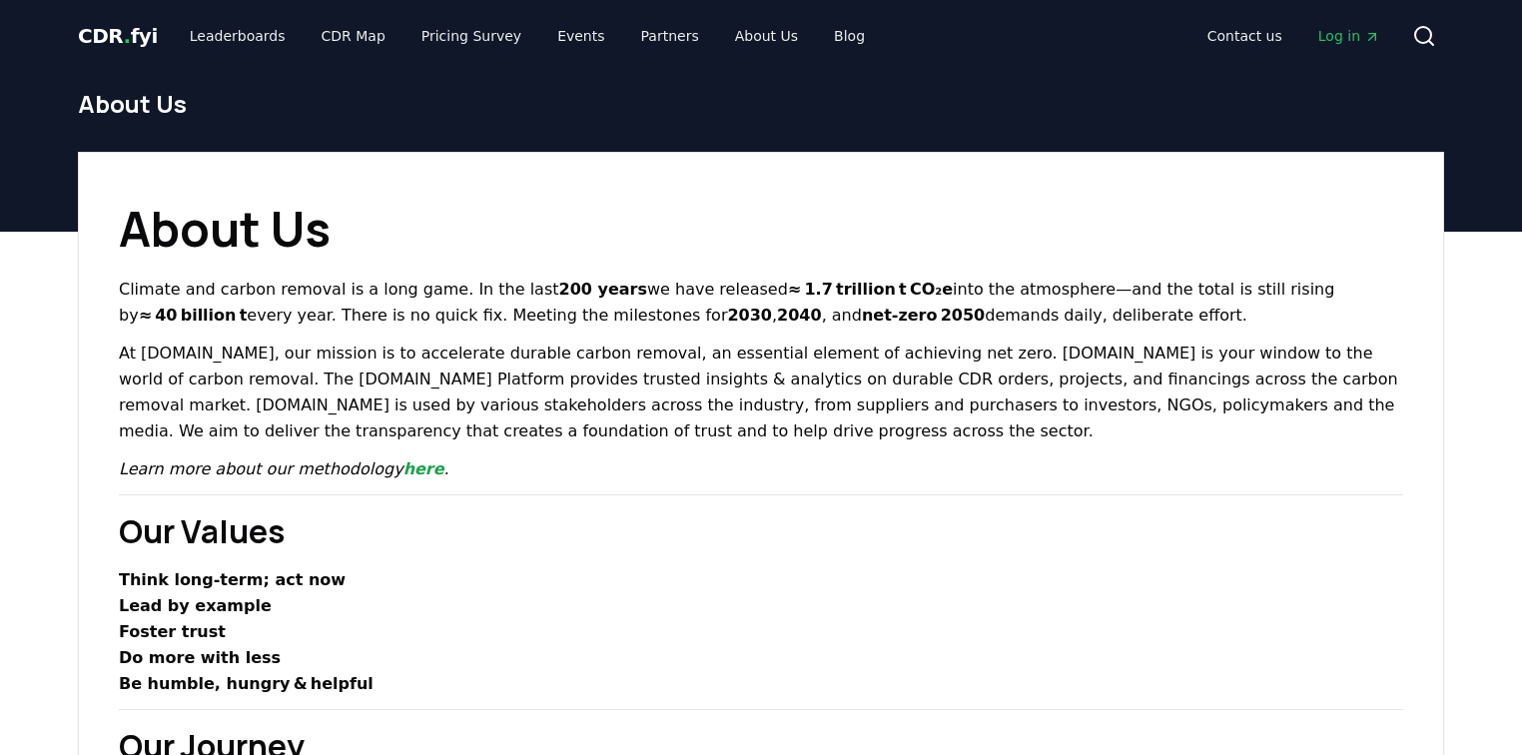
scroll to position [320, 0]
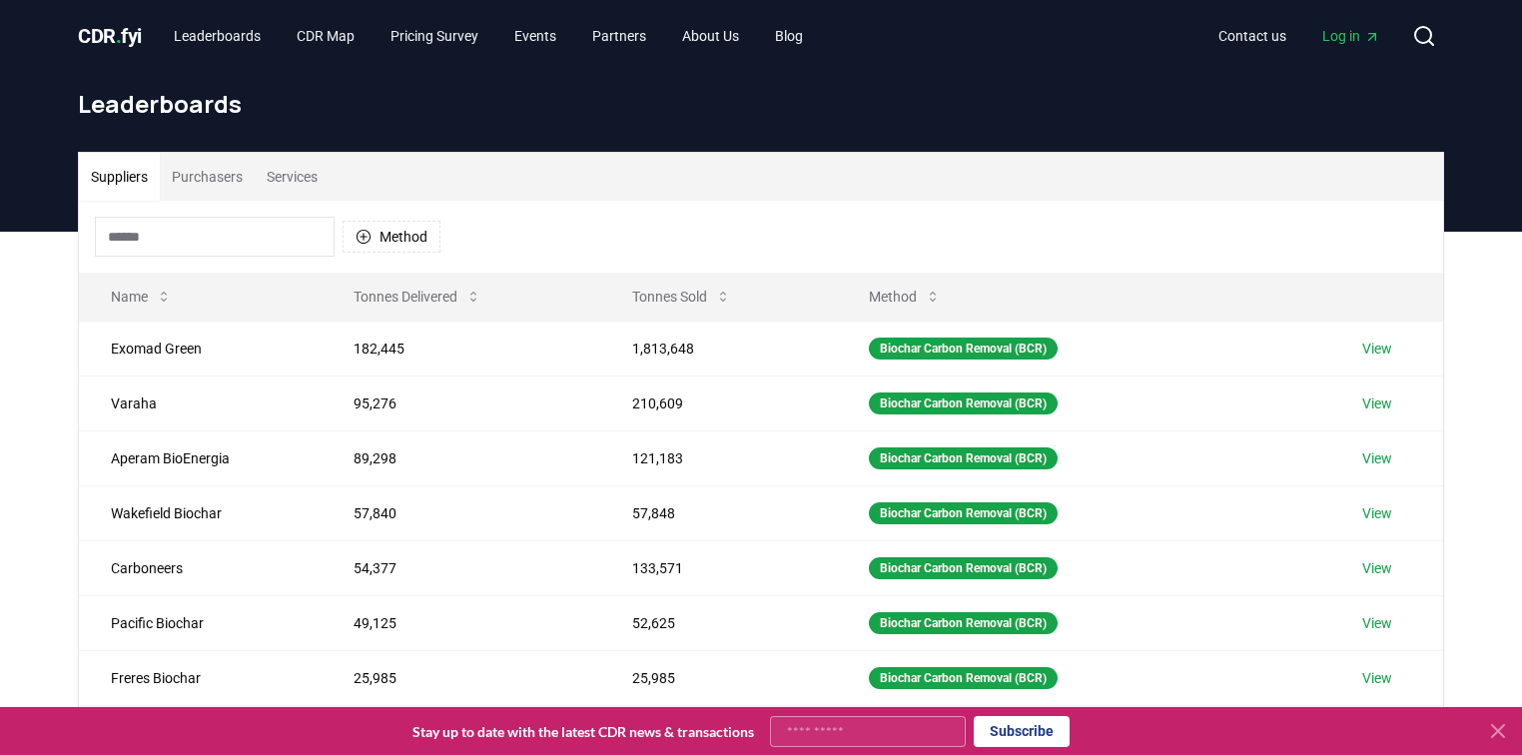
click at [204, 236] on input at bounding box center [215, 237] width 240 height 40
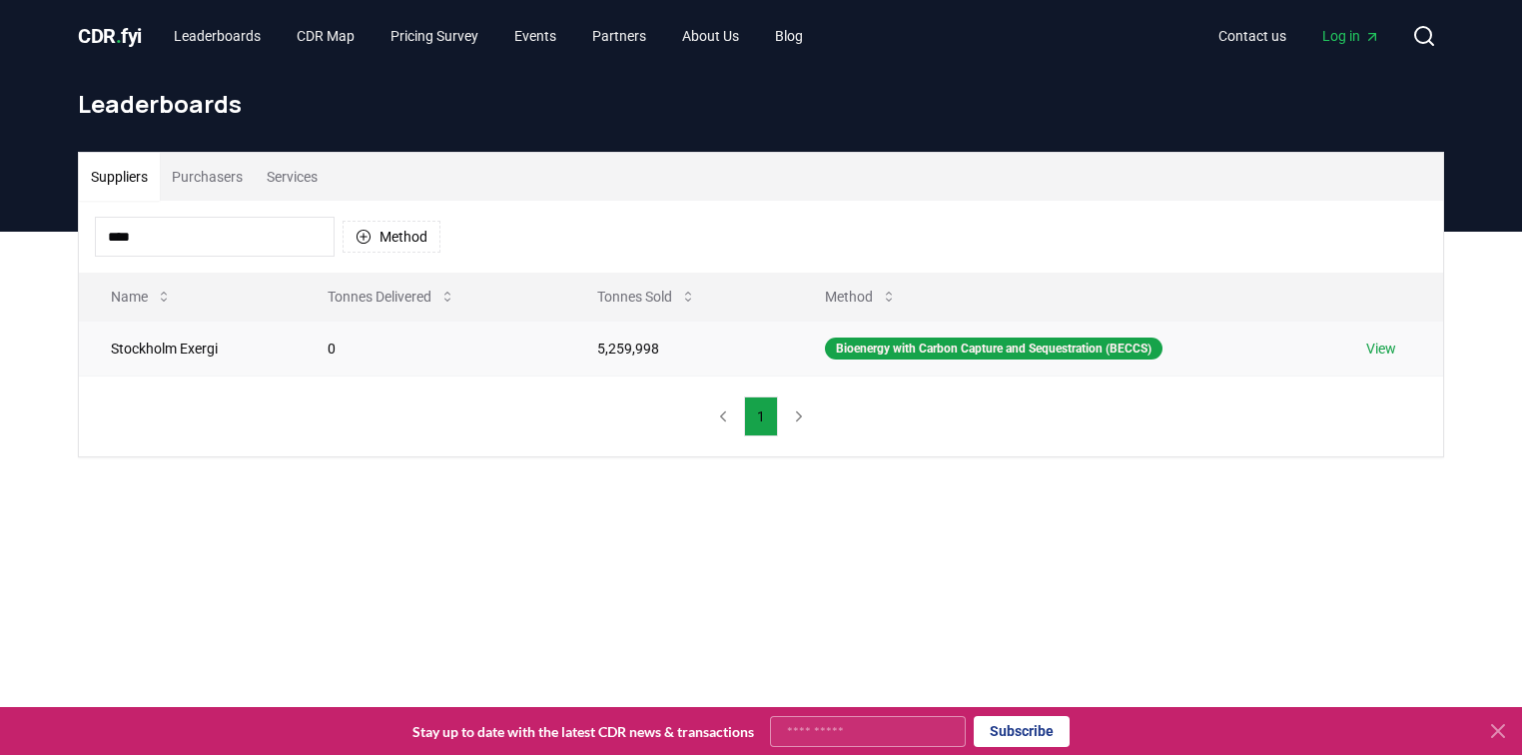
type input "****"
click at [1386, 342] on link "View" at bounding box center [1381, 349] width 30 height 20
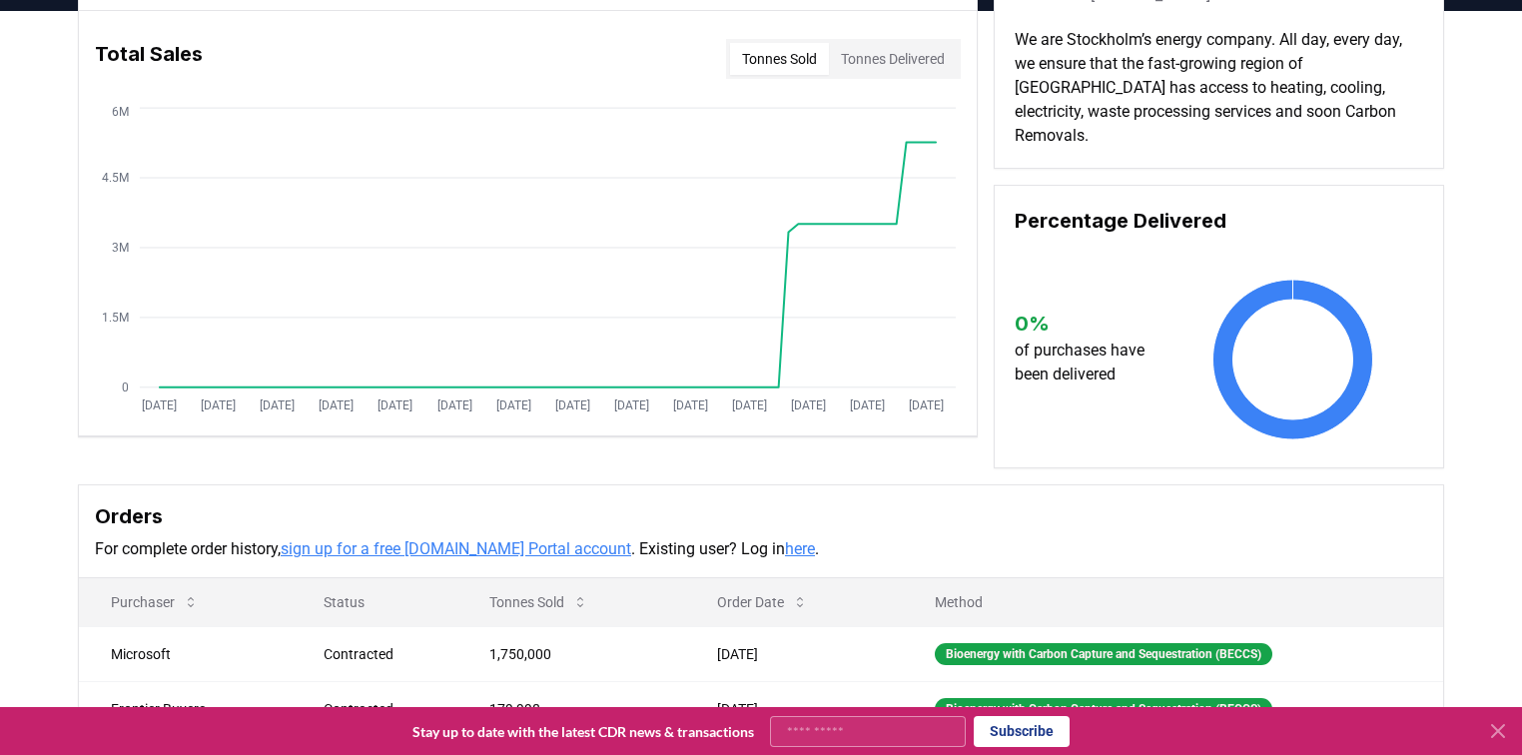
scroll to position [400, 0]
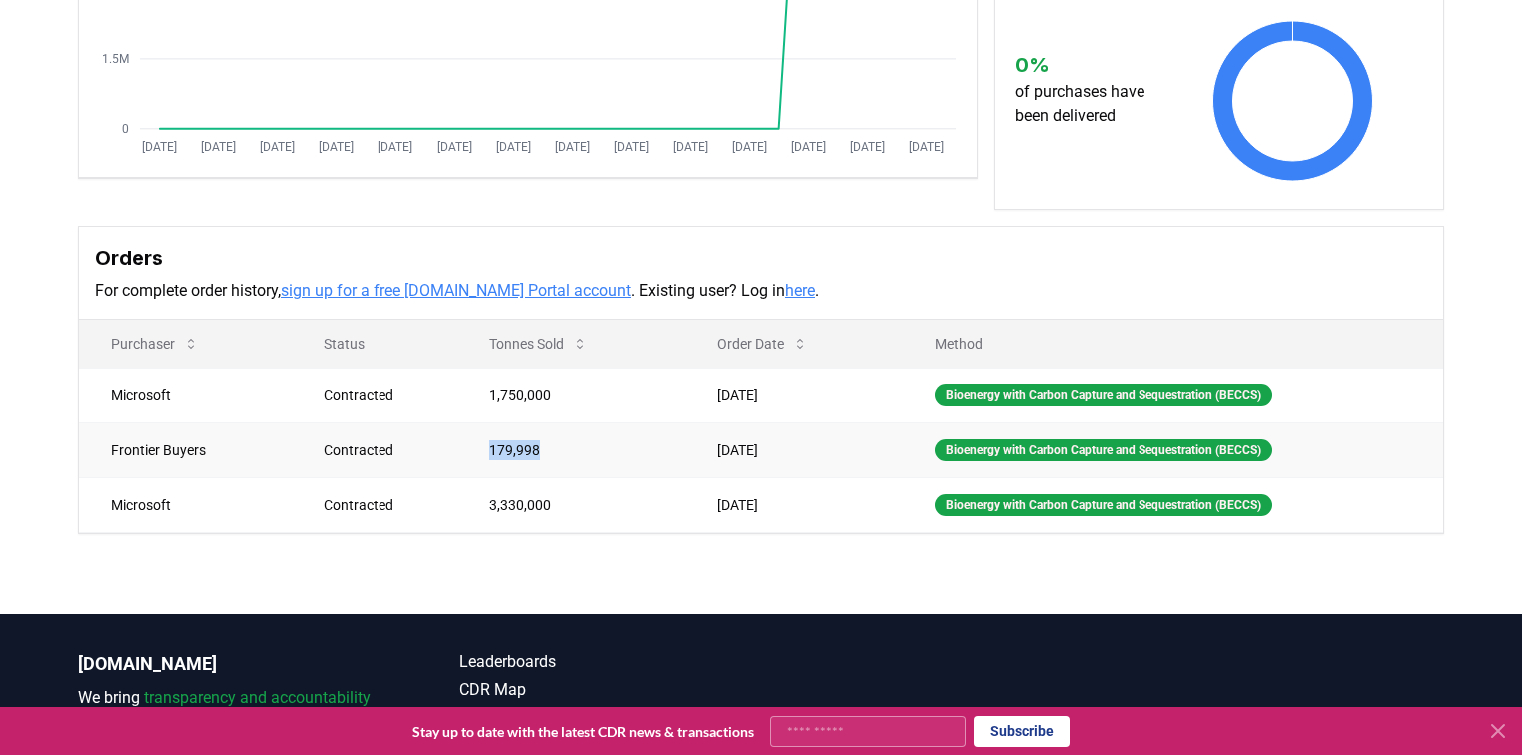
drag, startPoint x: 470, startPoint y: 429, endPoint x: 555, endPoint y: 428, distance: 84.9
click at [555, 428] on td "179,998" at bounding box center [571, 450] width 229 height 55
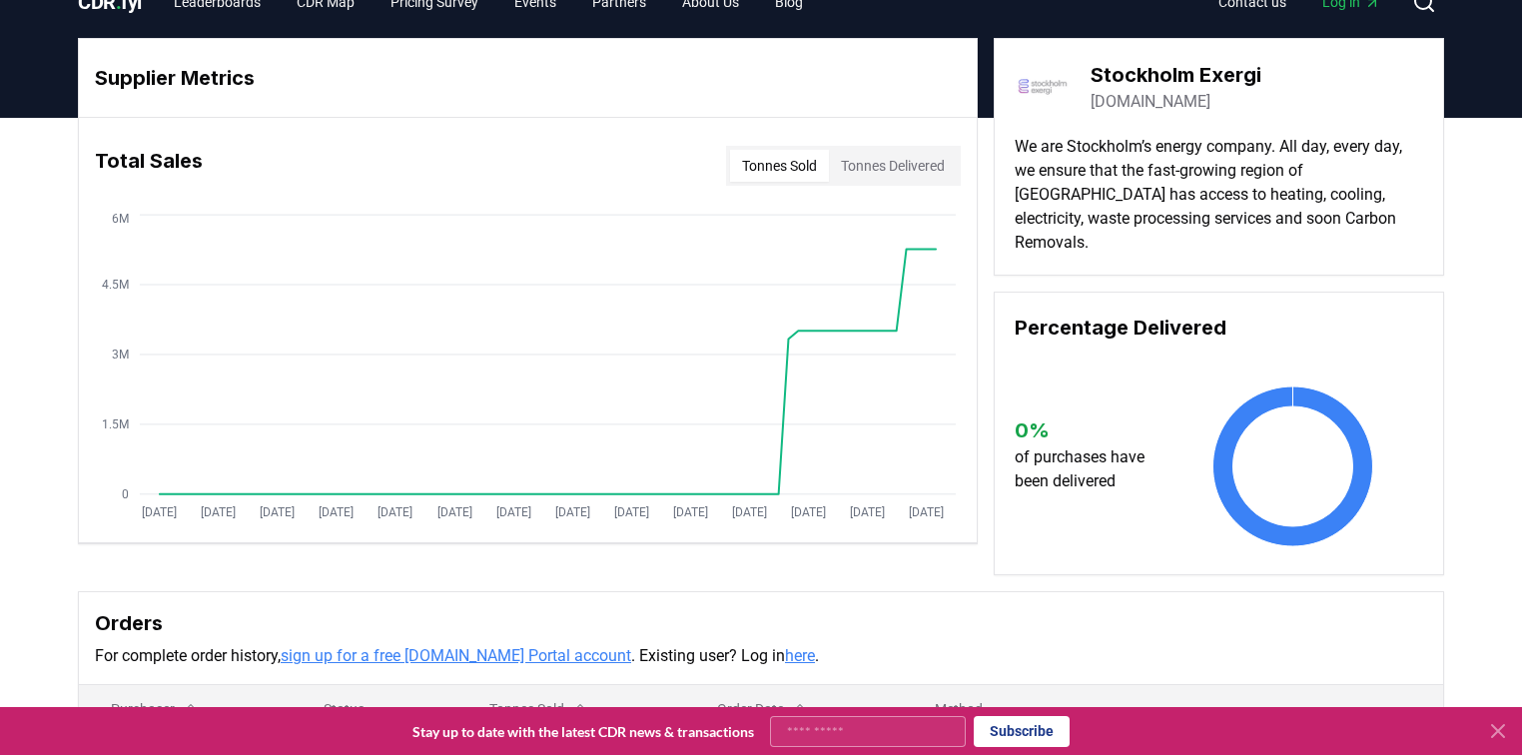
scroll to position [0, 0]
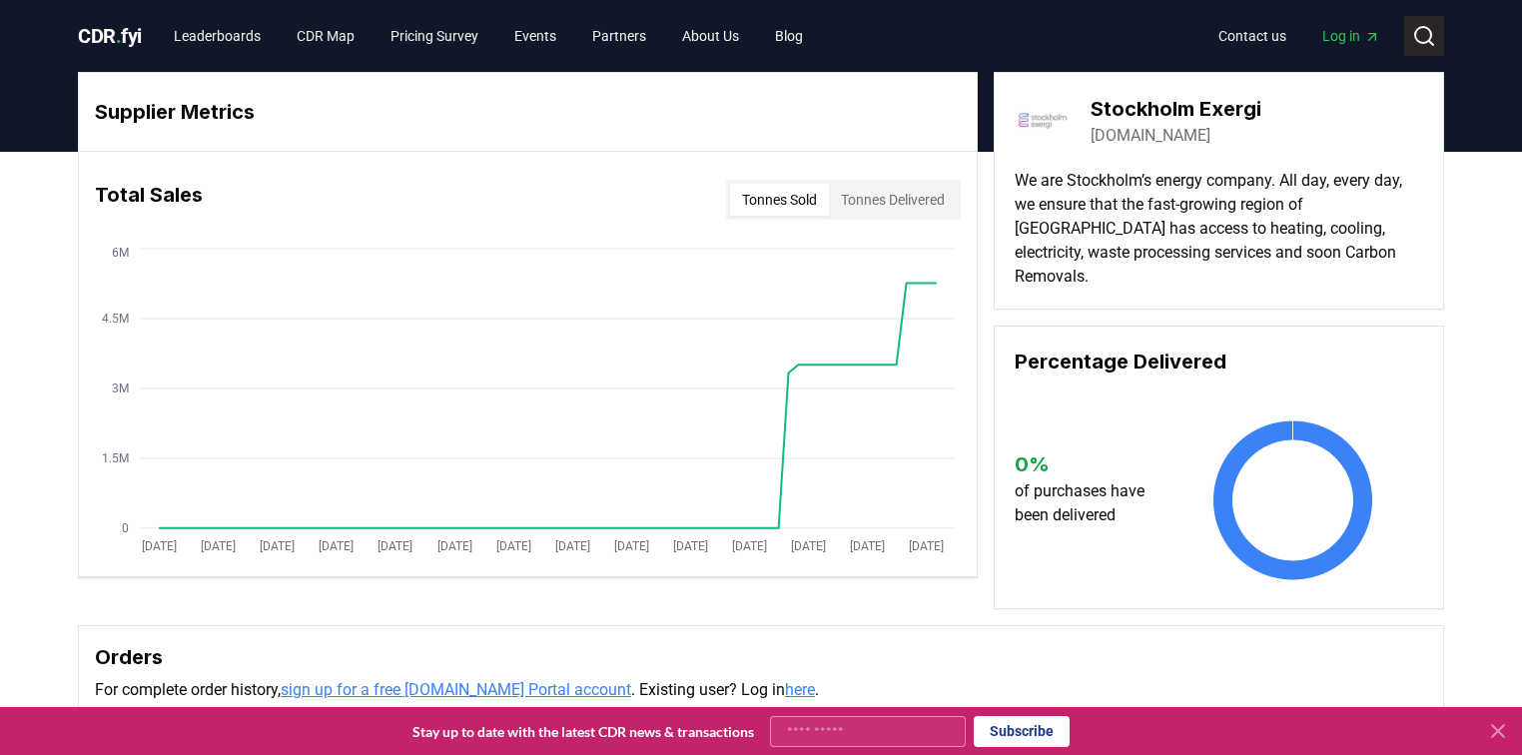
click at [1424, 32] on icon at bounding box center [1424, 36] width 24 height 24
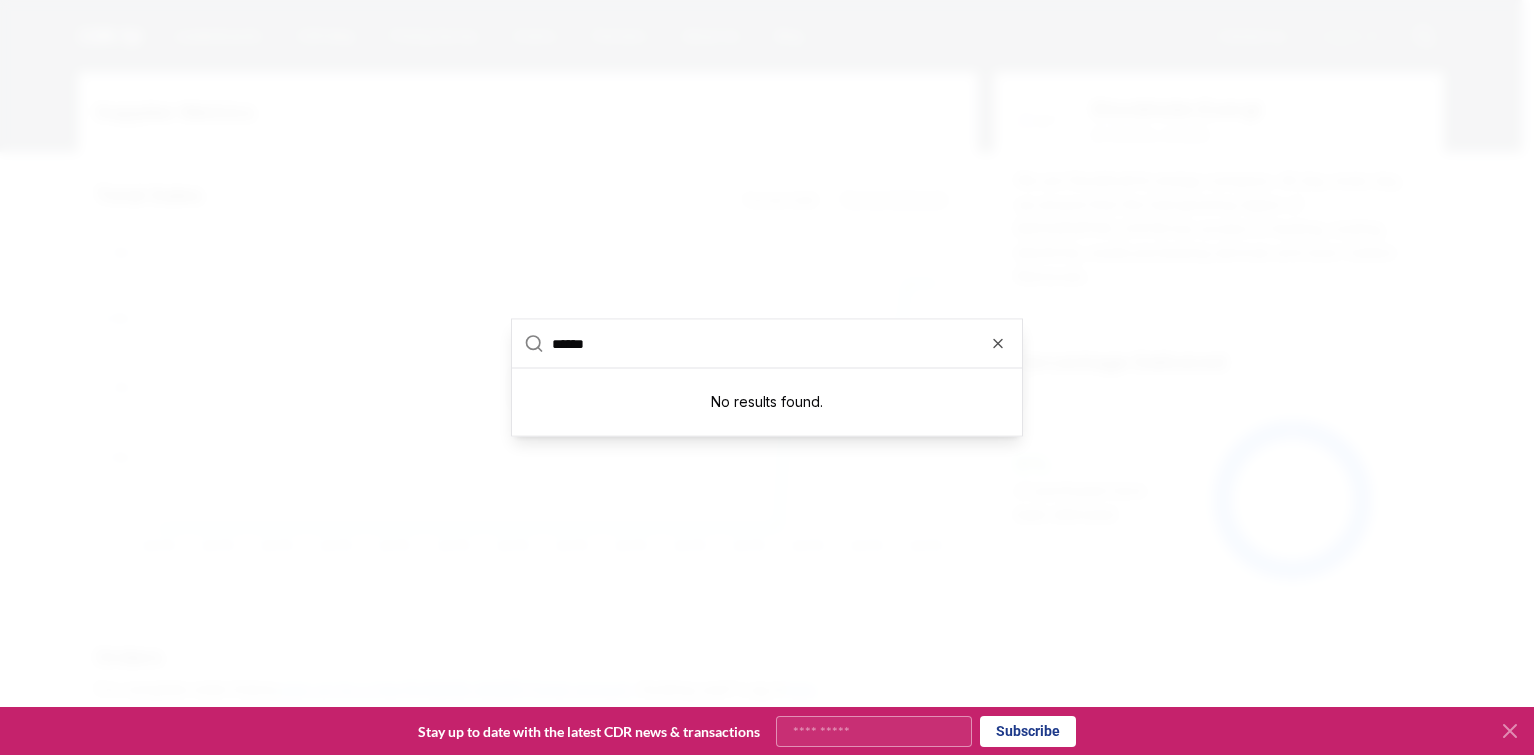
type input "******"
click at [1175, 305] on div at bounding box center [767, 377] width 1534 height 755
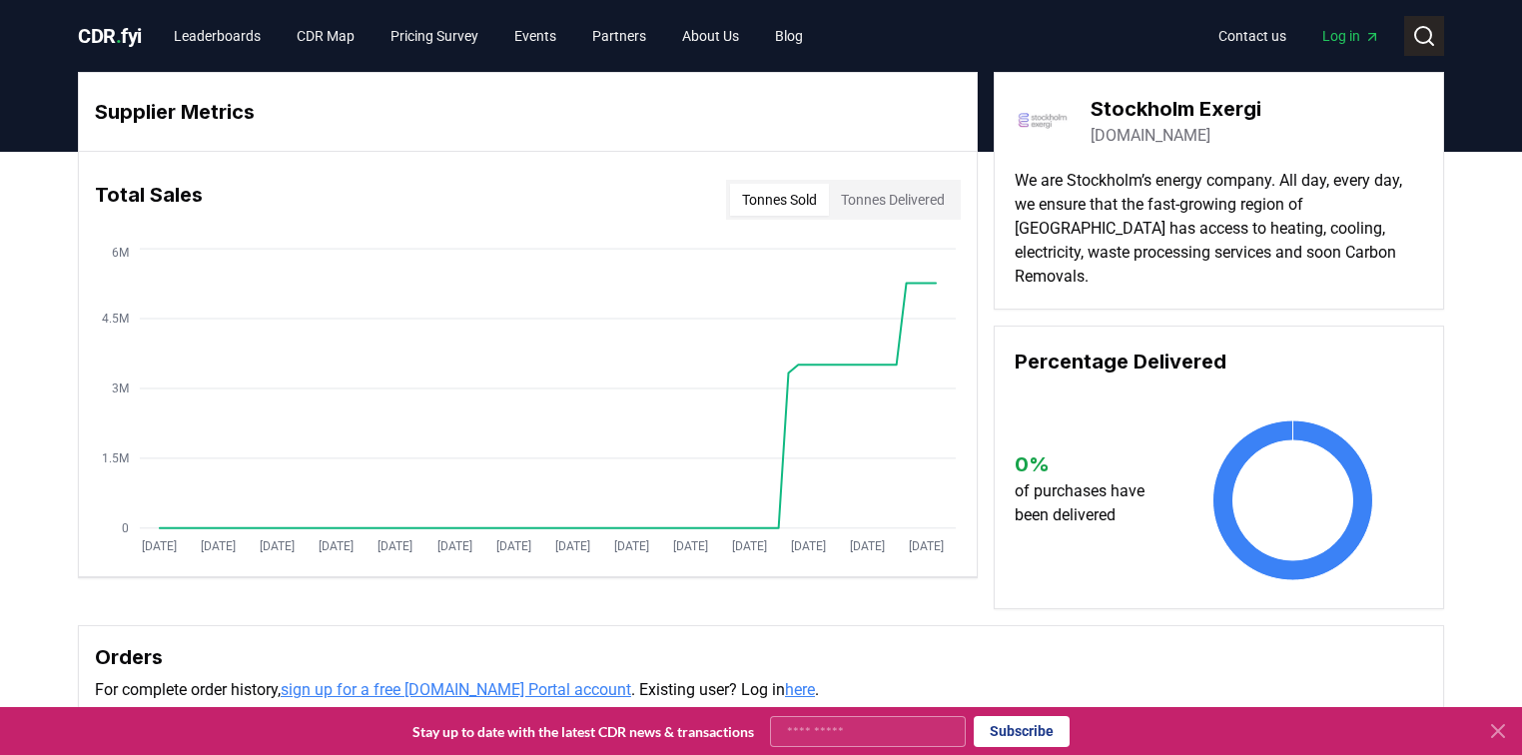
click at [1424, 37] on icon at bounding box center [1424, 36] width 24 height 24
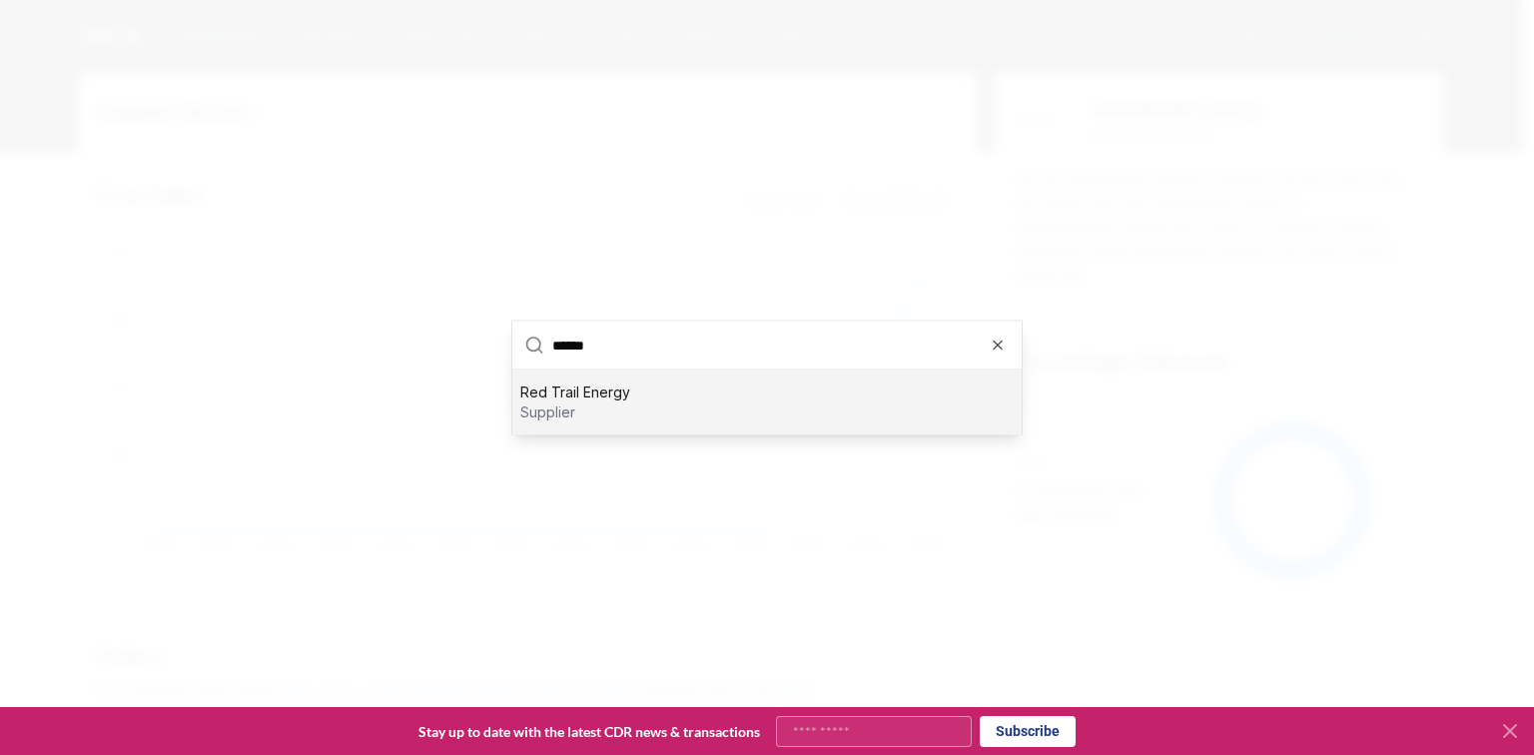
type input "******"
click at [681, 412] on div "Red Trail Energy supplier" at bounding box center [766, 403] width 509 height 64
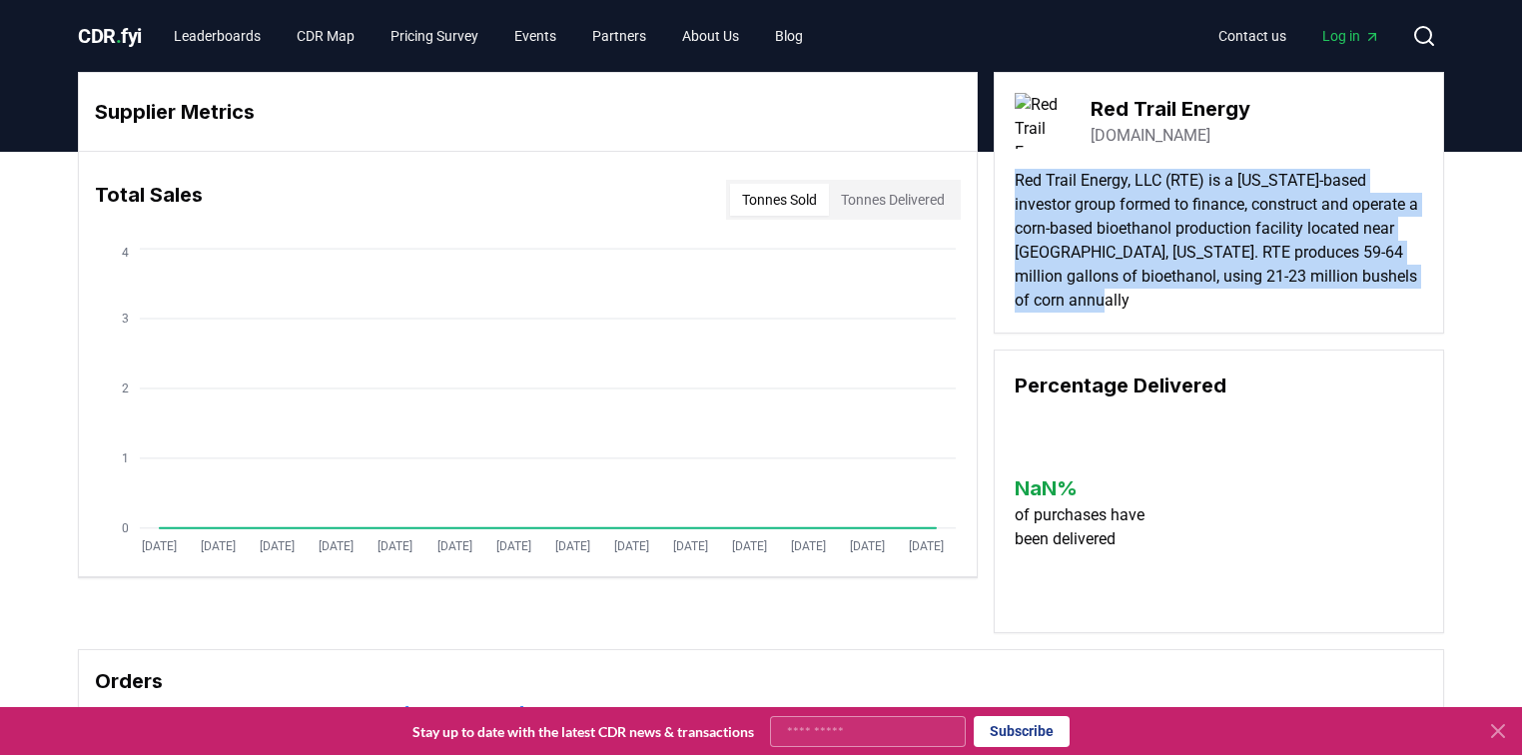
drag, startPoint x: 1010, startPoint y: 191, endPoint x: 1139, endPoint y: 298, distance: 167.4
click at [1122, 296] on div "Red Trail Energy [DOMAIN_NAME] Red Trail Energy, LLC (RTE) is a [US_STATE]-base…" at bounding box center [1219, 203] width 450 height 262
click at [1187, 306] on p "Red Trail Energy, LLC (RTE) is a [US_STATE]-based investor group formed to fina…" at bounding box center [1219, 241] width 409 height 144
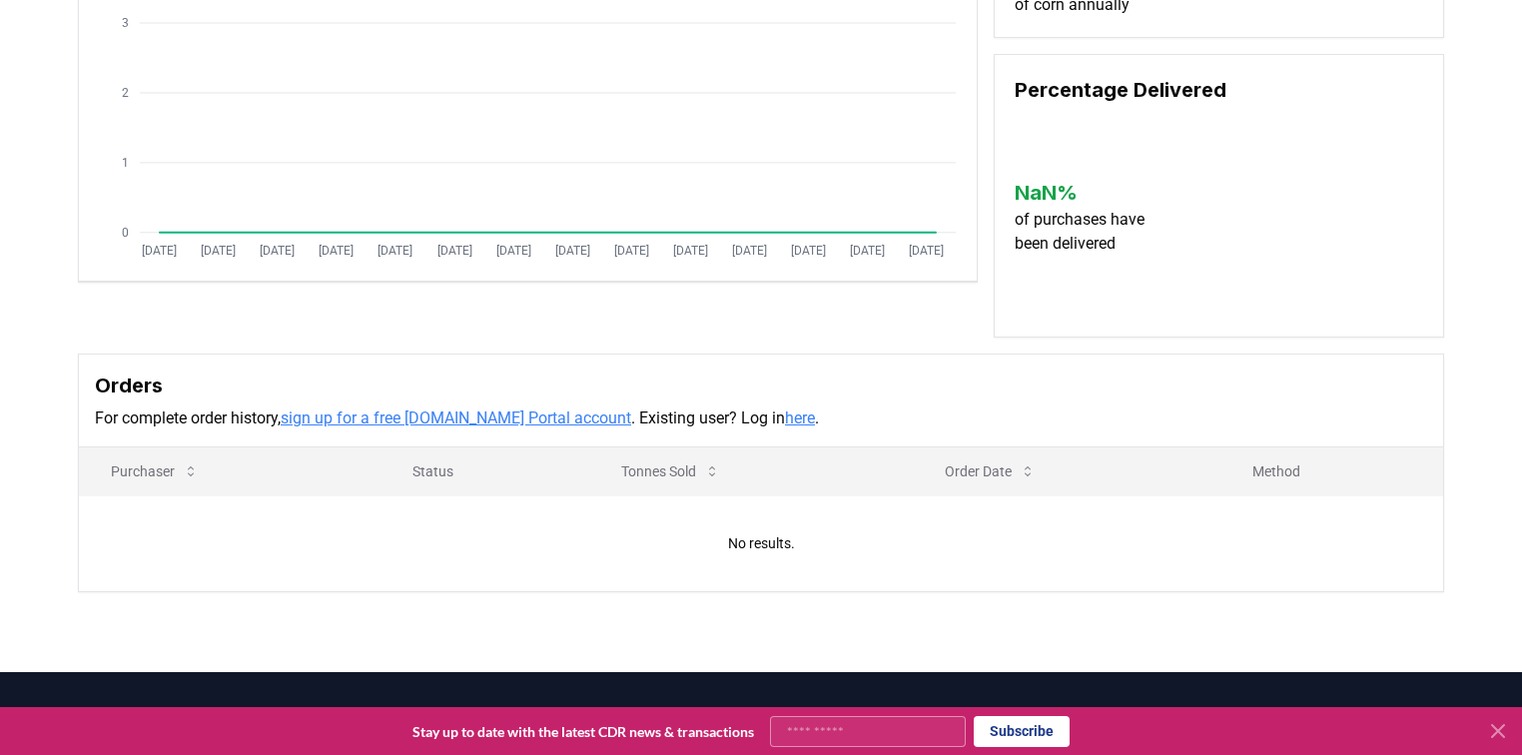
scroll to position [320, 0]
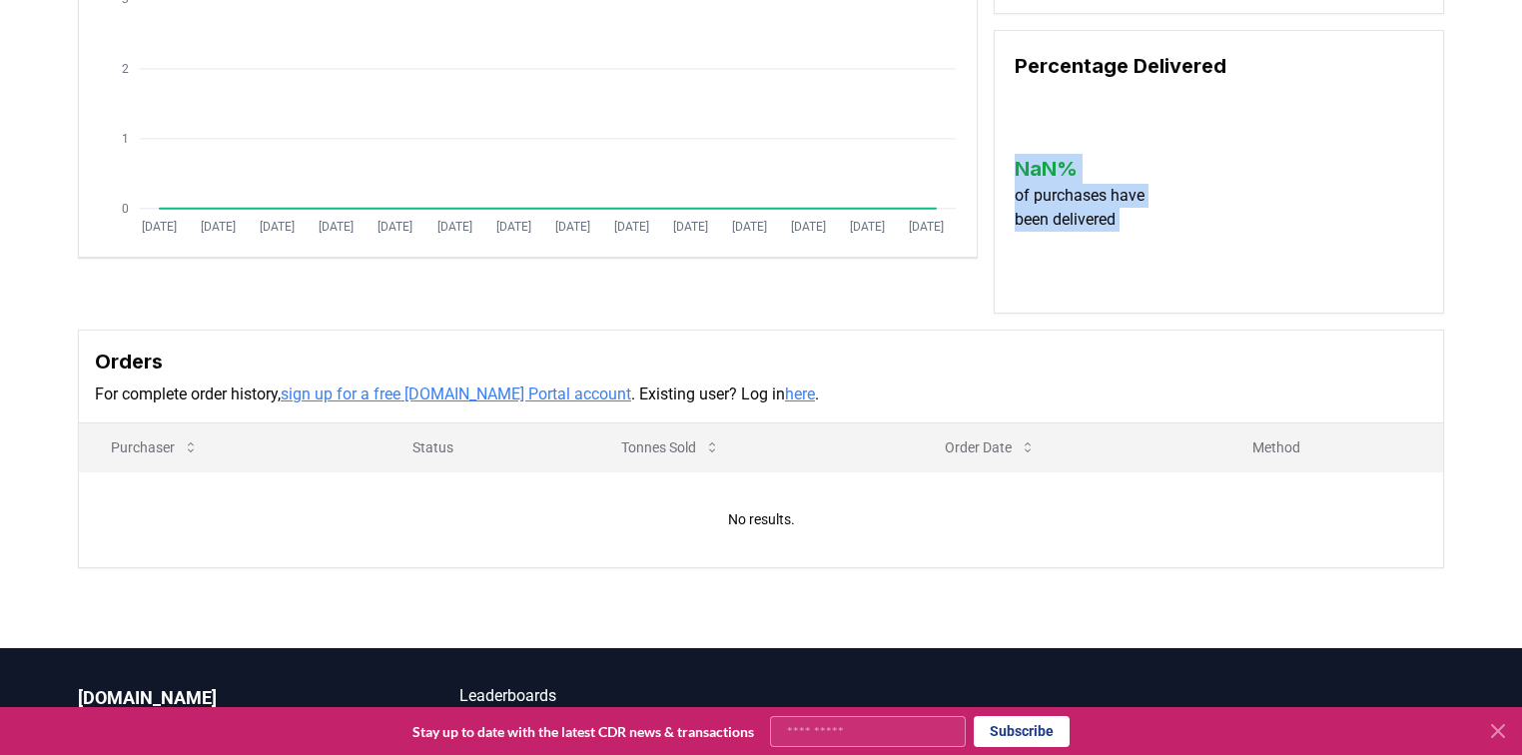
drag, startPoint x: 1155, startPoint y: 252, endPoint x: 999, endPoint y: 160, distance: 180.9
click at [999, 160] on div "Percentage Delivered NaN % of purchases have been delivered" at bounding box center [1219, 172] width 450 height 284
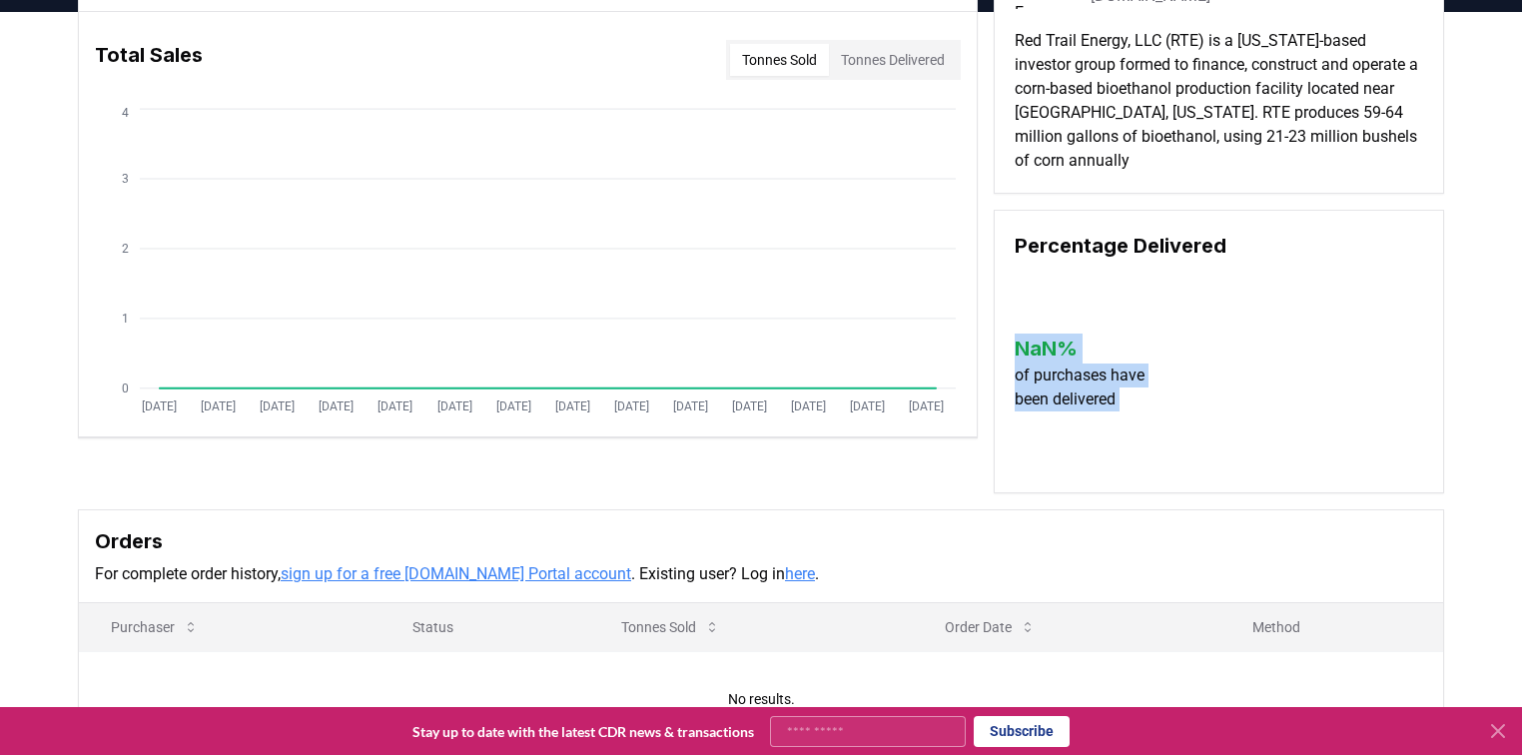
scroll to position [0, 0]
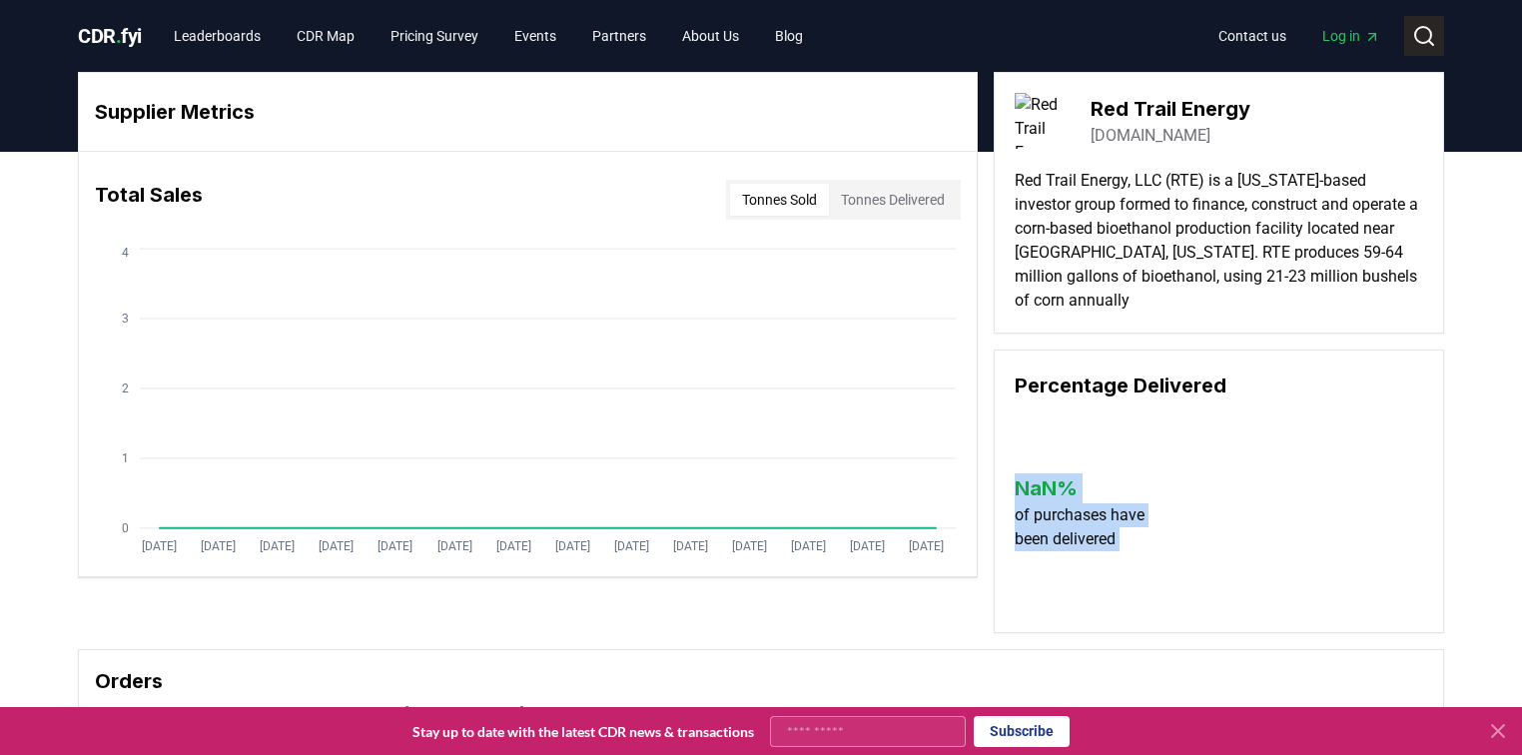
click at [1425, 27] on circle at bounding box center [1423, 35] width 16 height 16
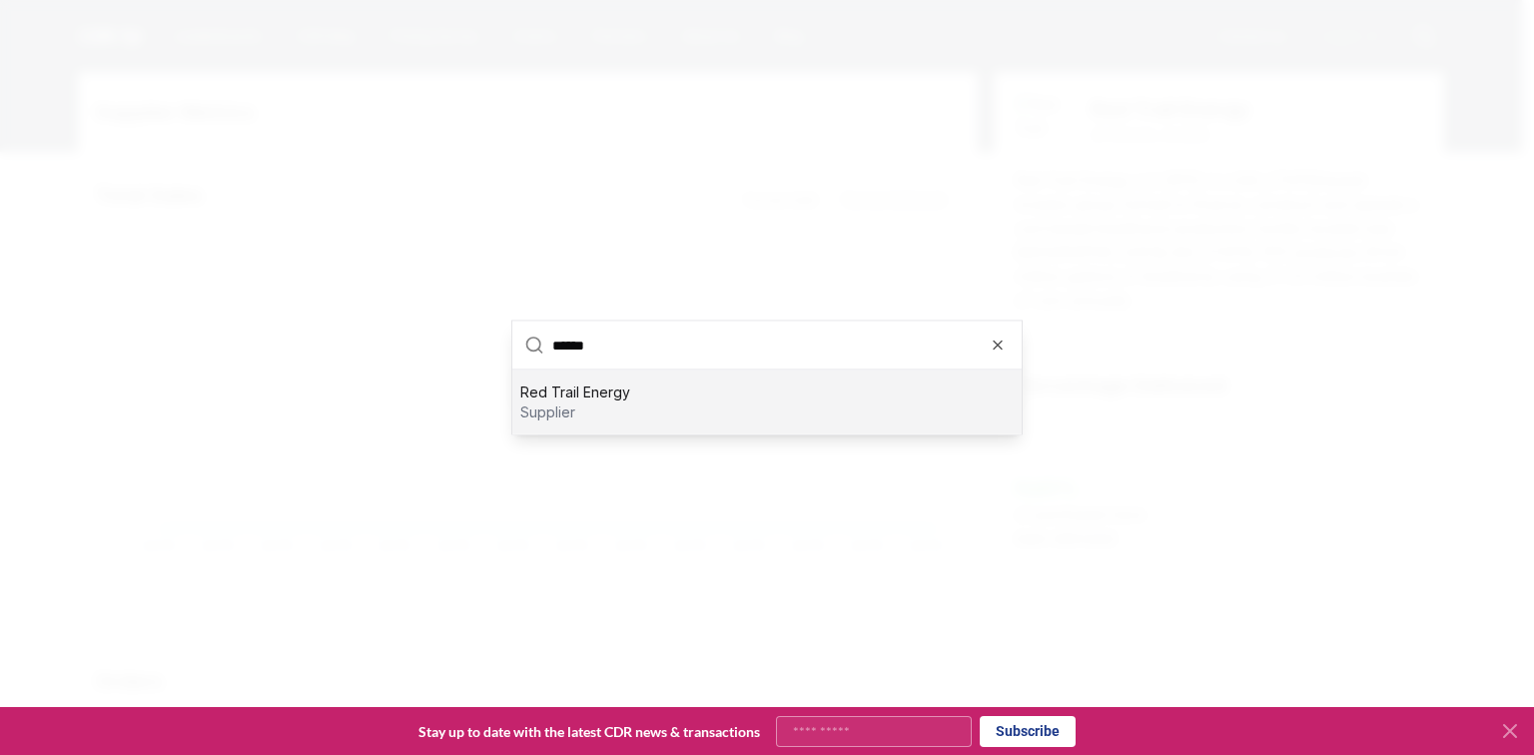
click at [529, 168] on div at bounding box center [767, 377] width 1534 height 755
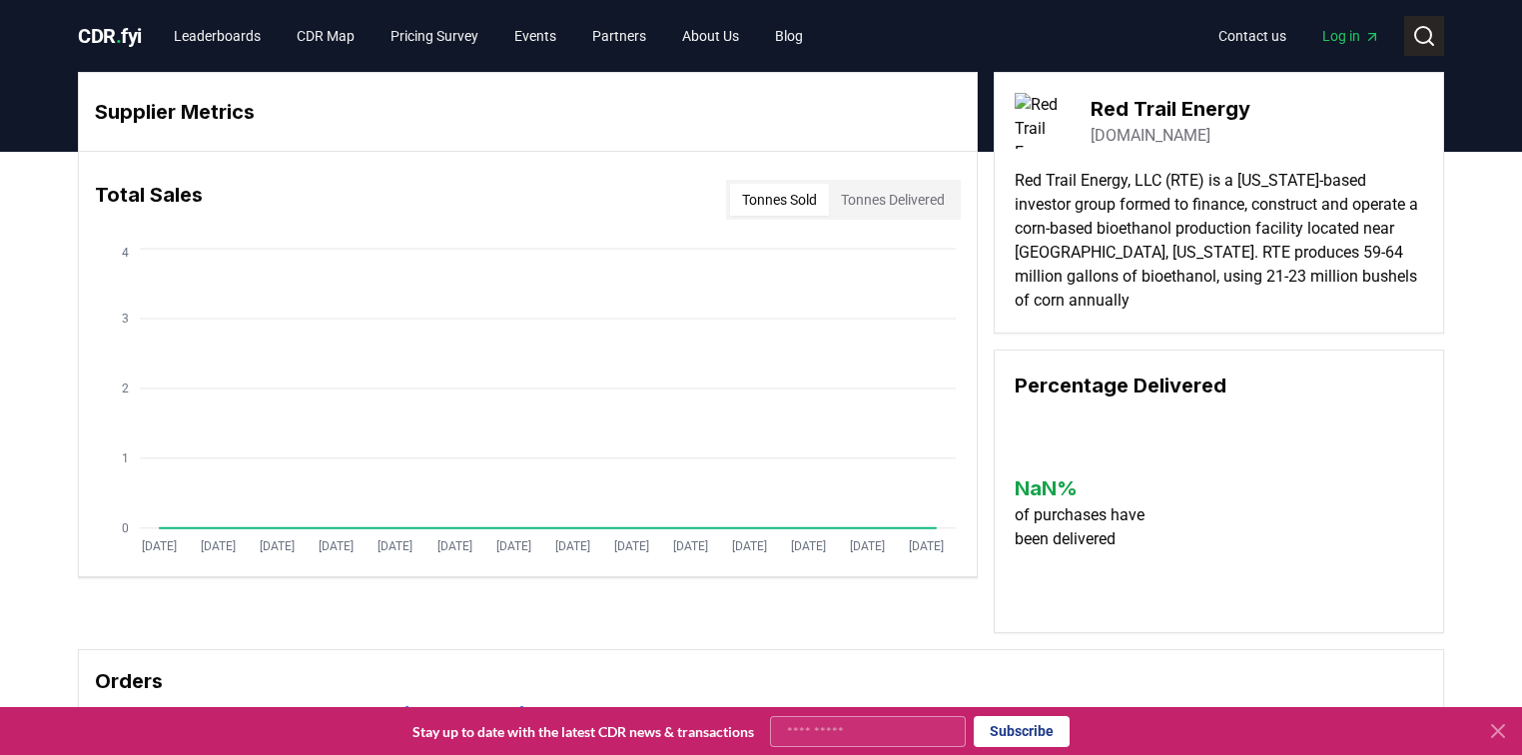
click at [1414, 31] on icon at bounding box center [1424, 36] width 24 height 24
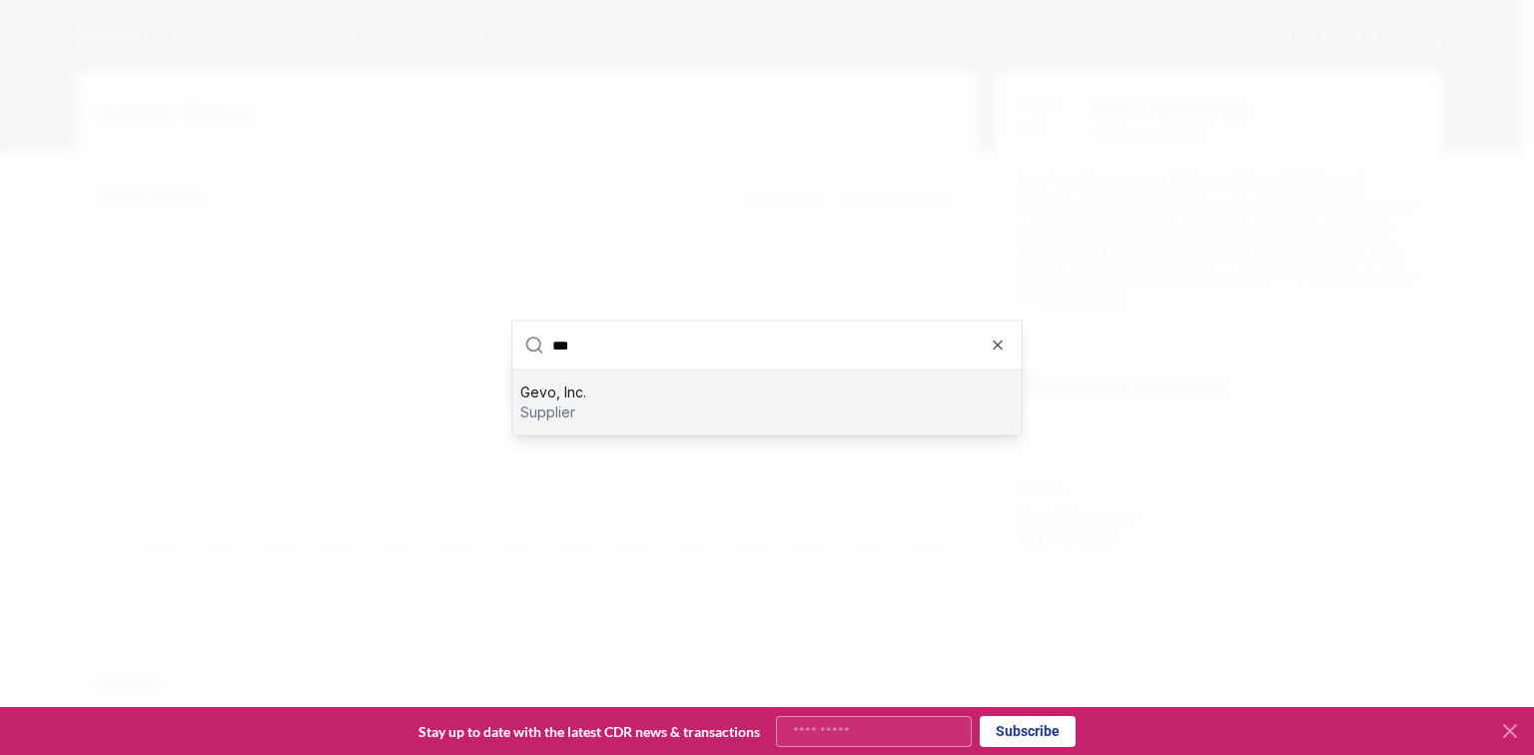
type input "****"
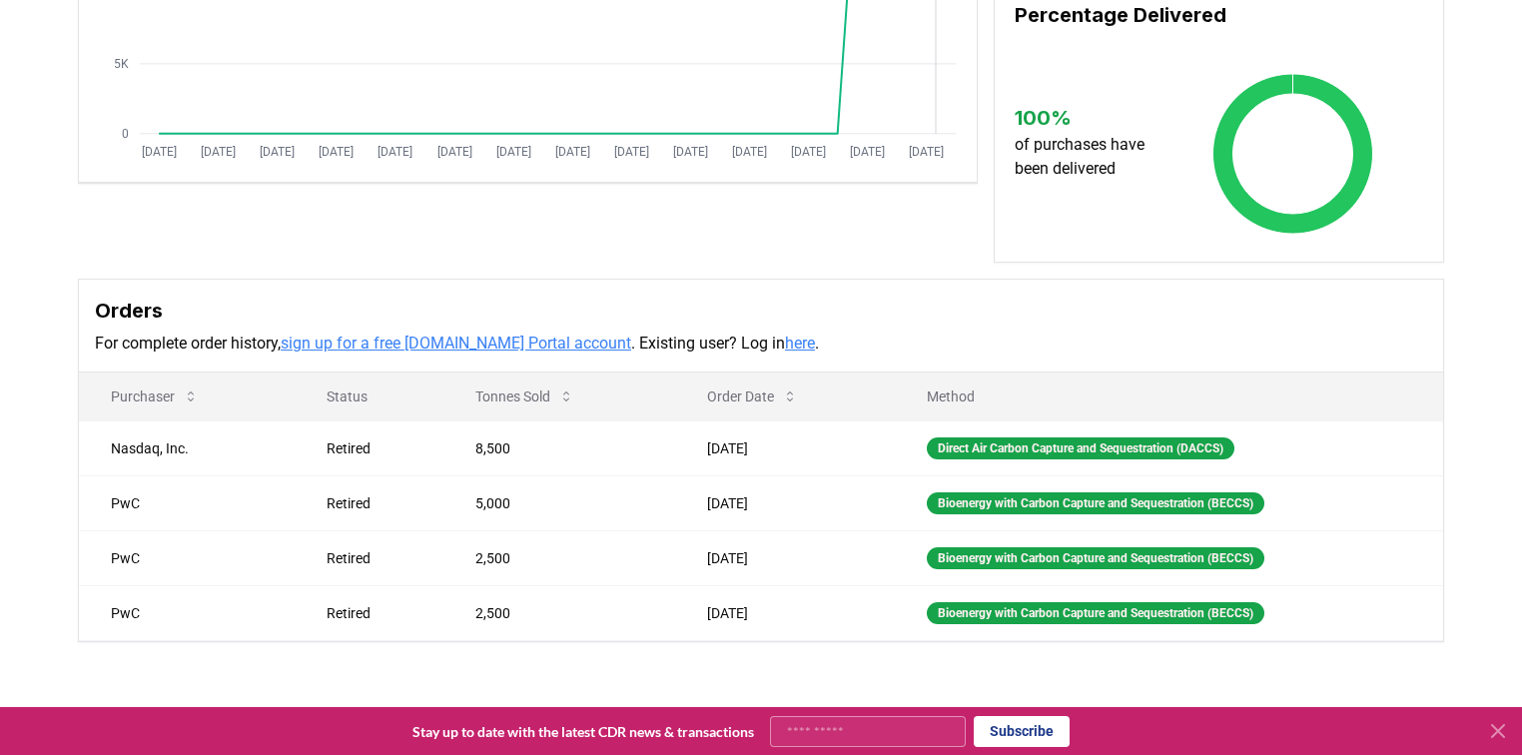
scroll to position [400, 0]
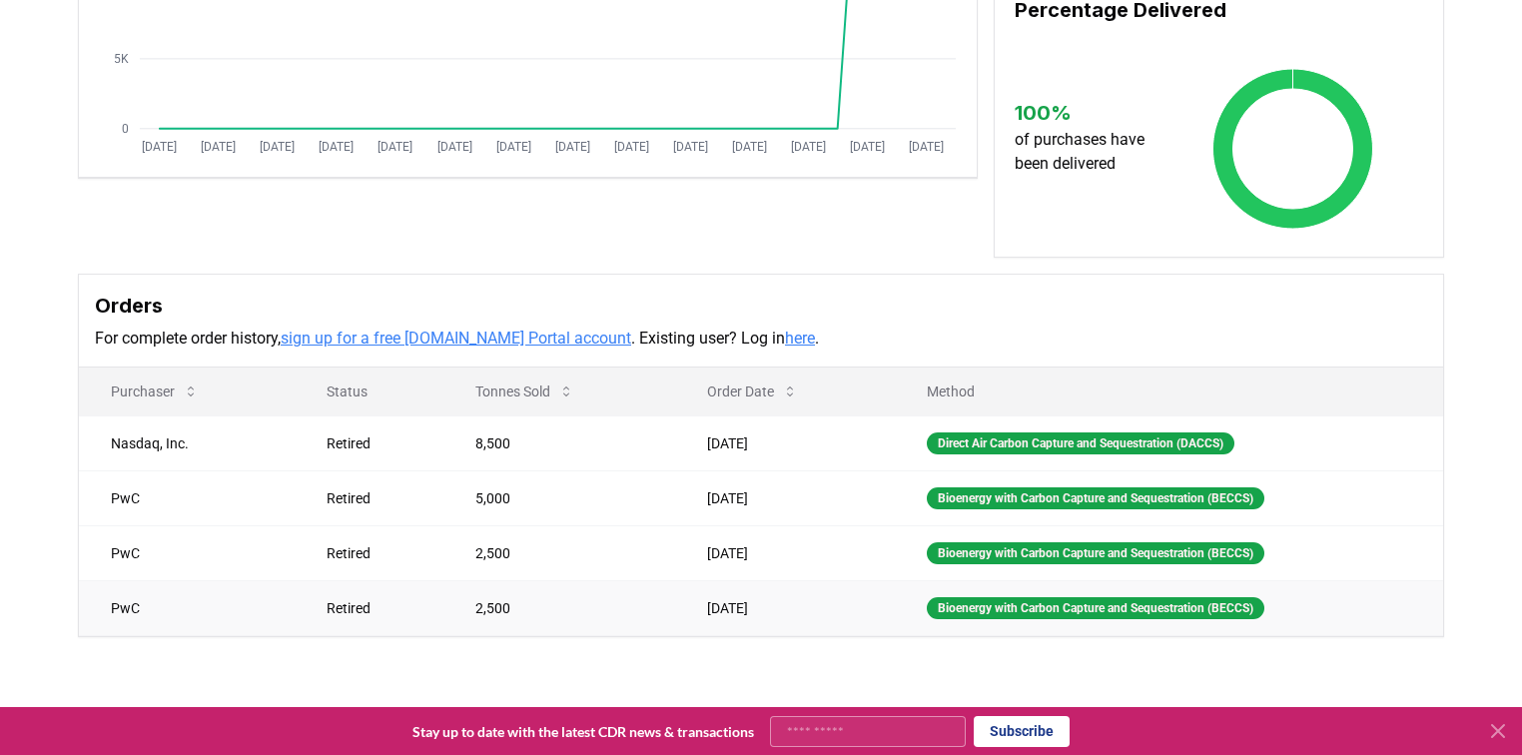
drag, startPoint x: 420, startPoint y: 437, endPoint x: 769, endPoint y: 615, distance: 392.7
click at [766, 615] on tbody "Nasdaq, Inc. Retired 8,500 [DATE] Direct Air Carbon Capture and Sequestration (…" at bounding box center [761, 526] width 1364 height 220
click at [783, 614] on td "[DATE]" at bounding box center [785, 607] width 220 height 55
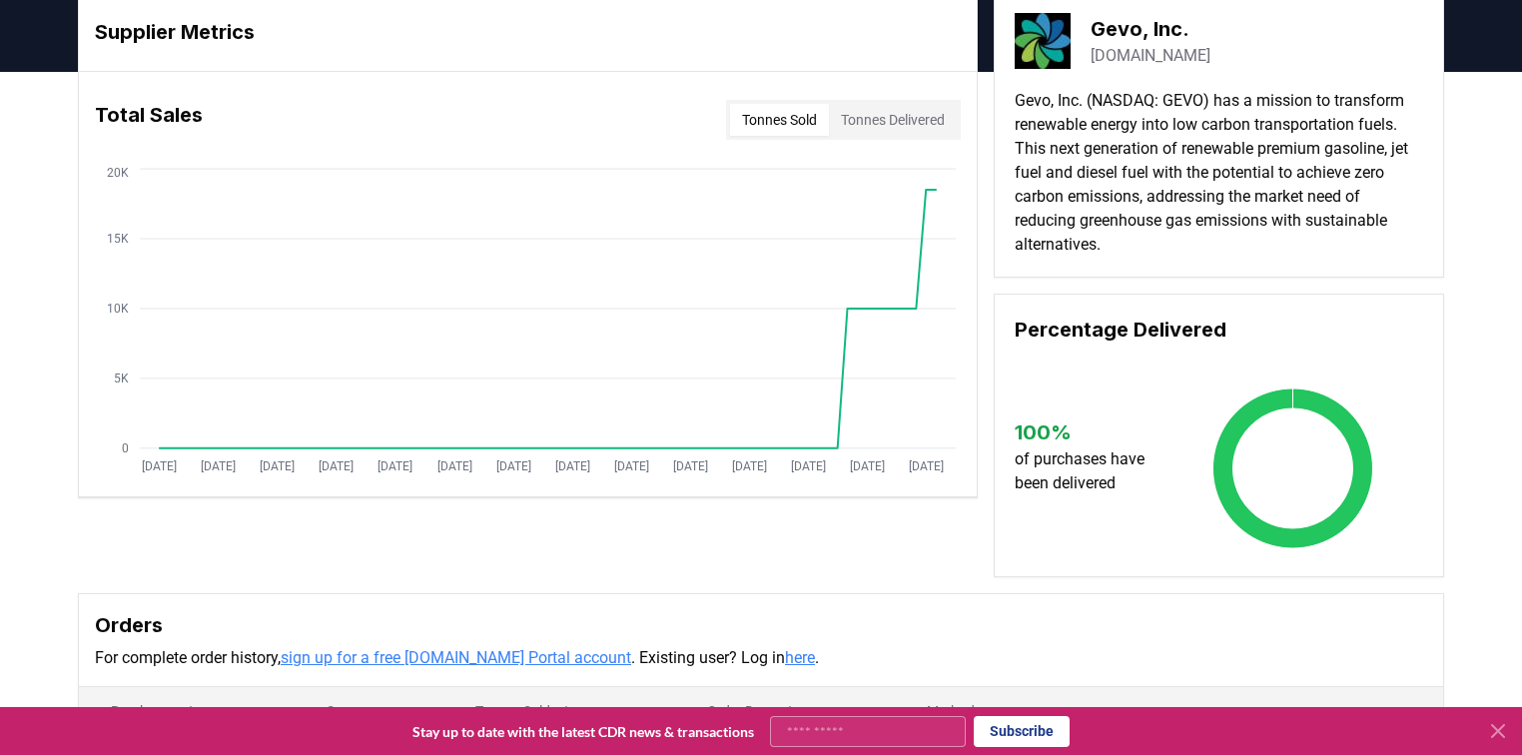
scroll to position [0, 0]
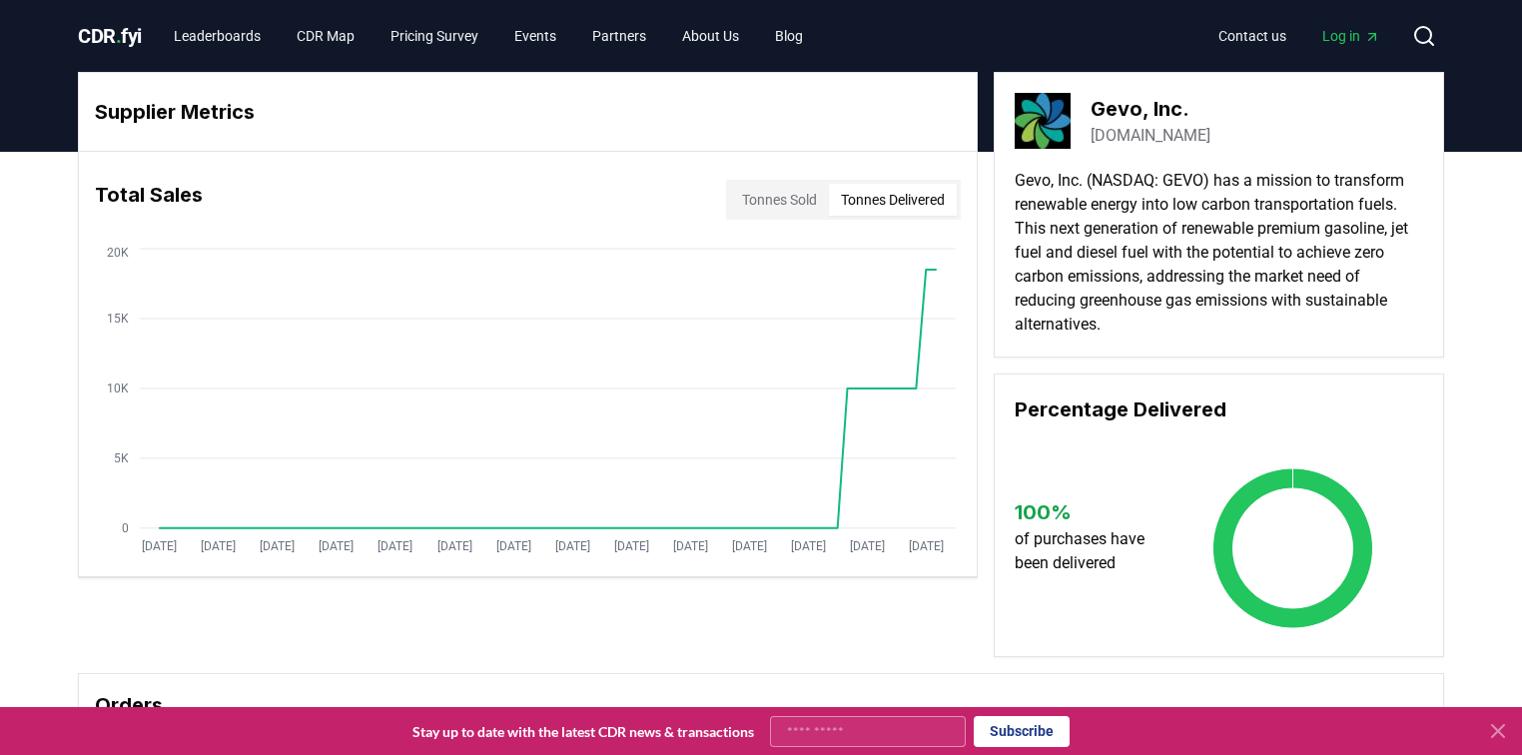
click at [849, 194] on button "Tonnes Delivered" at bounding box center [893, 200] width 128 height 32
click at [751, 192] on button "Tonnes Sold" at bounding box center [779, 200] width 99 height 32
click at [899, 189] on button "Tonnes Delivered" at bounding box center [893, 200] width 128 height 32
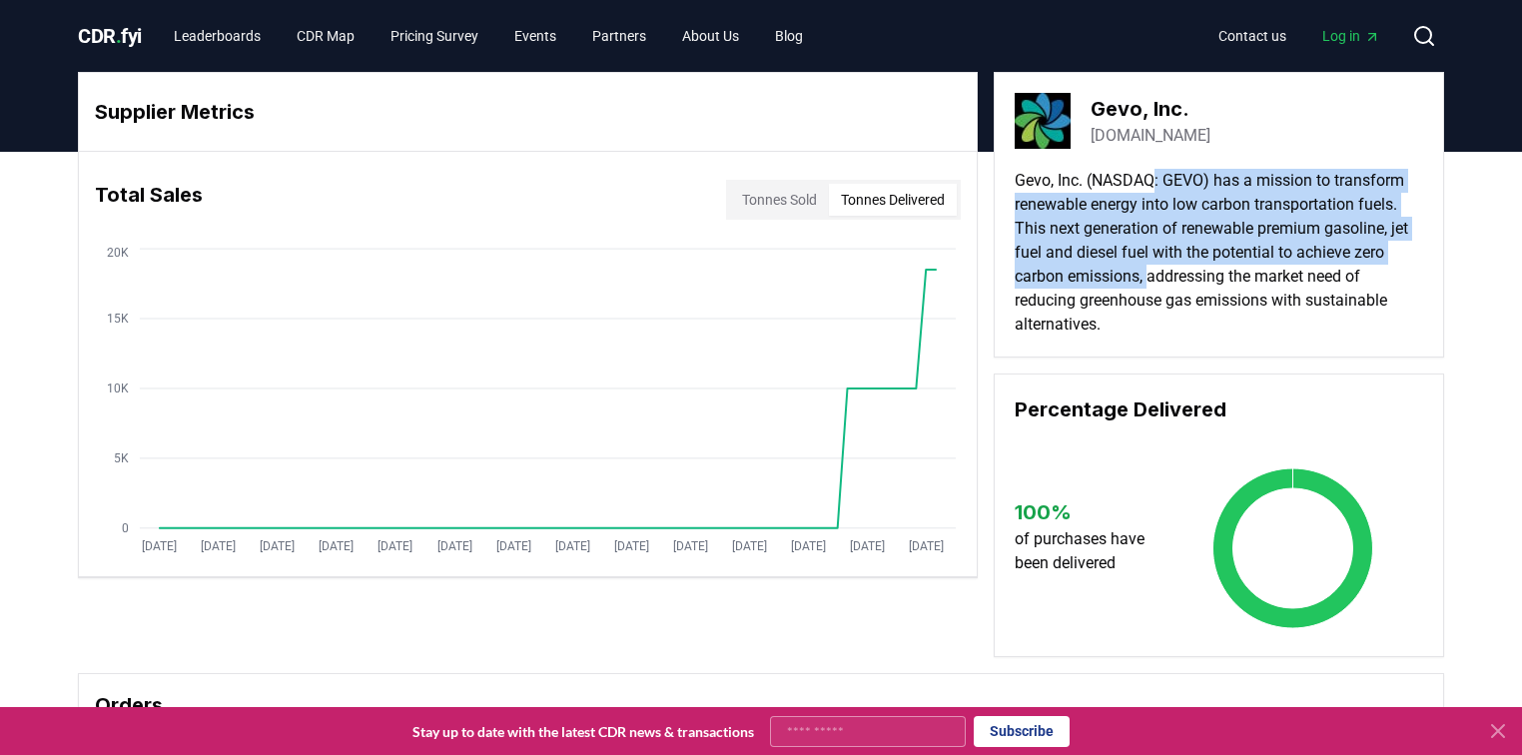
drag, startPoint x: 1155, startPoint y: 187, endPoint x: 1147, endPoint y: 271, distance: 84.3
click at [1147, 271] on p "Gevo, Inc. (NASDAQ: GEVO) has a mission to transform renewable energy into low …" at bounding box center [1219, 253] width 409 height 168
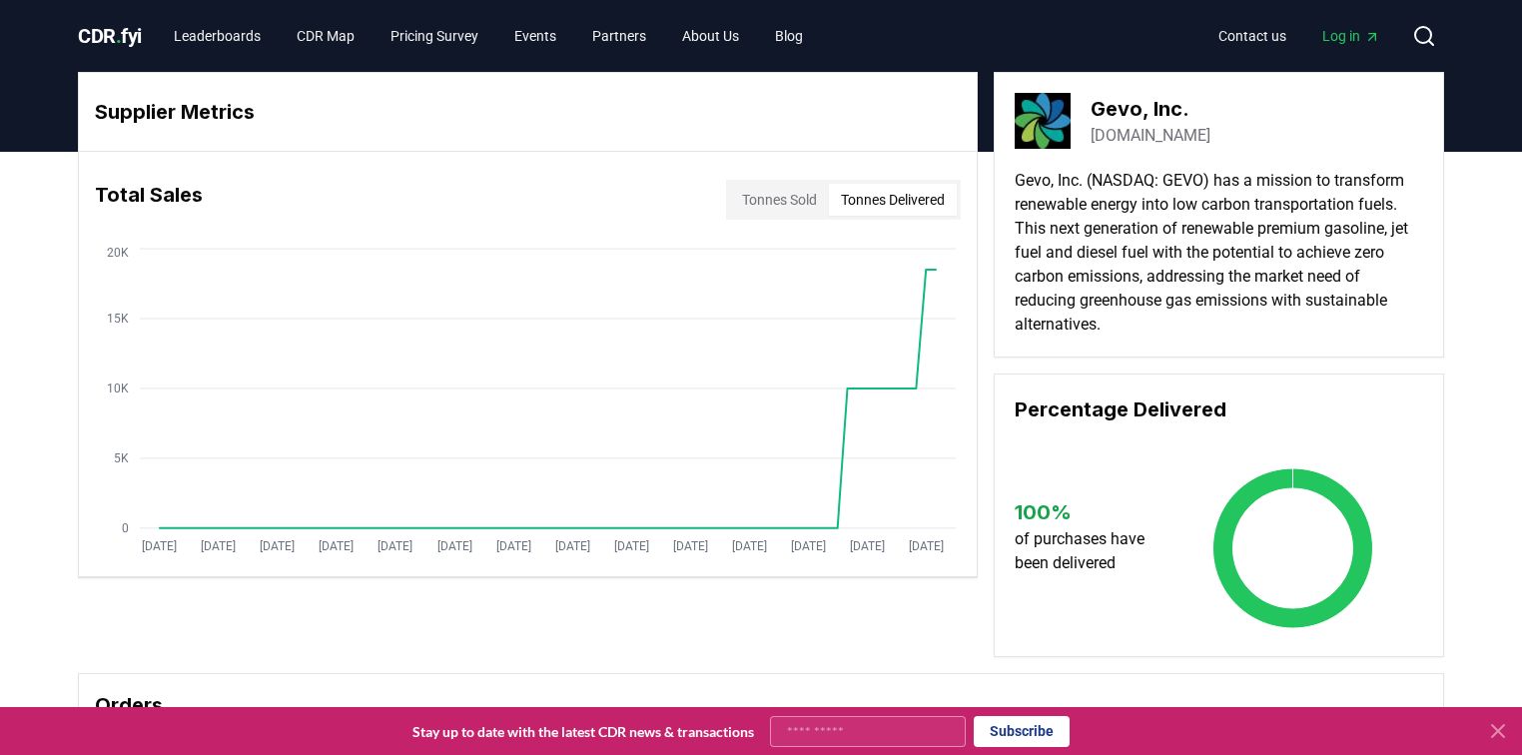
click at [1159, 312] on p "Gevo, Inc. (NASDAQ: GEVO) has a mission to transform renewable energy into low …" at bounding box center [1219, 253] width 409 height 168
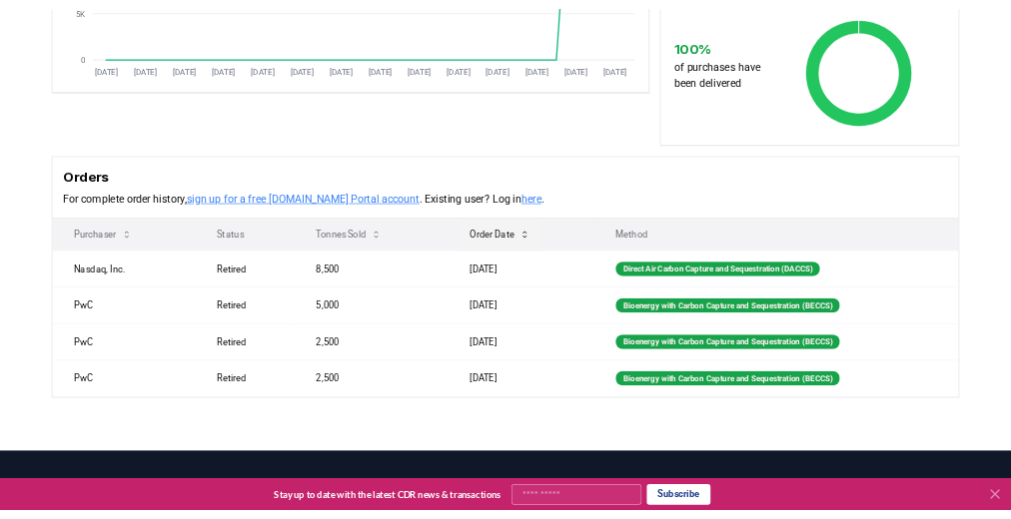
scroll to position [479, 0]
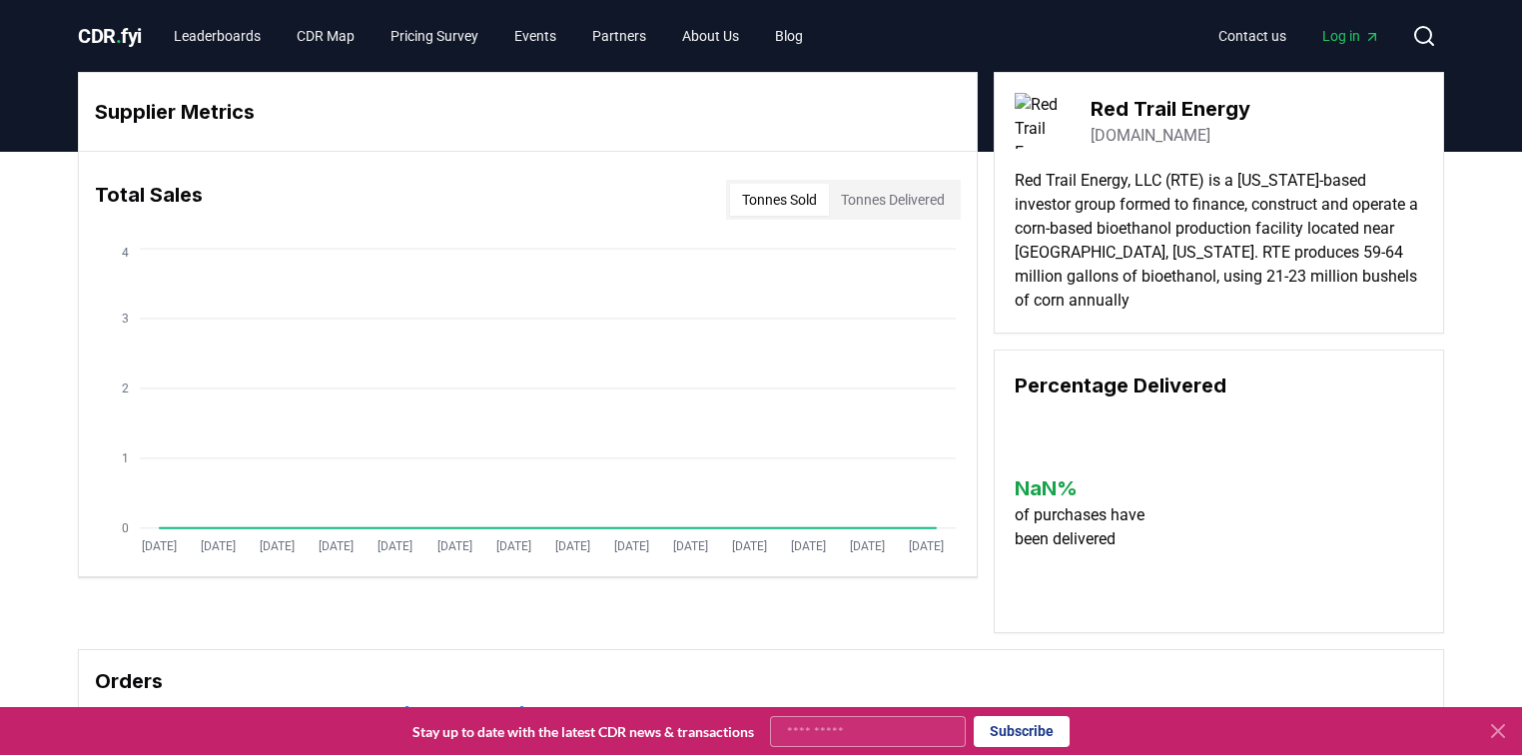
click at [909, 197] on button "Tonnes Delivered" at bounding box center [893, 200] width 128 height 32
